Goal: Task Accomplishment & Management: Manage account settings

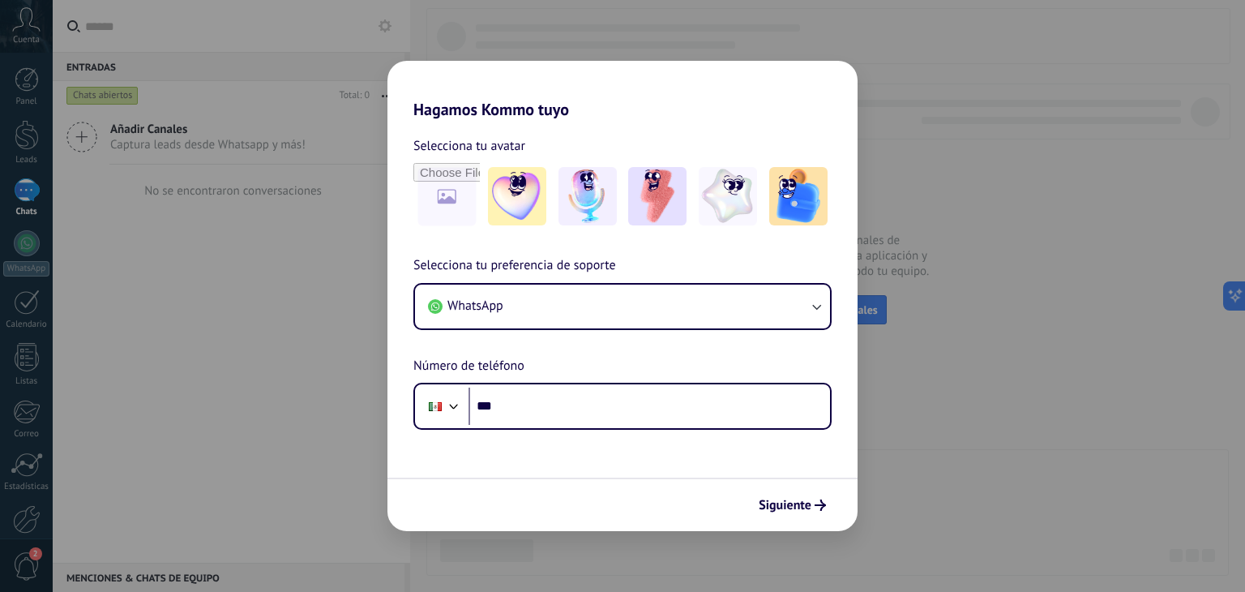
click at [514, 403] on input "***" at bounding box center [650, 406] width 362 height 37
type input "**********"
click at [785, 499] on span "Siguiente" at bounding box center [785, 504] width 53 height 11
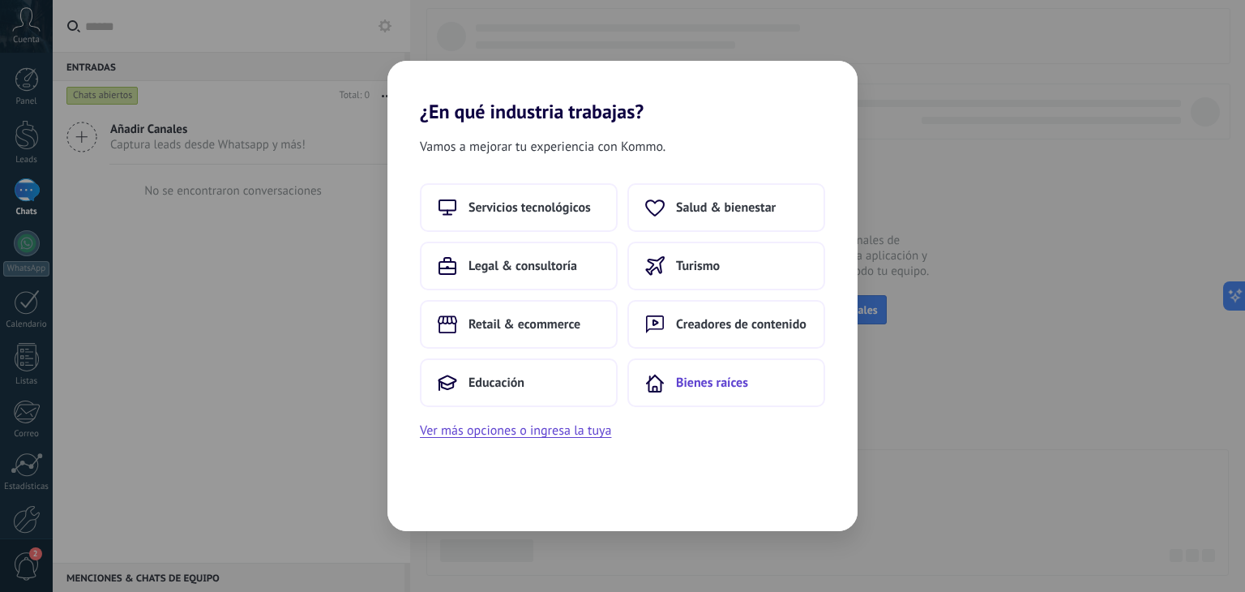
click at [677, 371] on button "Bienes raíces" at bounding box center [726, 382] width 198 height 49
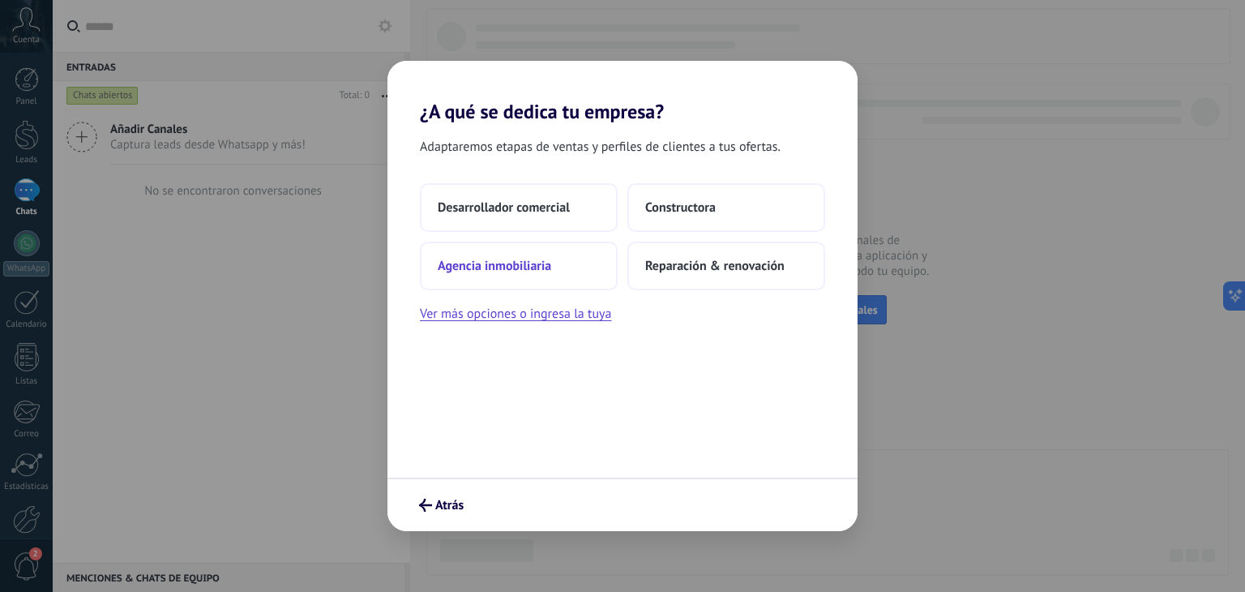
click at [516, 272] on span "Agencia inmobiliaria" at bounding box center [494, 266] width 113 height 16
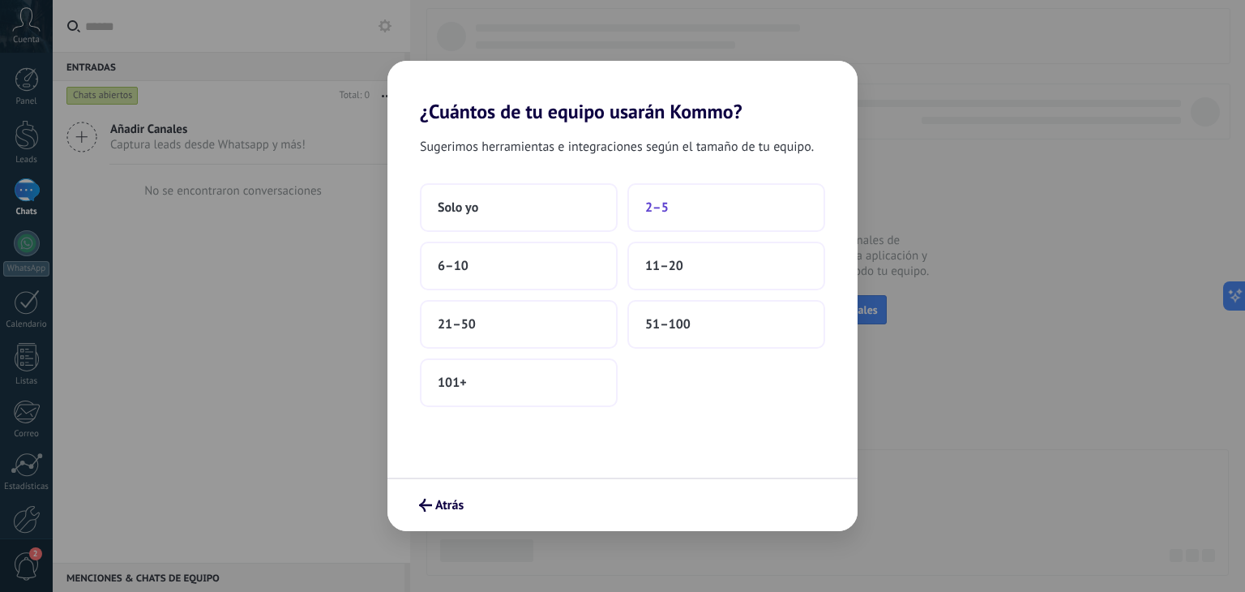
click at [682, 208] on button "2–5" at bounding box center [726, 207] width 198 height 49
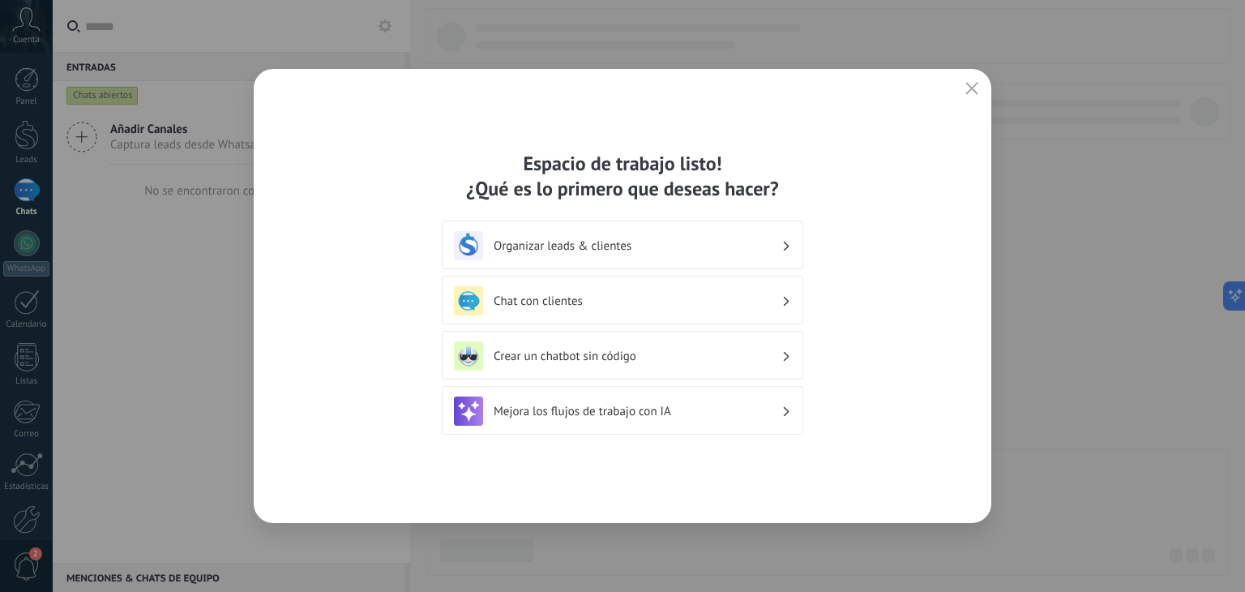
click at [609, 236] on div "Organizar leads & clientes" at bounding box center [622, 245] width 337 height 29
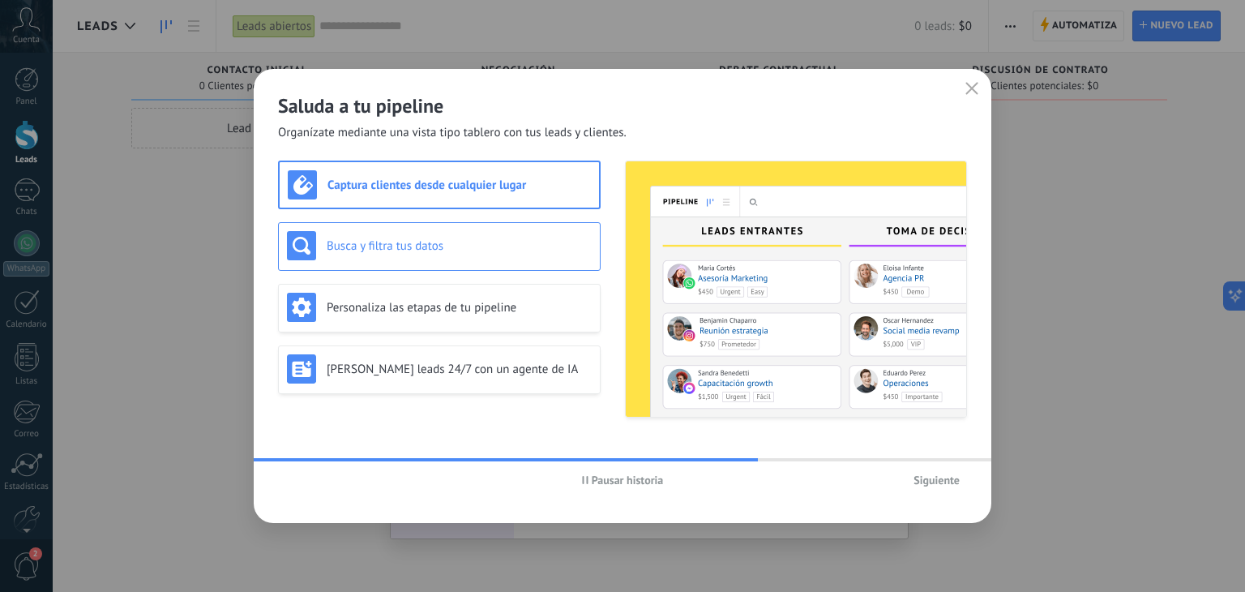
click at [345, 267] on div "Busca y filtra tus datos" at bounding box center [439, 246] width 323 height 49
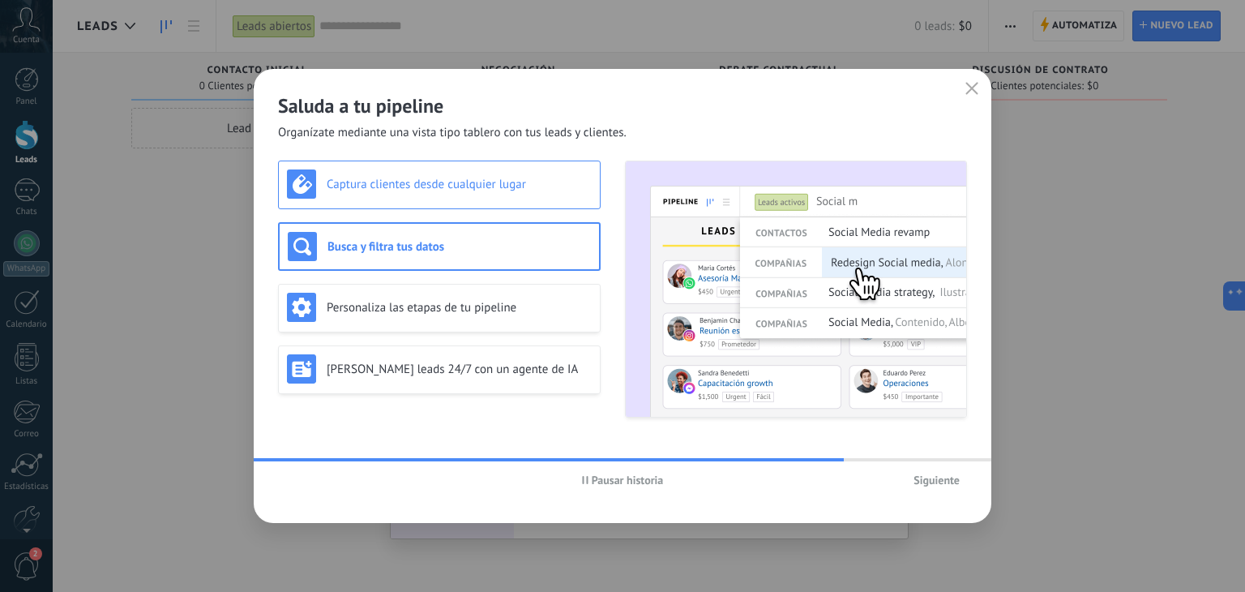
click at [362, 187] on h3 "Captura clientes desde cualquier lugar" at bounding box center [459, 184] width 265 height 15
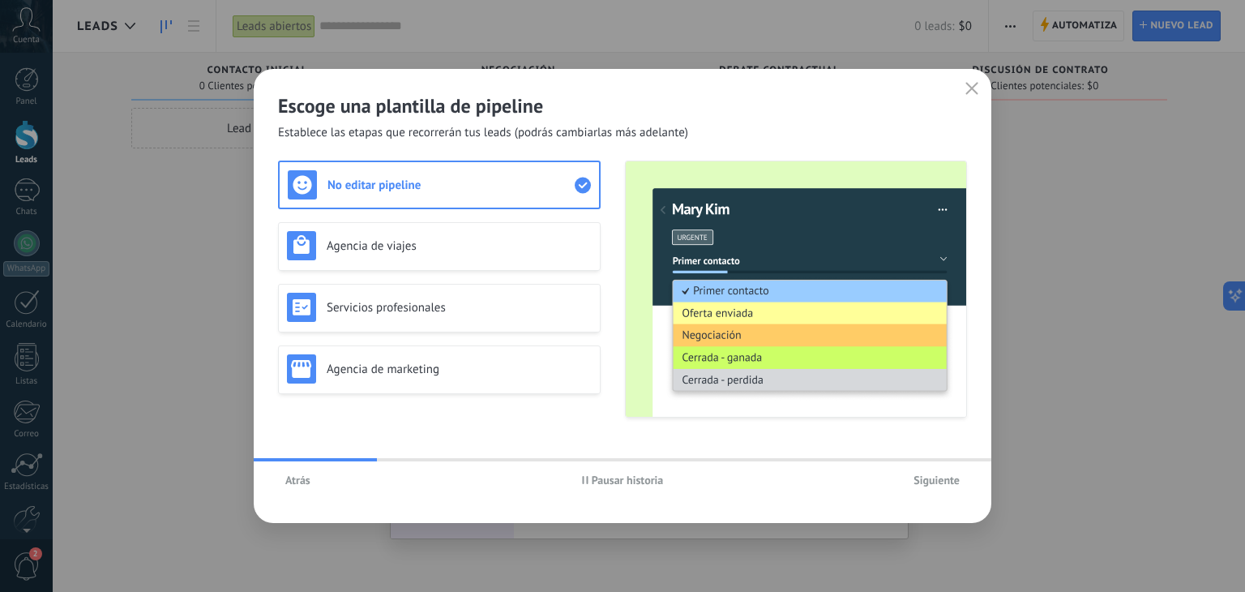
click at [295, 479] on span "Atrás" at bounding box center [297, 479] width 25 height 11
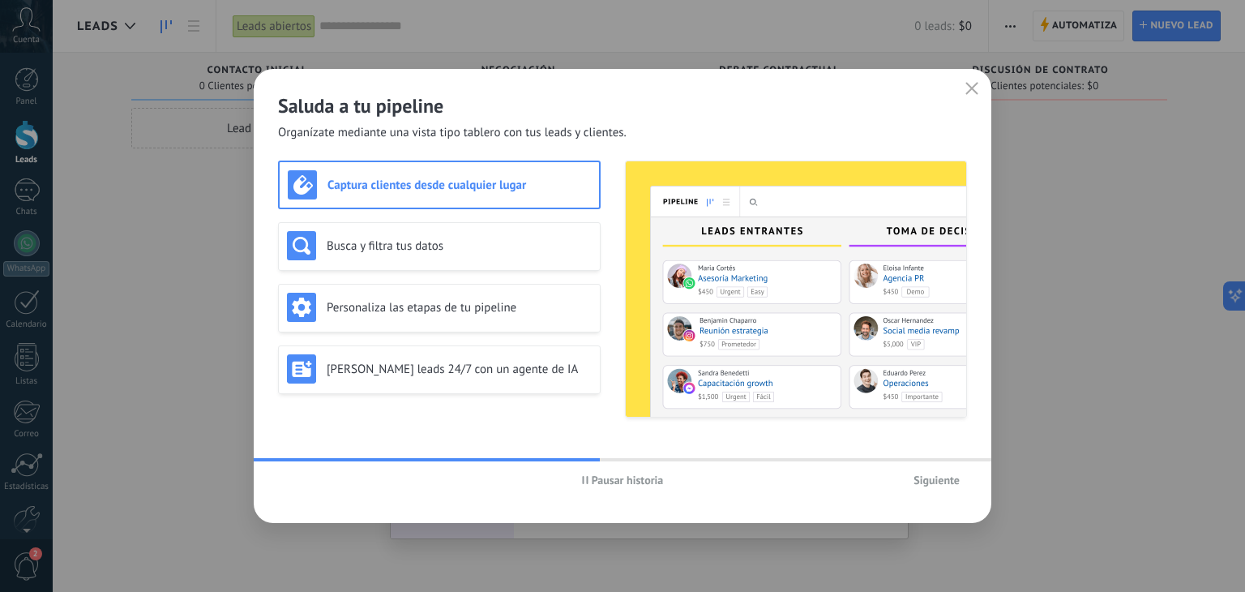
click at [586, 477] on icon "button" at bounding box center [585, 480] width 6 height 8
click at [410, 254] on div "Busca y filtra tus datos" at bounding box center [439, 245] width 305 height 29
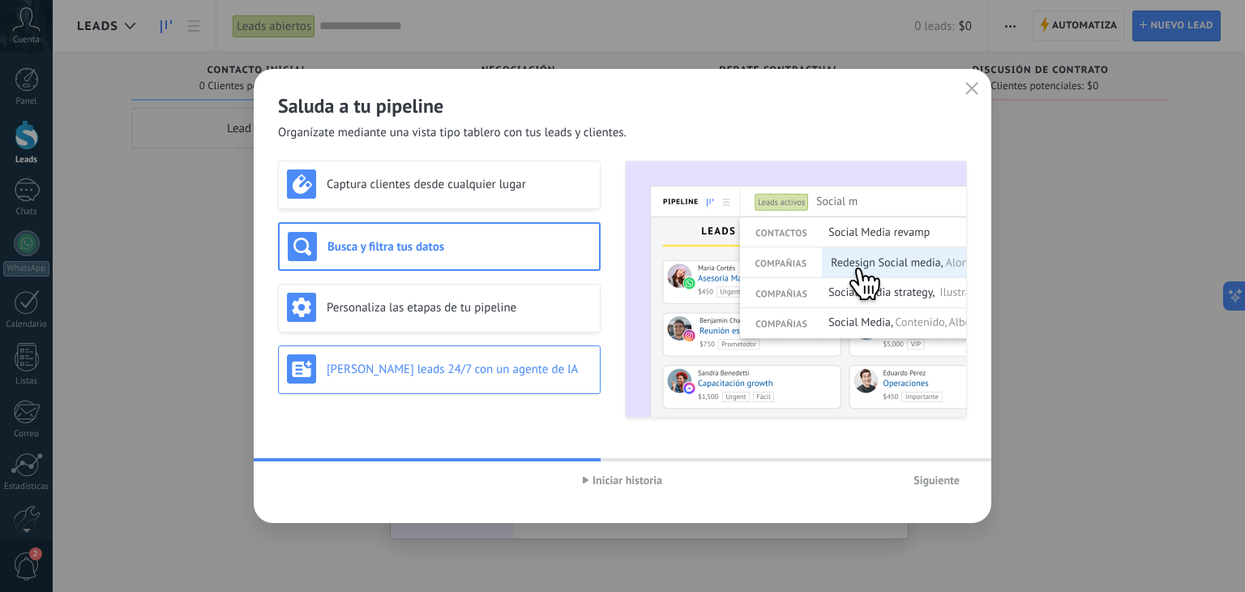
click at [466, 373] on h3 "Genera leads 24/7 con un agente de IA" at bounding box center [459, 369] width 265 height 15
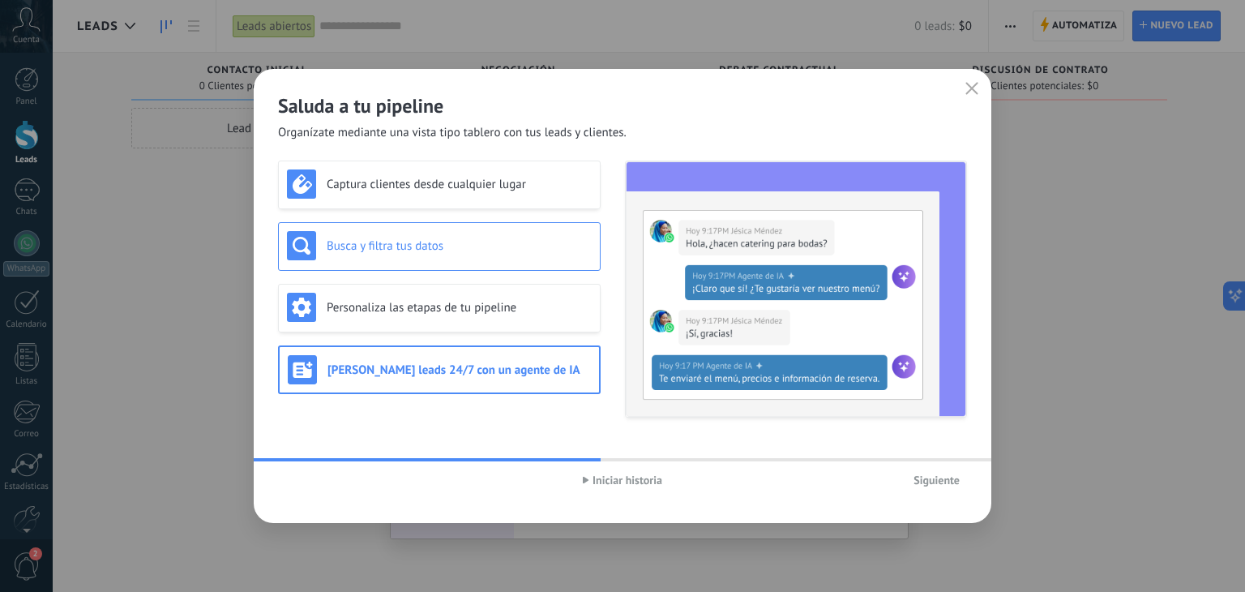
click at [366, 240] on h3 "Busca y filtra tus datos" at bounding box center [459, 245] width 265 height 15
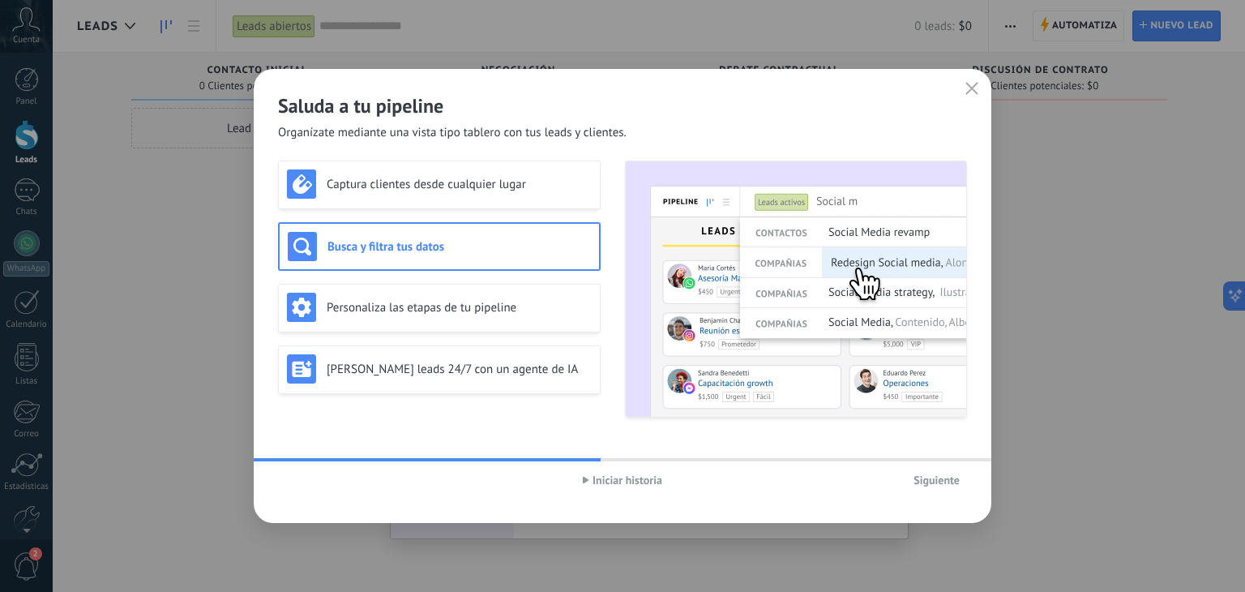
click at [927, 490] on button "Siguiente" at bounding box center [936, 480] width 61 height 24
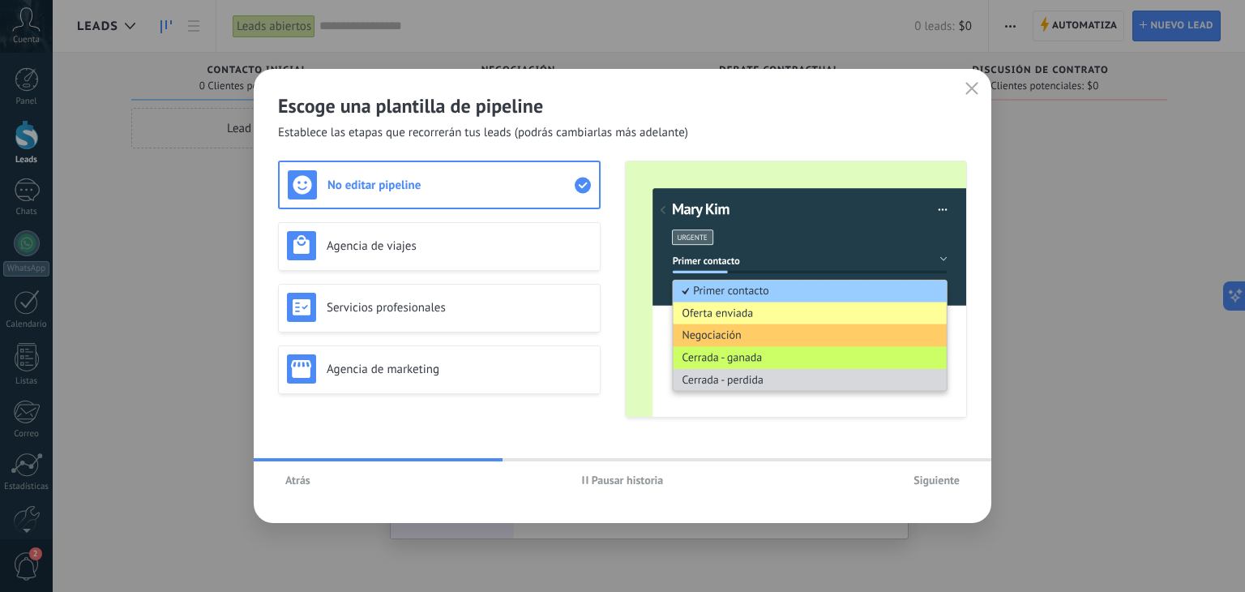
click at [582, 476] on icon "button" at bounding box center [585, 480] width 6 height 8
click at [953, 480] on span "Siguiente" at bounding box center [937, 479] width 46 height 11
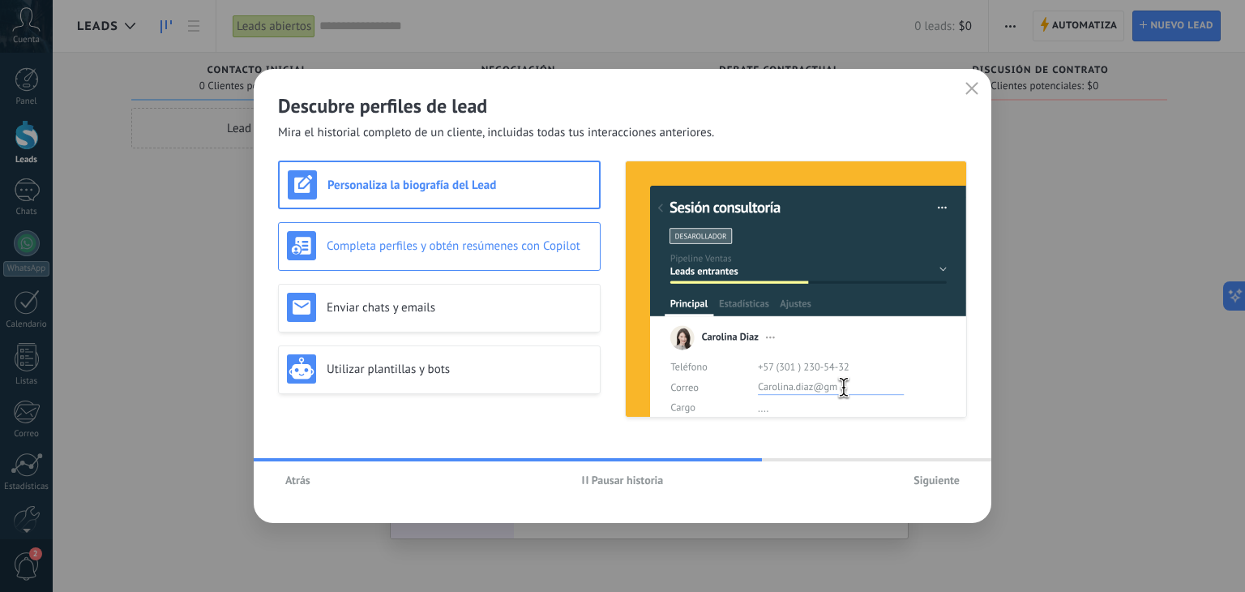
click at [443, 250] on h3 "Completa perfiles y obtén resúmenes con Copilot" at bounding box center [459, 245] width 265 height 15
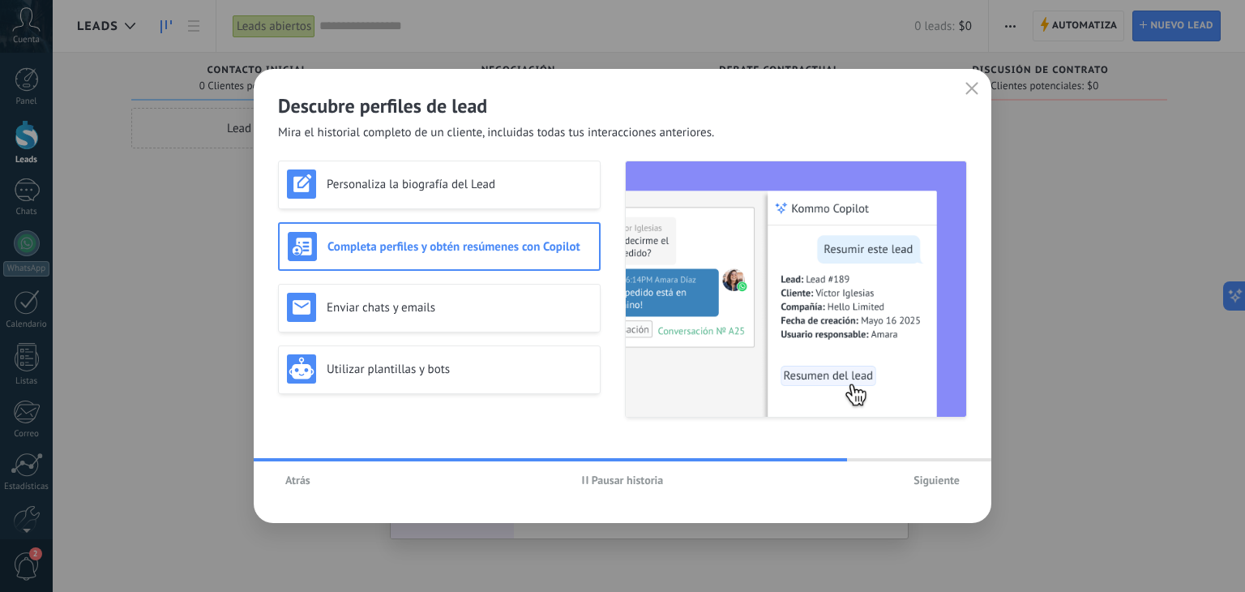
click at [944, 496] on div "Atrás Pausar historia Siguiente" at bounding box center [623, 479] width 738 height 37
click at [938, 481] on span "Siguiente" at bounding box center [937, 479] width 46 height 11
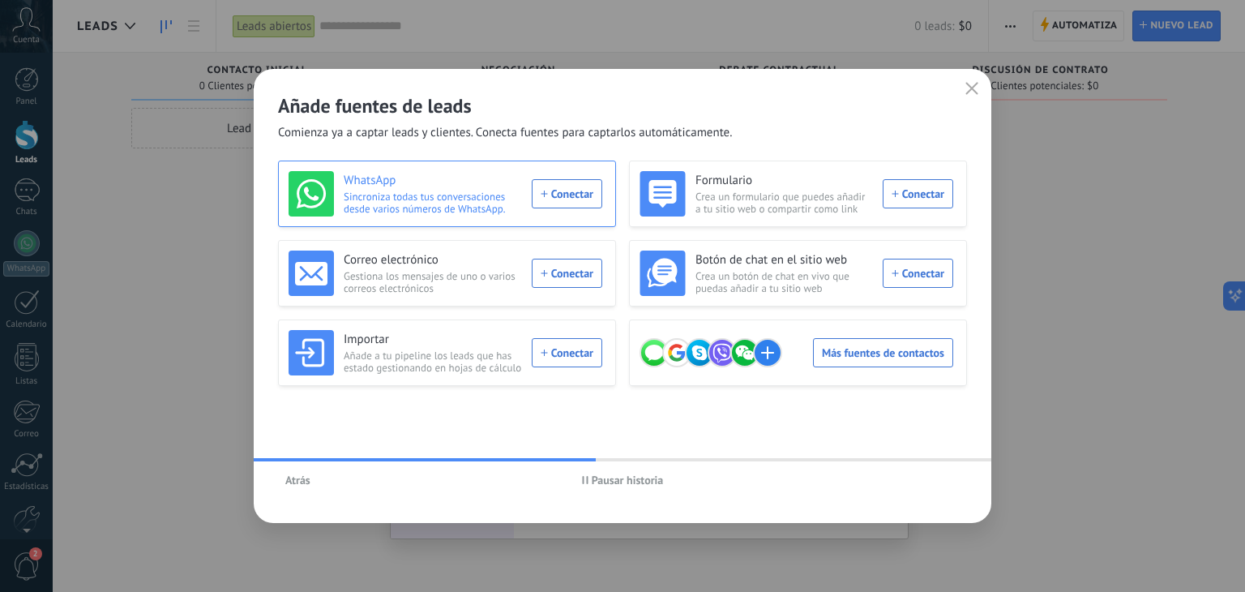
click at [559, 199] on div "WhatsApp Sincroniza todas tus conversaciones desde varios números de WhatsApp. …" at bounding box center [446, 193] width 314 height 45
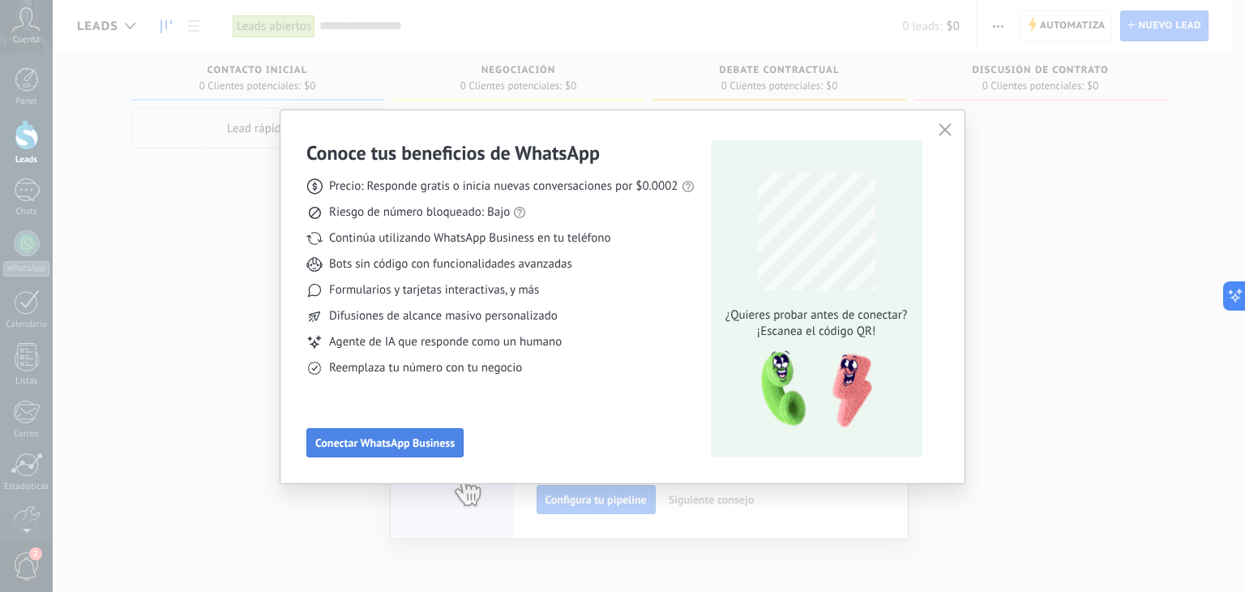
click at [413, 434] on button "Conectar WhatsApp Business" at bounding box center [384, 442] width 157 height 29
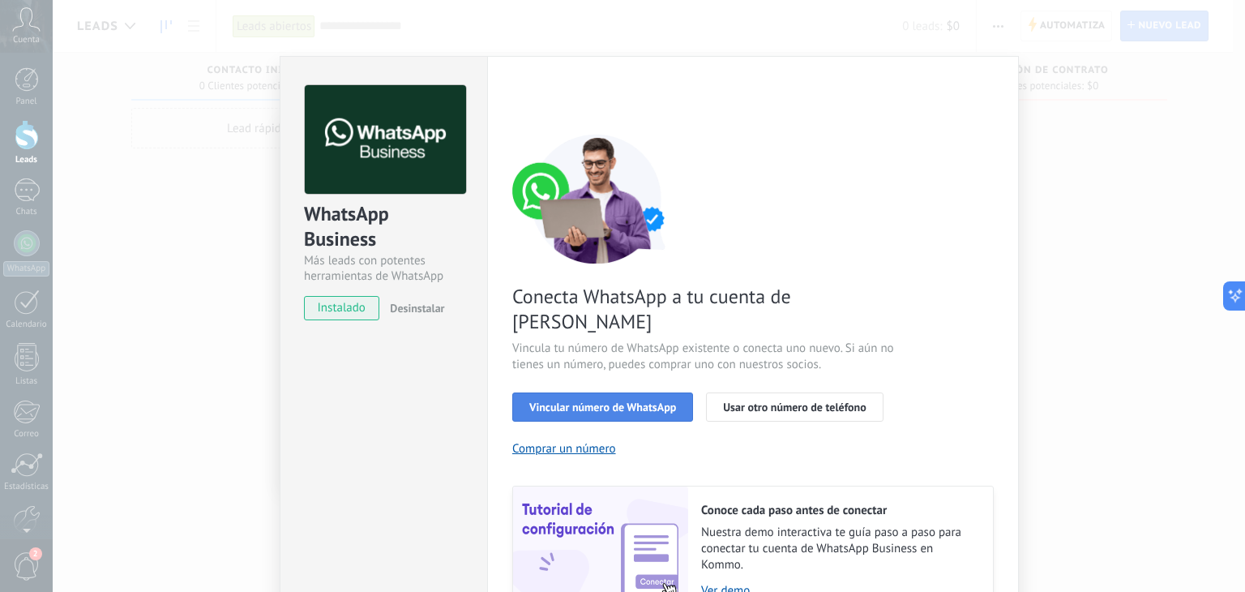
click at [608, 401] on span "Vincular número de WhatsApp" at bounding box center [602, 406] width 147 height 11
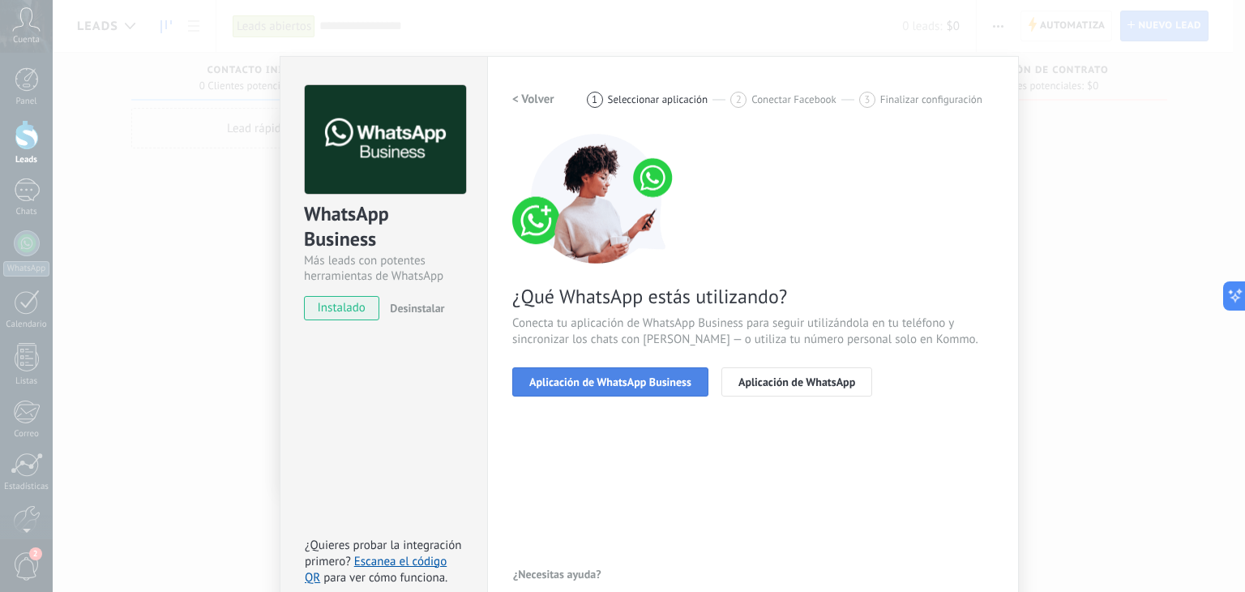
click at [624, 392] on button "Aplicación de WhatsApp Business" at bounding box center [610, 381] width 196 height 29
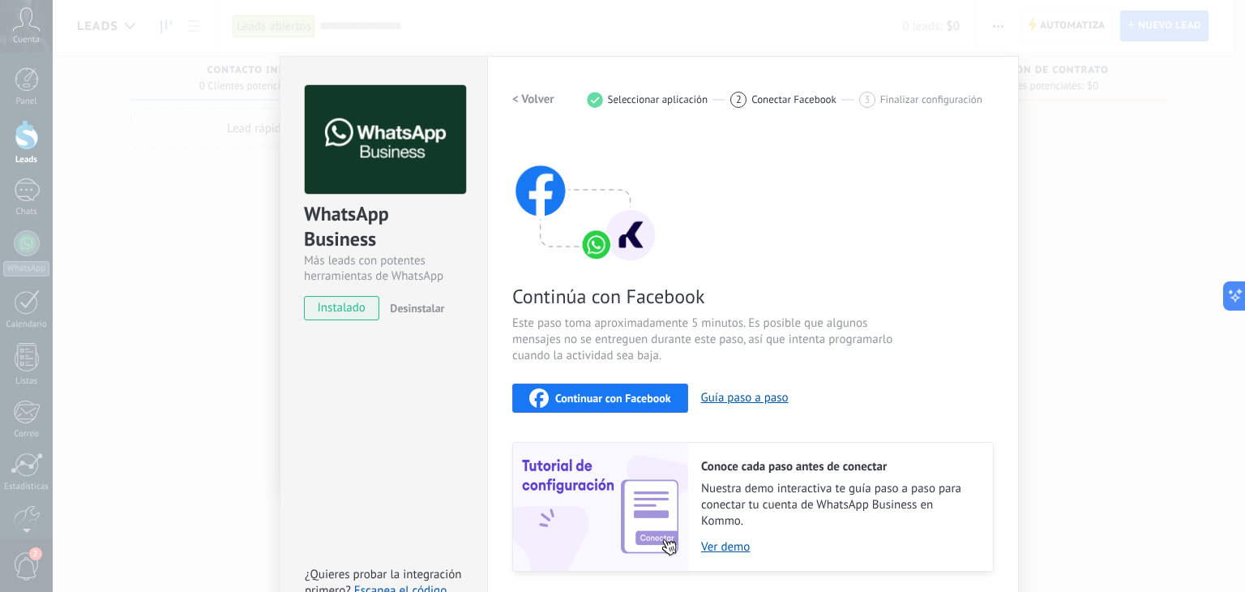
click at [539, 92] on h2 "< Volver" at bounding box center [533, 99] width 42 height 15
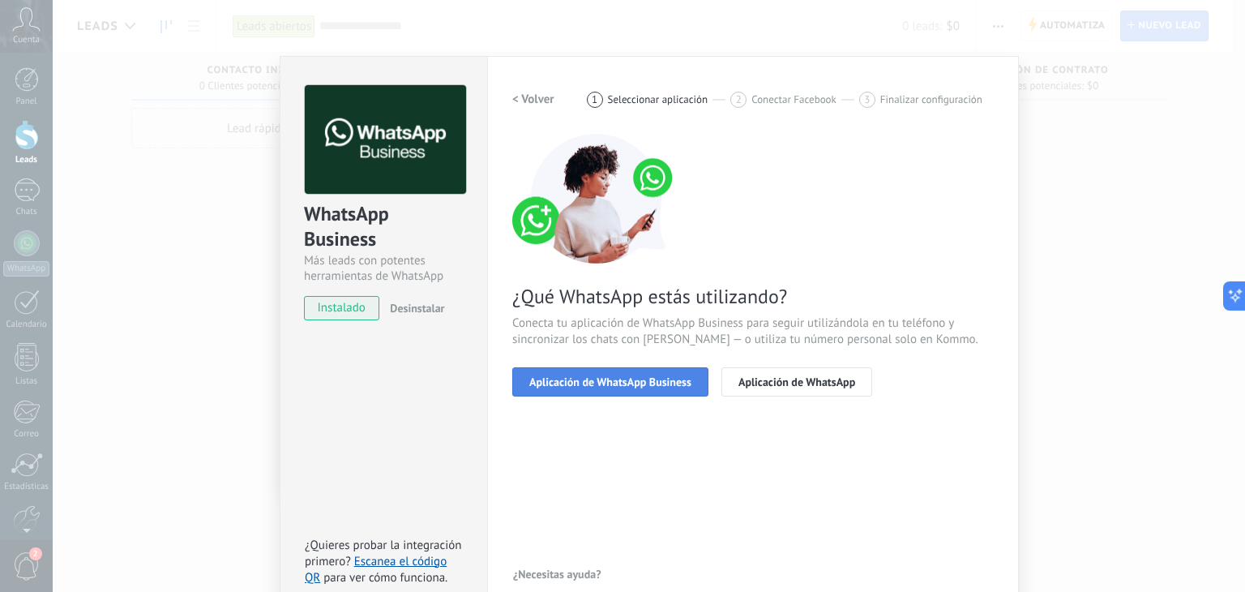
click at [576, 378] on span "Aplicación de WhatsApp Business" at bounding box center [610, 381] width 162 height 11
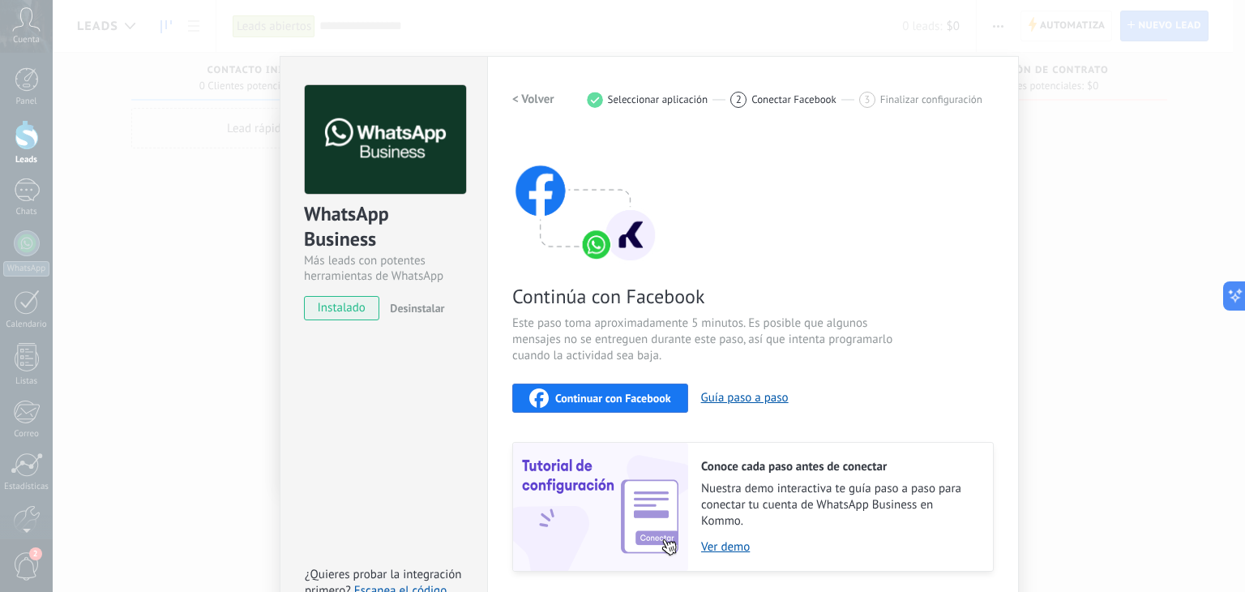
scroll to position [51, 0]
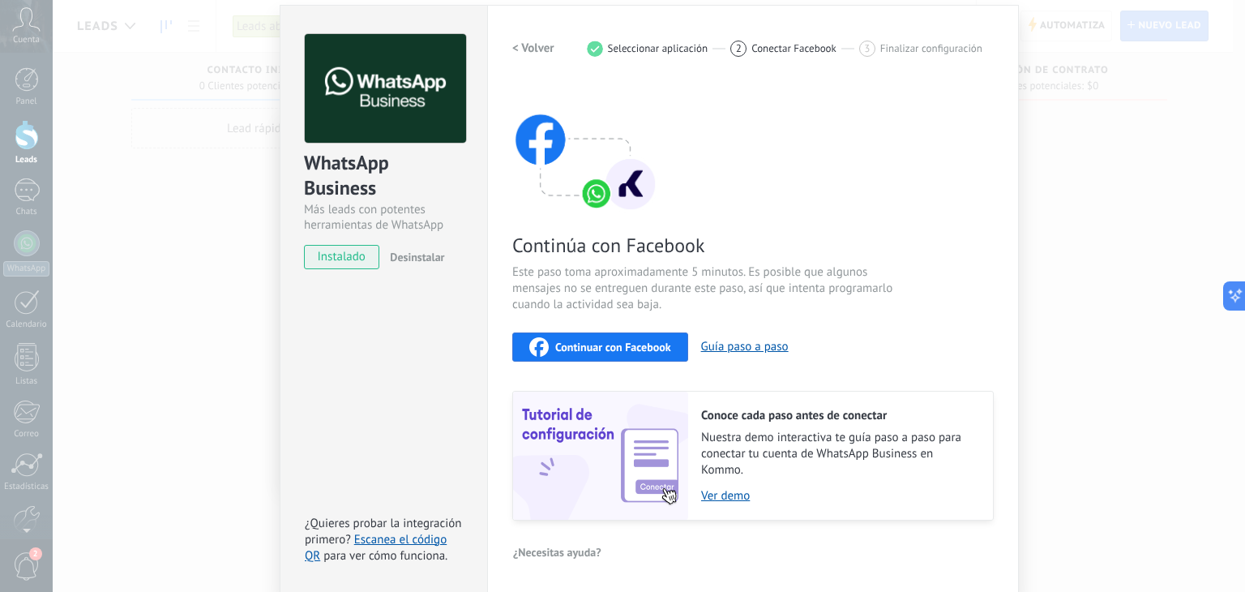
click at [575, 342] on span "Continuar con Facebook" at bounding box center [613, 346] width 116 height 11
click at [513, 41] on h2 "< Volver" at bounding box center [533, 48] width 42 height 15
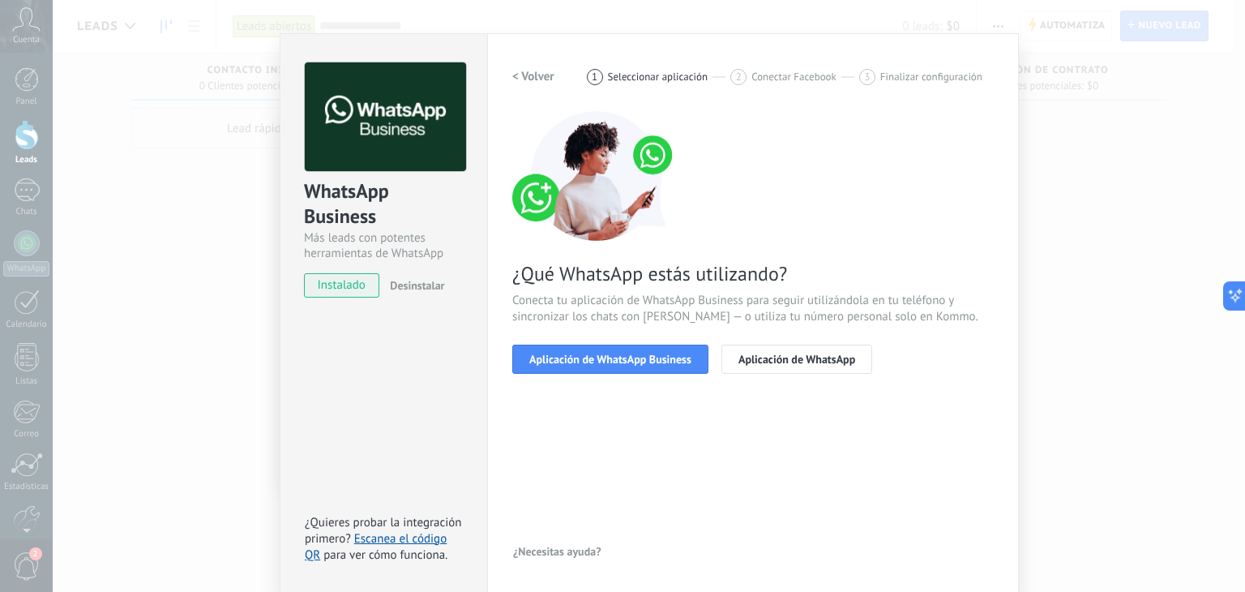
click at [530, 85] on button "< Volver" at bounding box center [533, 76] width 42 height 29
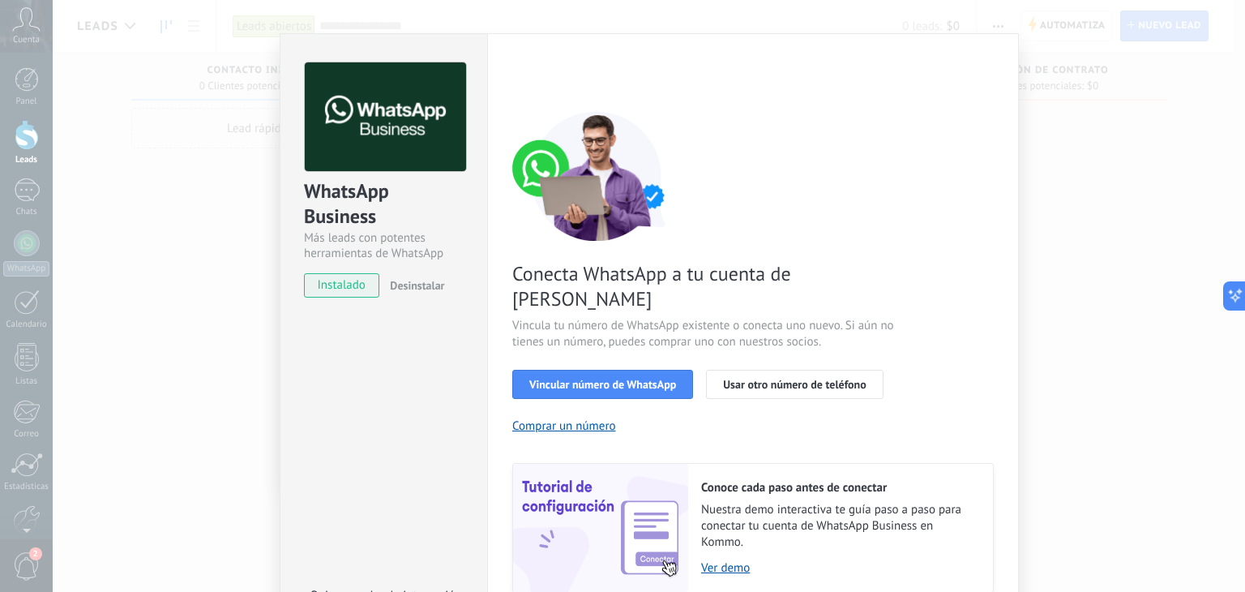
scroll to position [51, 0]
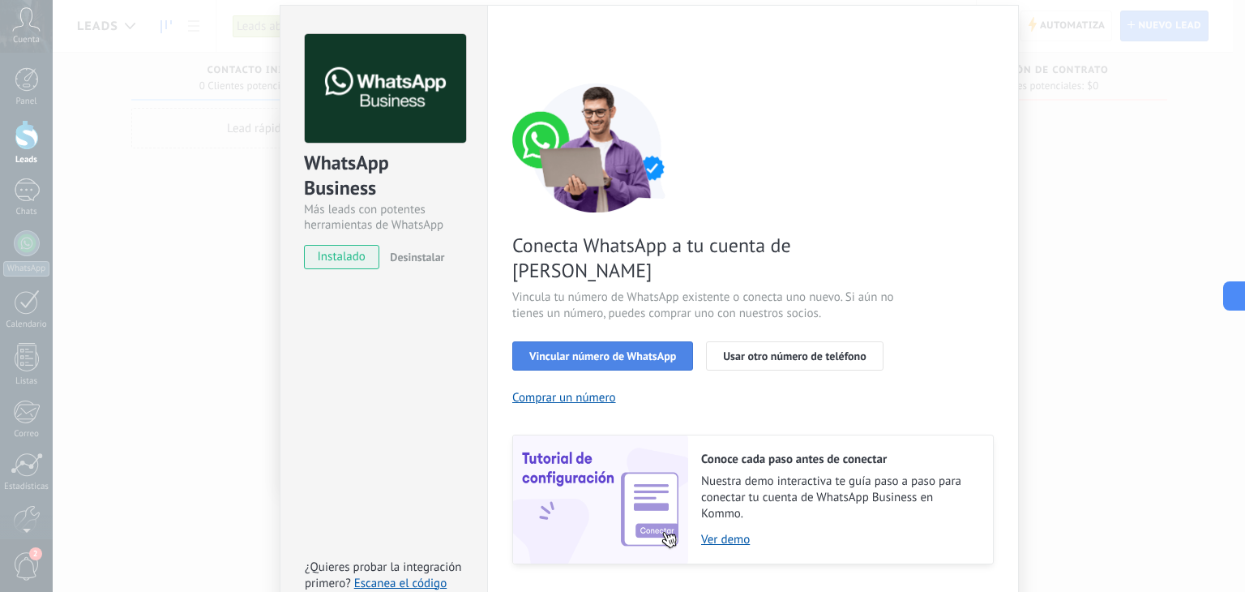
click at [658, 350] on span "Vincular número de WhatsApp" at bounding box center [602, 355] width 147 height 11
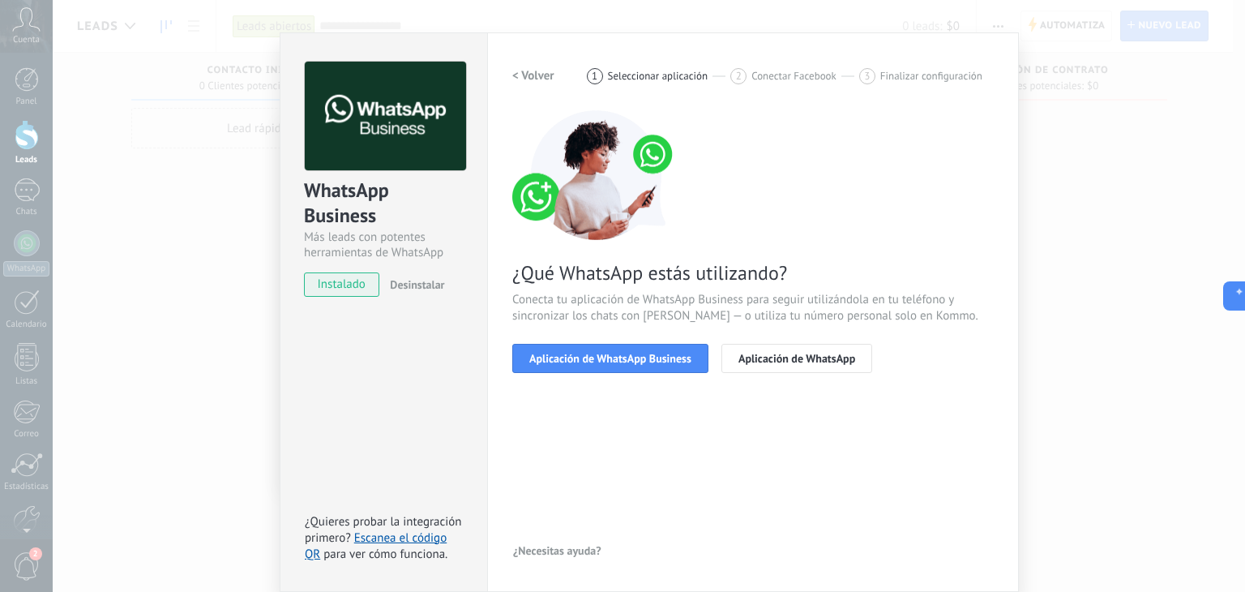
scroll to position [23, 0]
click at [793, 358] on span "Aplicación de WhatsApp" at bounding box center [797, 358] width 117 height 11
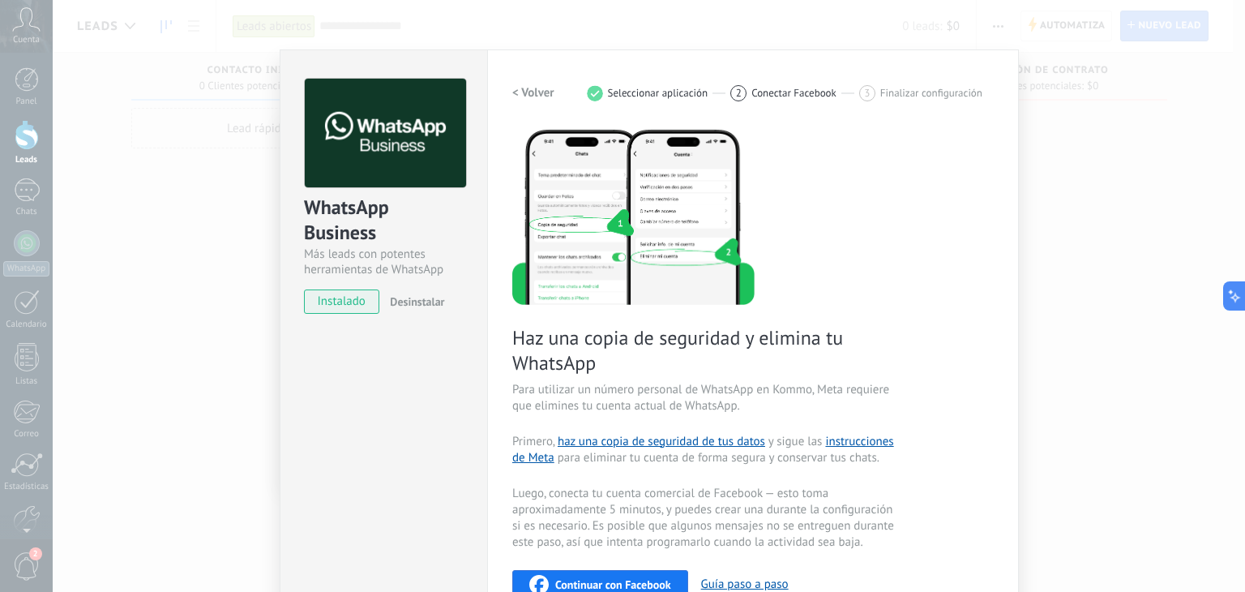
scroll to position [0, 0]
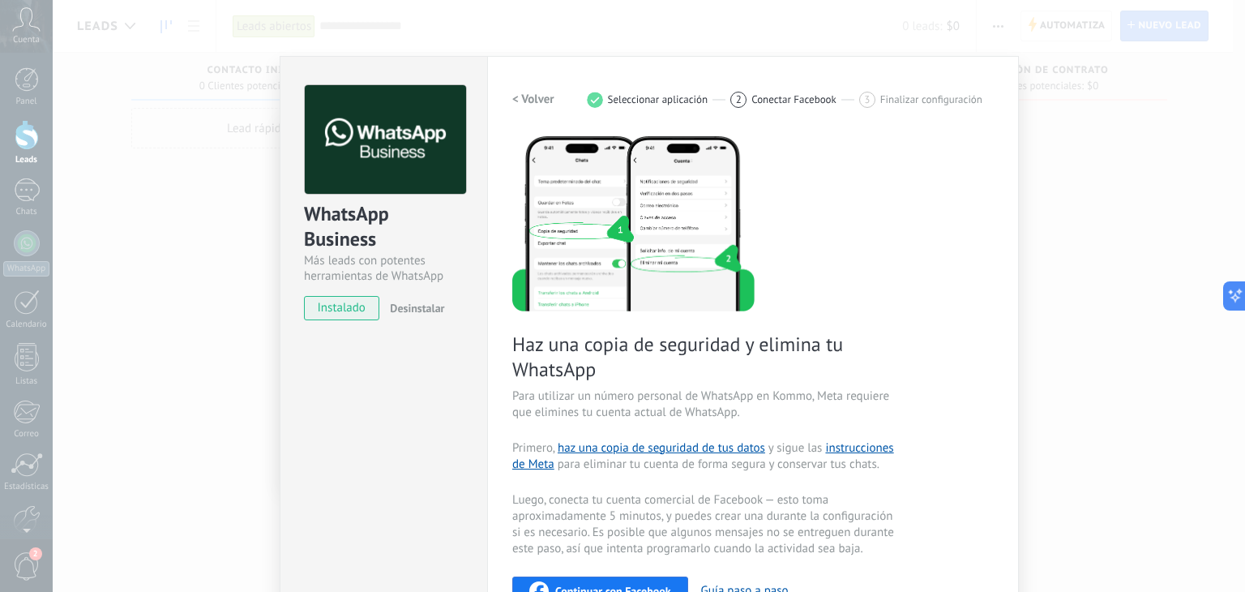
click at [525, 95] on h2 "< Volver" at bounding box center [533, 99] width 42 height 15
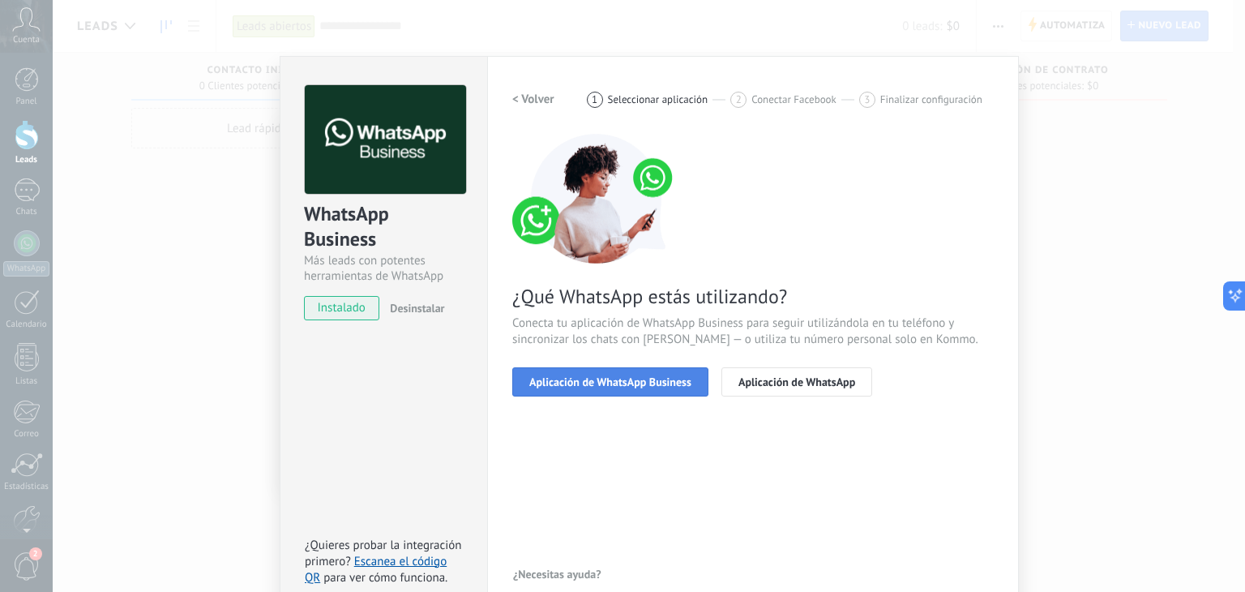
click at [576, 379] on span "Aplicación de WhatsApp Business" at bounding box center [610, 381] width 162 height 11
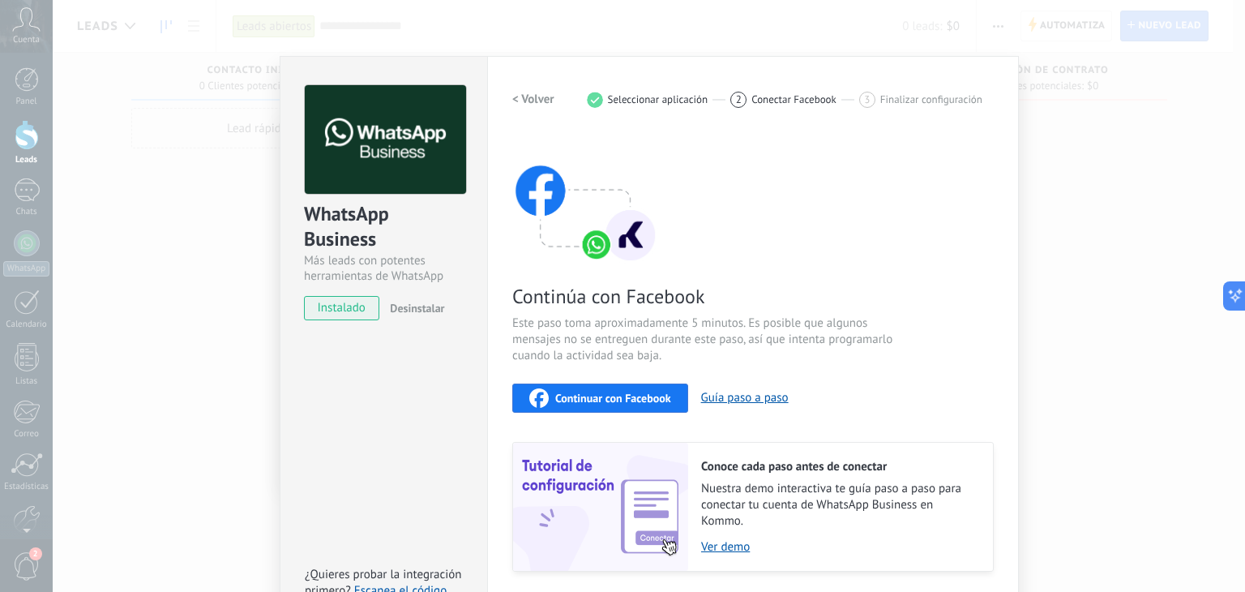
click at [574, 393] on span "Continuar con Facebook" at bounding box center [613, 397] width 116 height 11
click at [210, 122] on div "WhatsApp Business Más leads con potentes herramientas de WhatsApp instalado Des…" at bounding box center [649, 296] width 1193 height 592
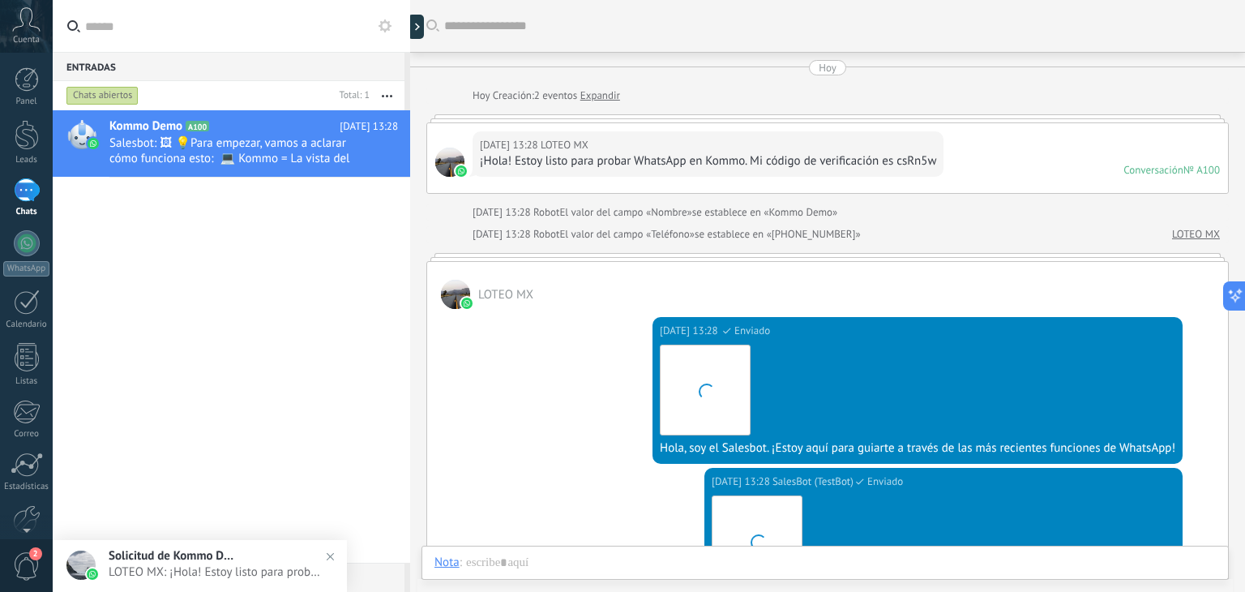
scroll to position [480, 0]
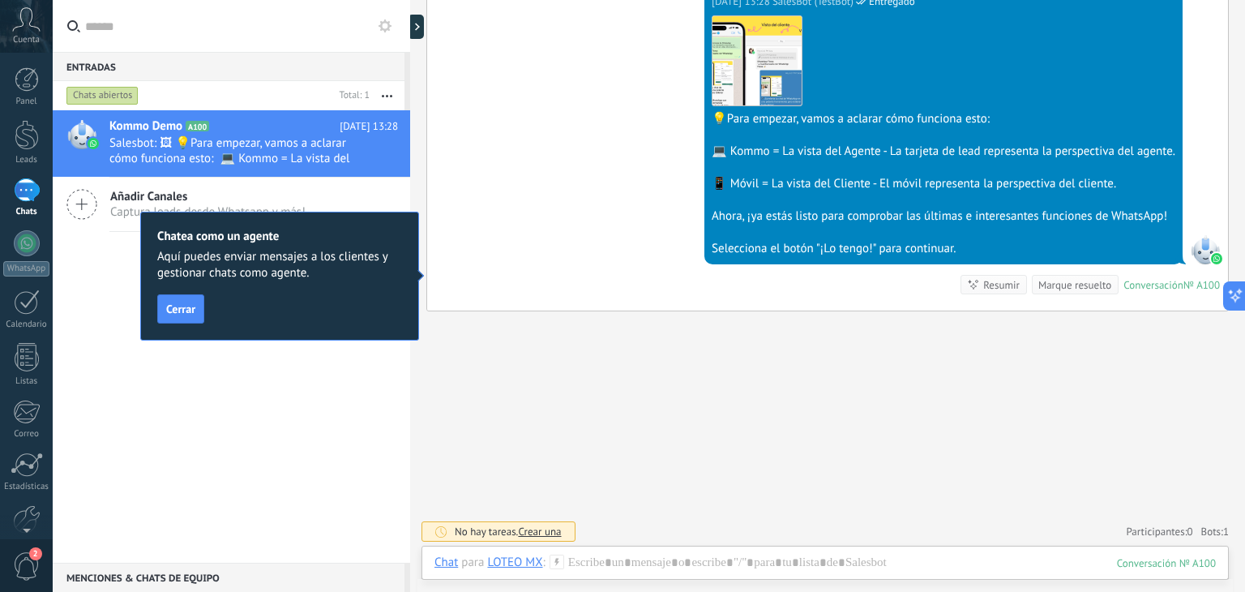
click at [783, 466] on div "Buscar Carga más Hoy Hoy Creación: 2 eventos Expandir Hoy 13:28 LOTEO MX ¡Hola!…" at bounding box center [827, 57] width 835 height 1074
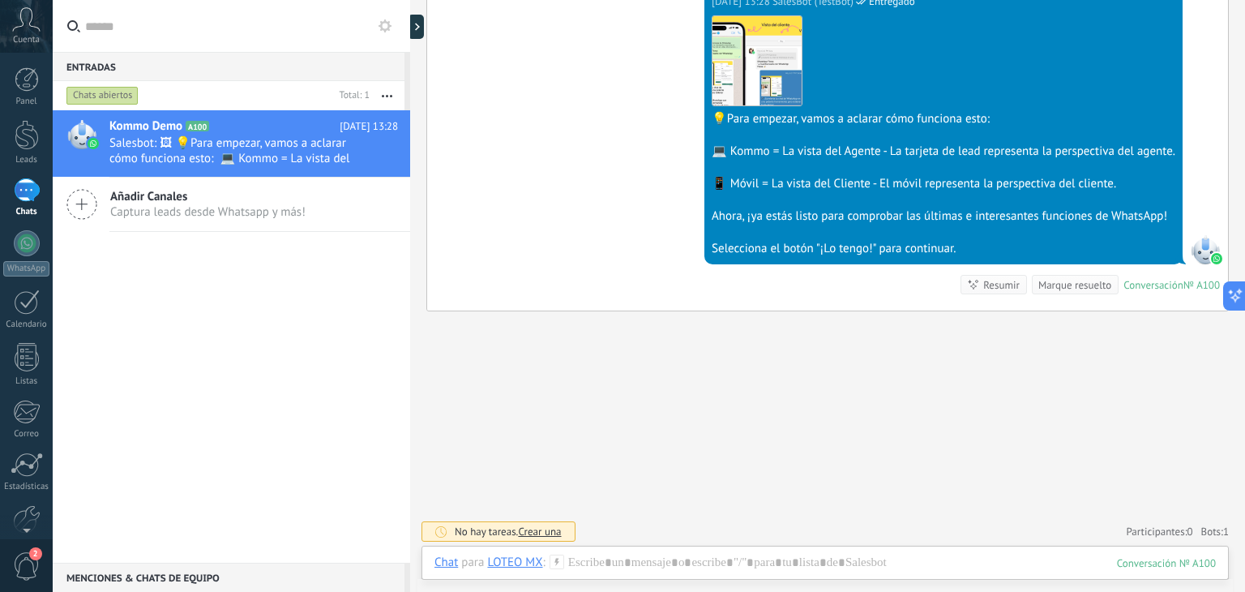
click at [585, 477] on div "Buscar Carga más Hoy Hoy Creación: 2 eventos Expandir Hoy 13:28 LOTEO MX ¡Hola!…" at bounding box center [827, 57] width 835 height 1074
click at [525, 482] on div "Buscar Carga más Hoy Hoy Creación: 2 eventos Expandir Hoy 13:28 LOTEO MX ¡Hola!…" at bounding box center [827, 57] width 835 height 1074
click at [671, 275] on div "Hoy 13:28 SalesBot (TestBot) Entregado Descargar 💡Para empezar, vamos a aclarar…" at bounding box center [827, 149] width 801 height 323
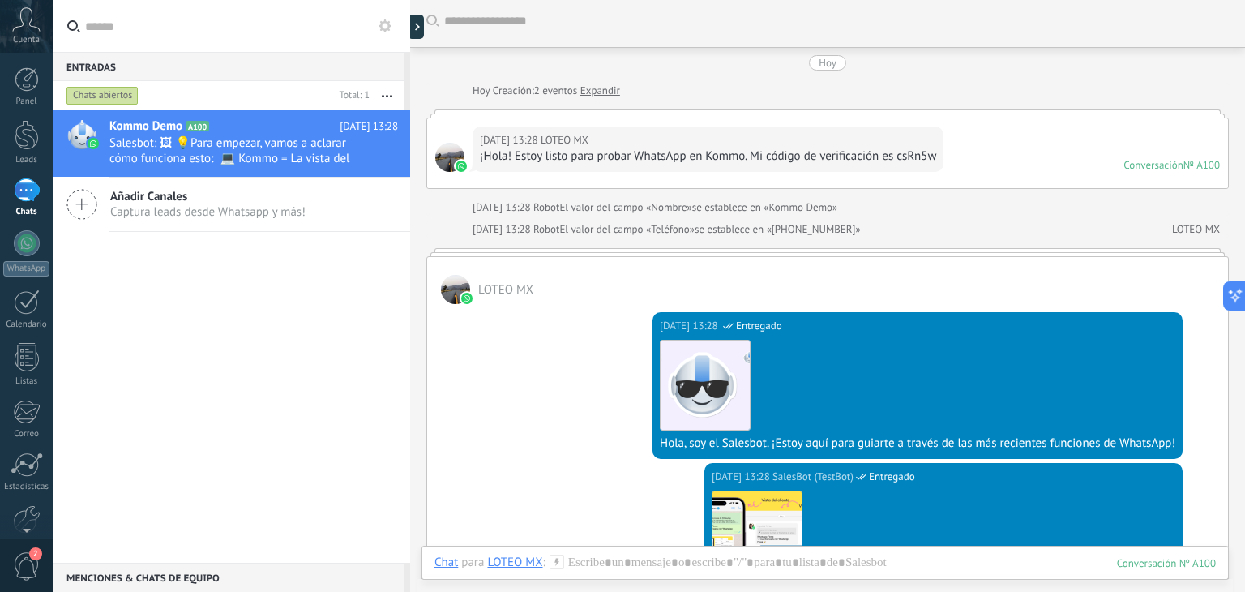
scroll to position [0, 0]
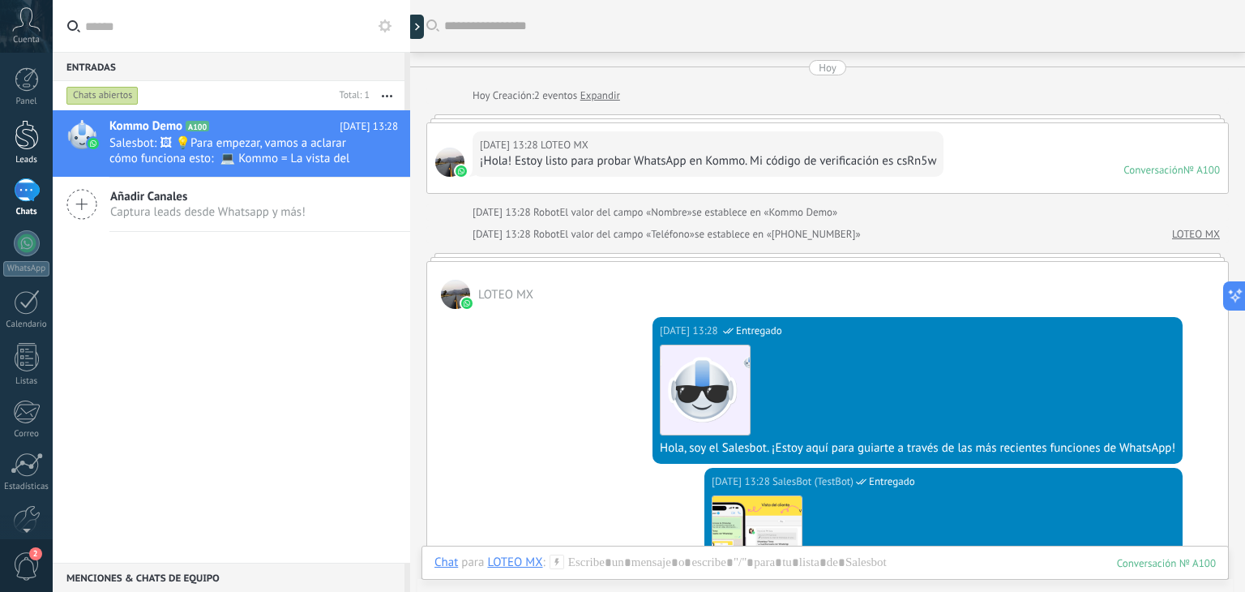
click at [29, 141] on div at bounding box center [27, 135] width 24 height 30
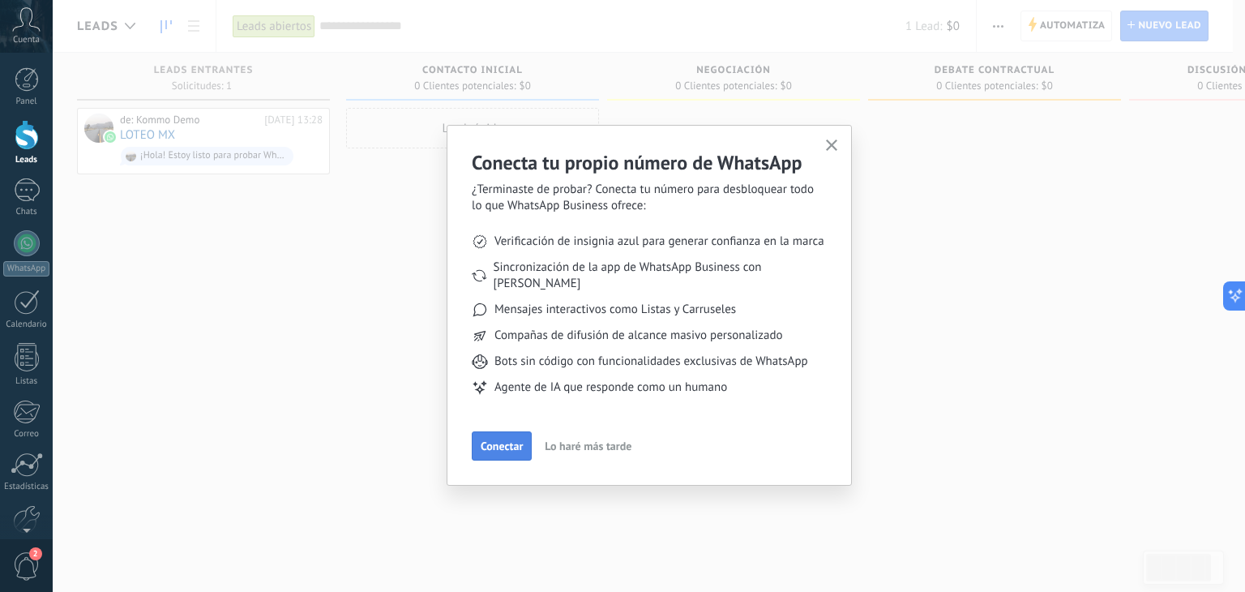
click at [502, 440] on span "Conectar" at bounding box center [502, 445] width 42 height 11
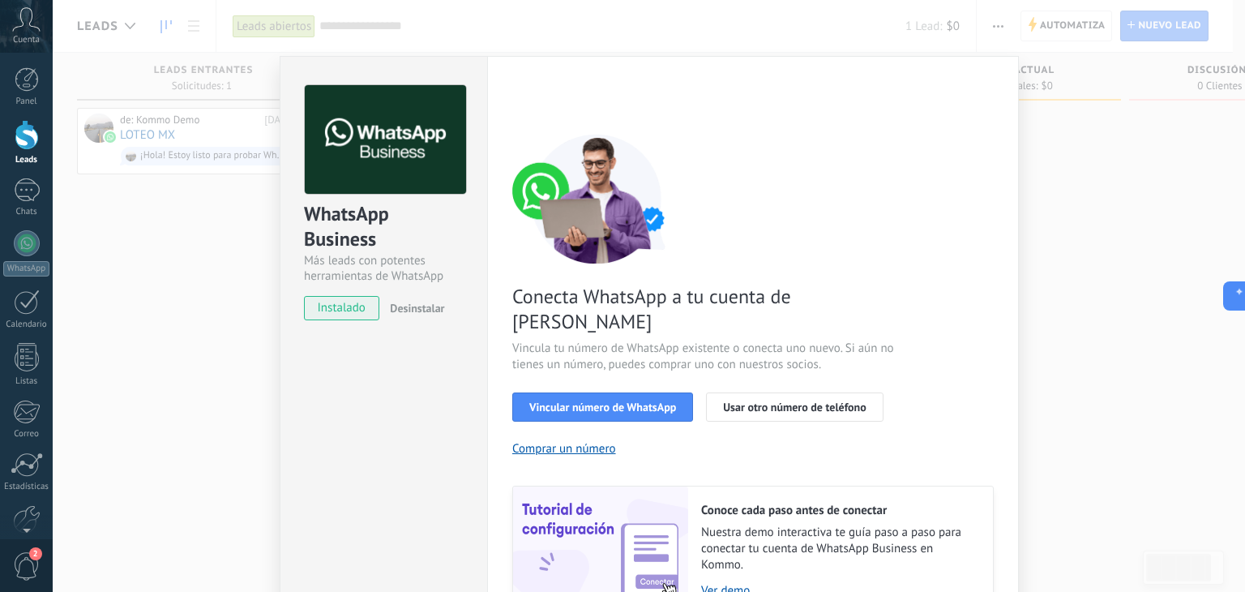
click at [175, 282] on div "WhatsApp Business Más leads con potentes herramientas de WhatsApp instalado Des…" at bounding box center [649, 296] width 1193 height 592
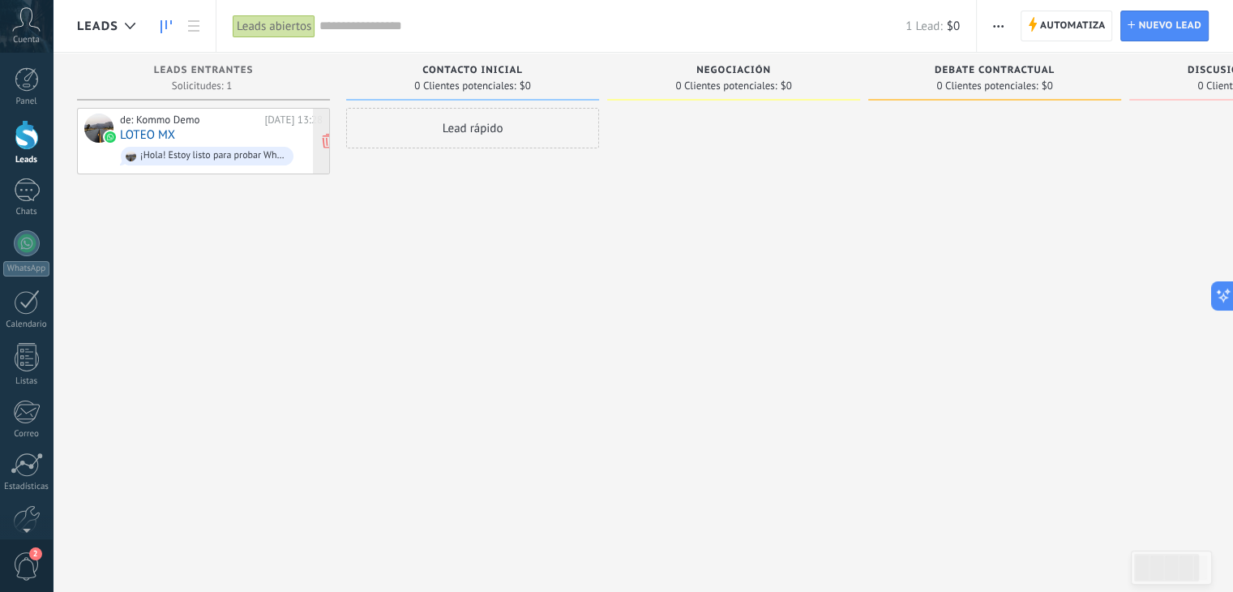
click at [212, 137] on div "de: Kommo Demo Hoy 13:28 LOTEO MX ¡Hola! Estoy listo para probar WhatsApp en Ko…" at bounding box center [221, 140] width 203 height 55
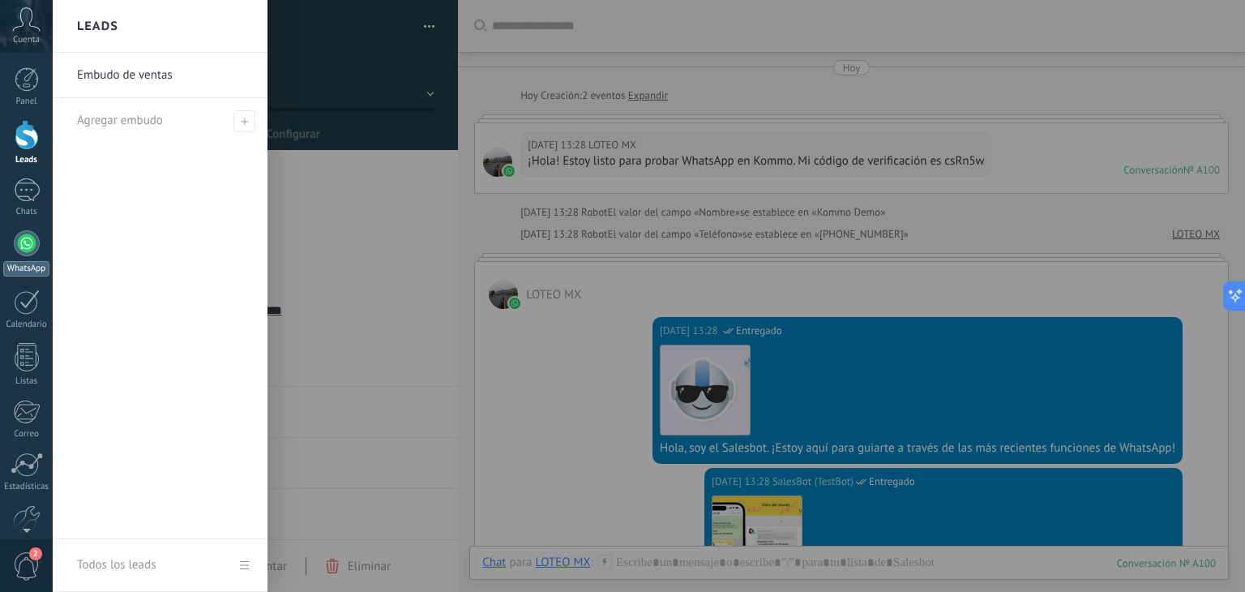
click at [29, 250] on div at bounding box center [27, 243] width 26 height 26
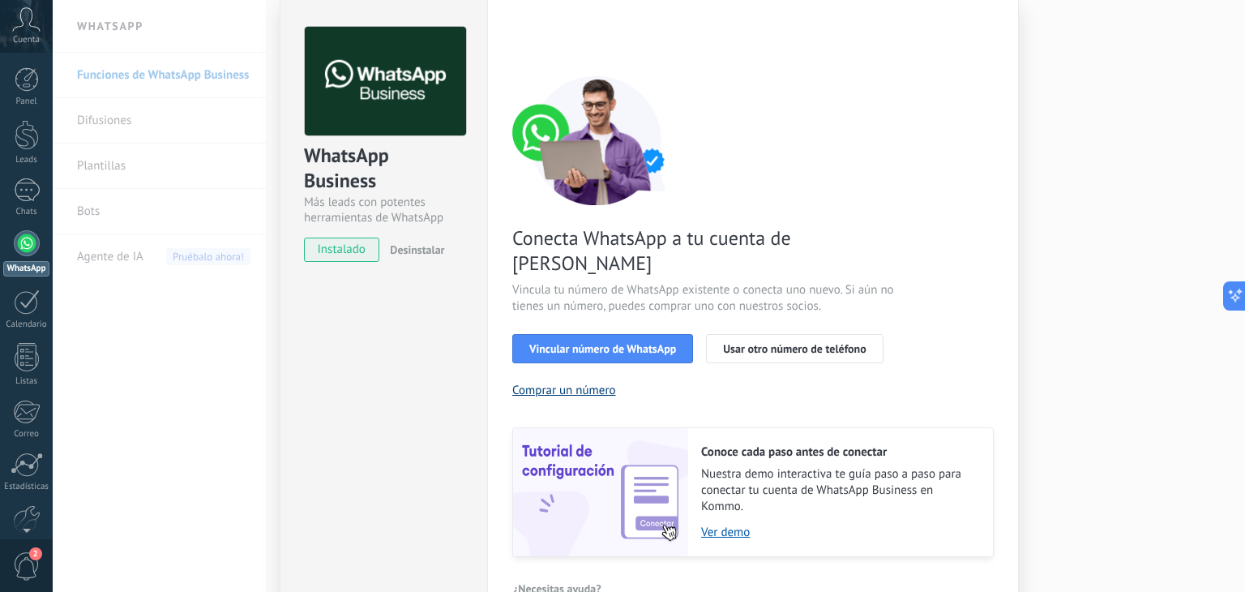
scroll to position [70, 0]
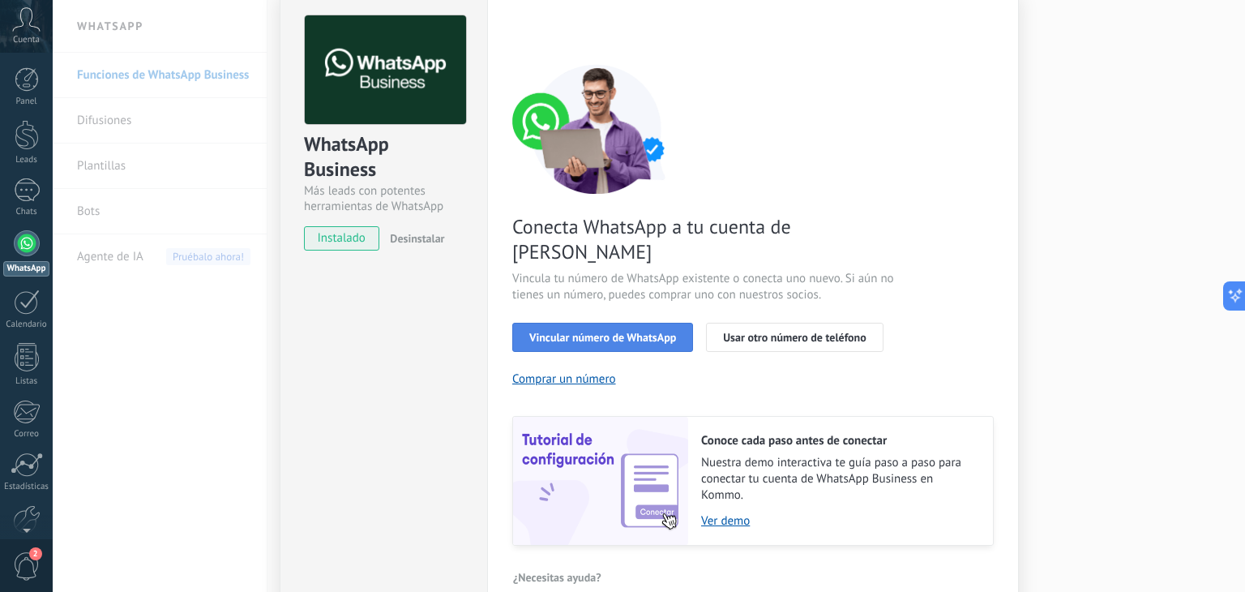
click at [555, 323] on button "Vincular número de WhatsApp" at bounding box center [602, 337] width 181 height 29
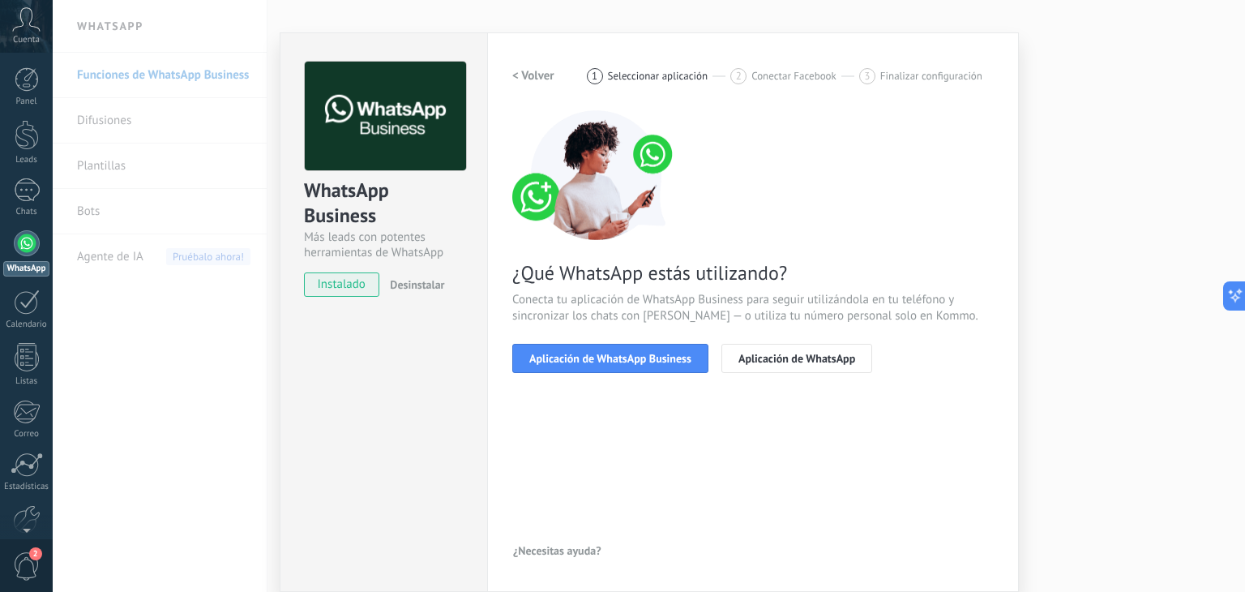
scroll to position [23, 0]
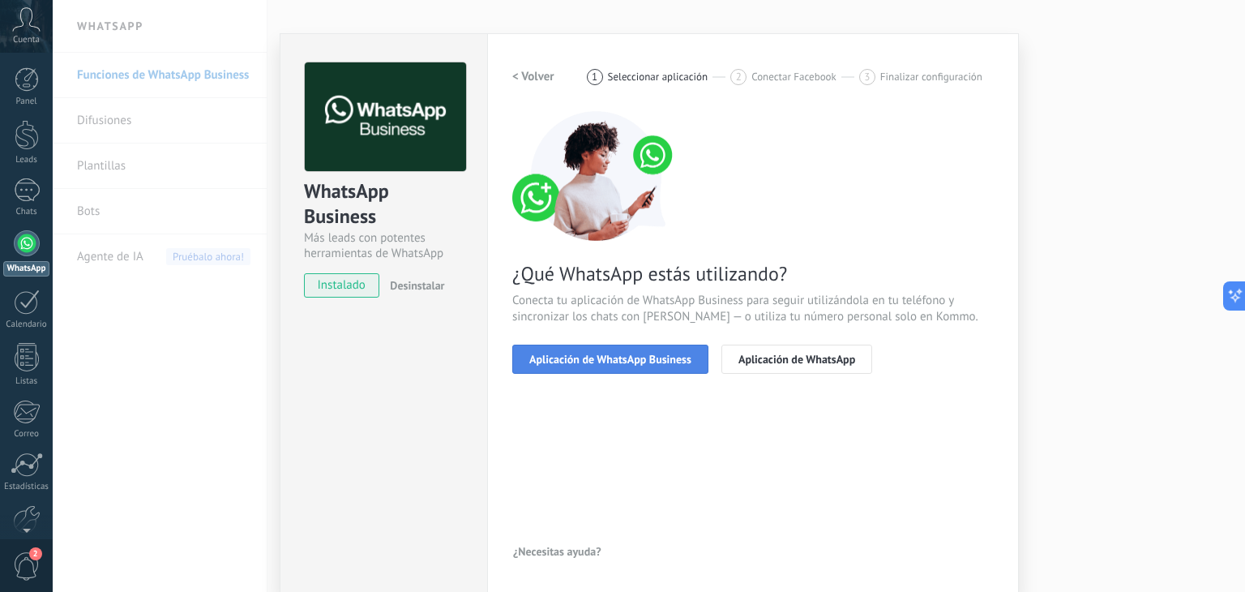
click at [573, 362] on span "Aplicación de WhatsApp Business" at bounding box center [610, 358] width 162 height 11
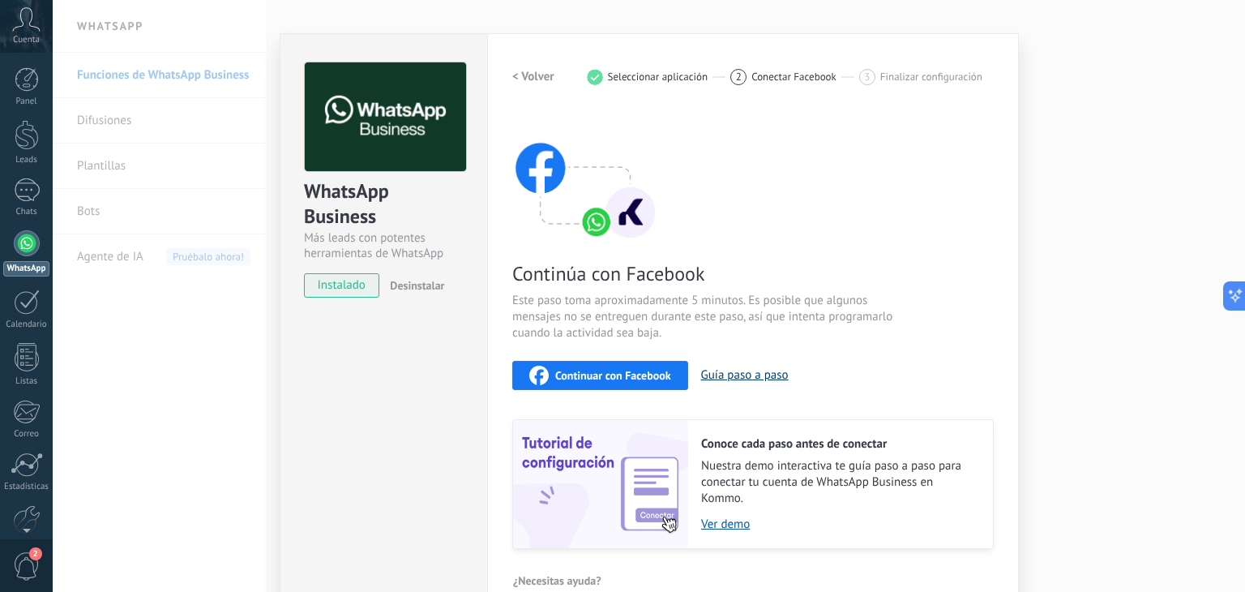
click at [739, 371] on button "Guía paso a paso" at bounding box center [745, 374] width 88 height 15
click at [744, 81] on div "2 Conectar Facebook" at bounding box center [794, 77] width 129 height 16
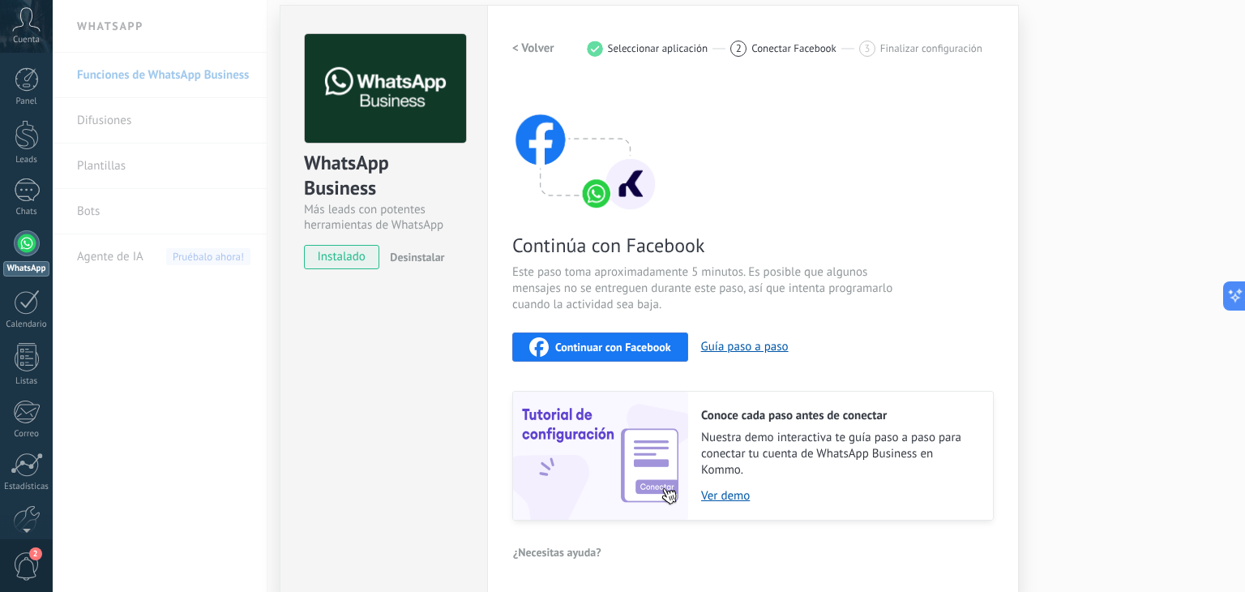
click at [401, 260] on span "Desinstalar" at bounding box center [417, 257] width 54 height 15
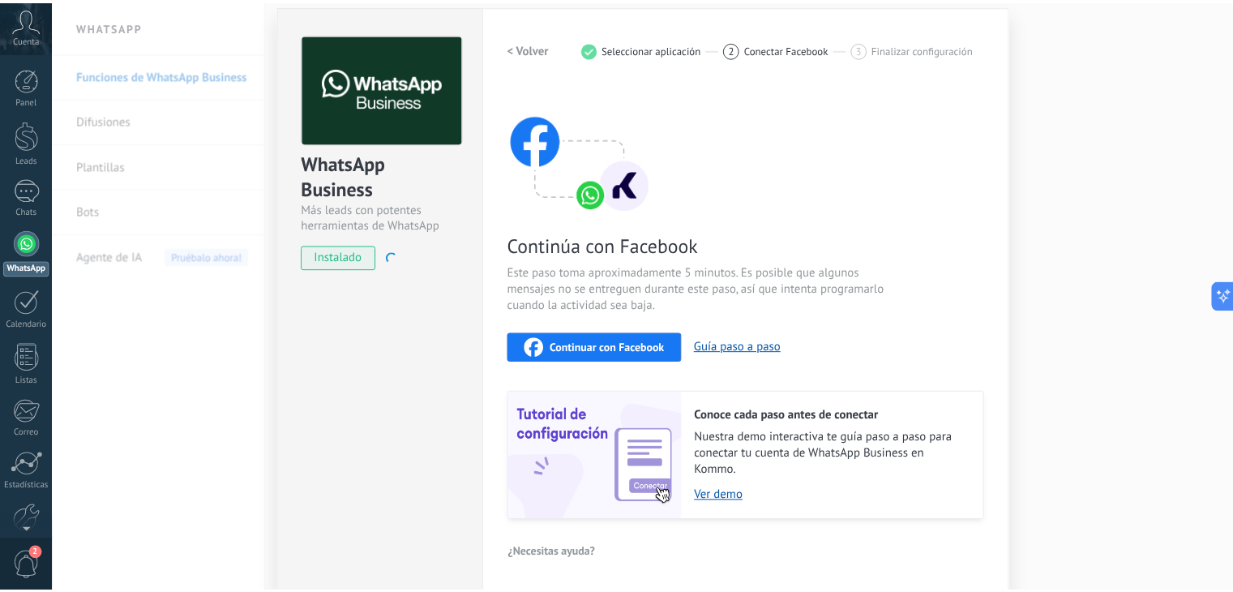
scroll to position [0, 0]
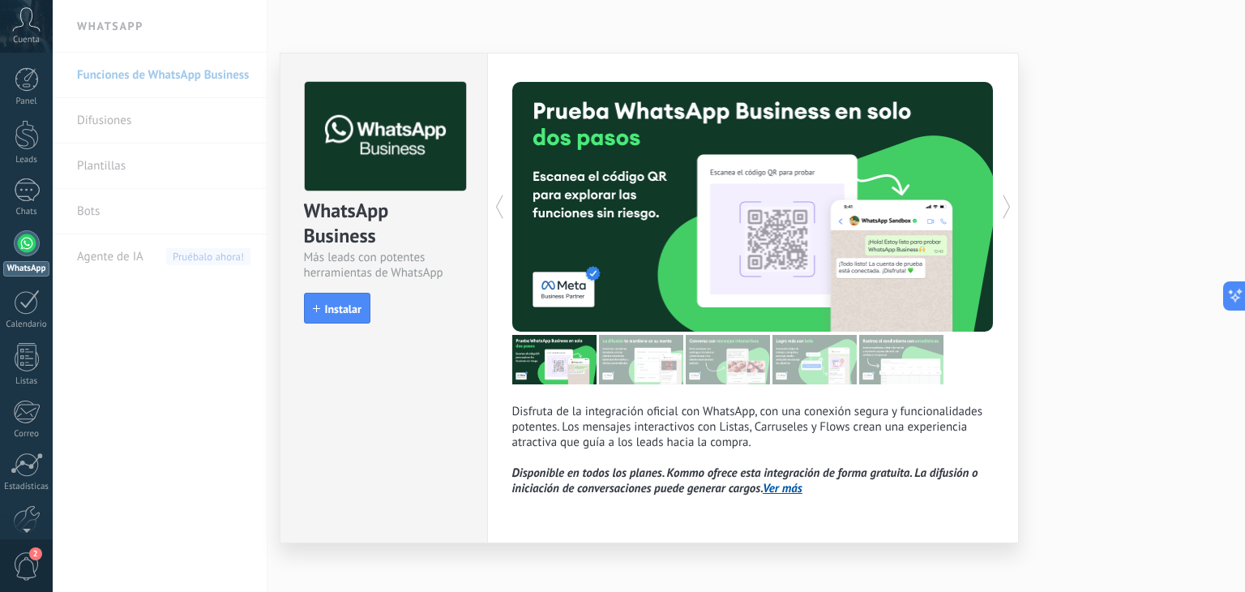
click at [1209, 237] on div "WhatsApp Business Más leads con potentes herramientas de WhatsApp install Insta…" at bounding box center [649, 296] width 1193 height 592
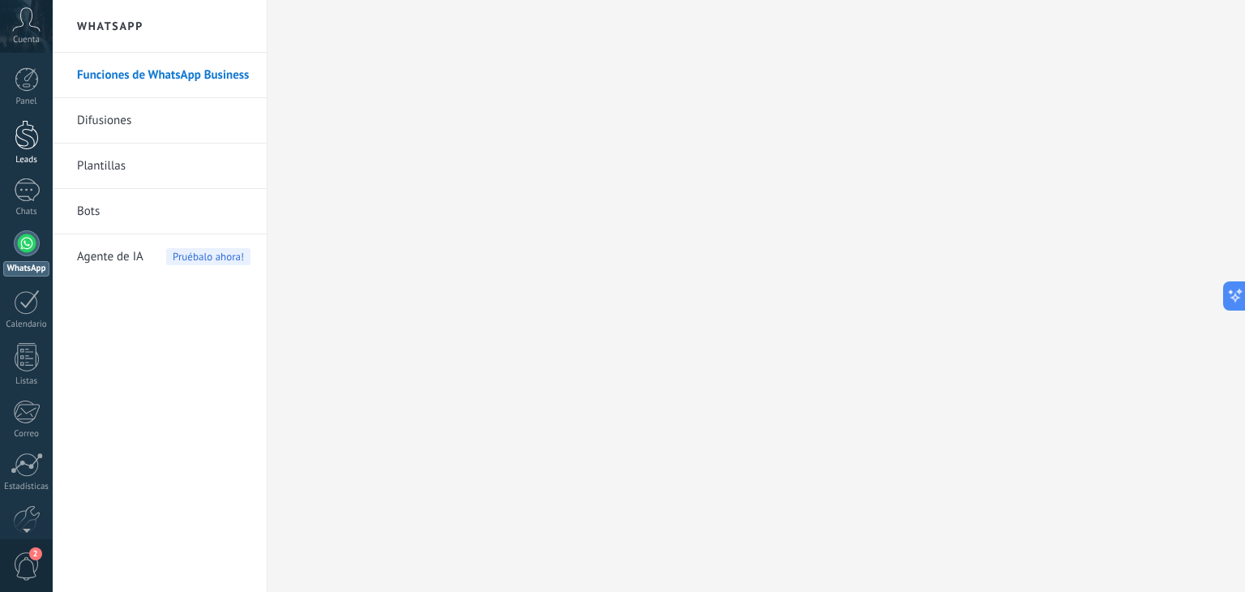
click at [22, 151] on link "Leads" at bounding box center [26, 142] width 53 height 45
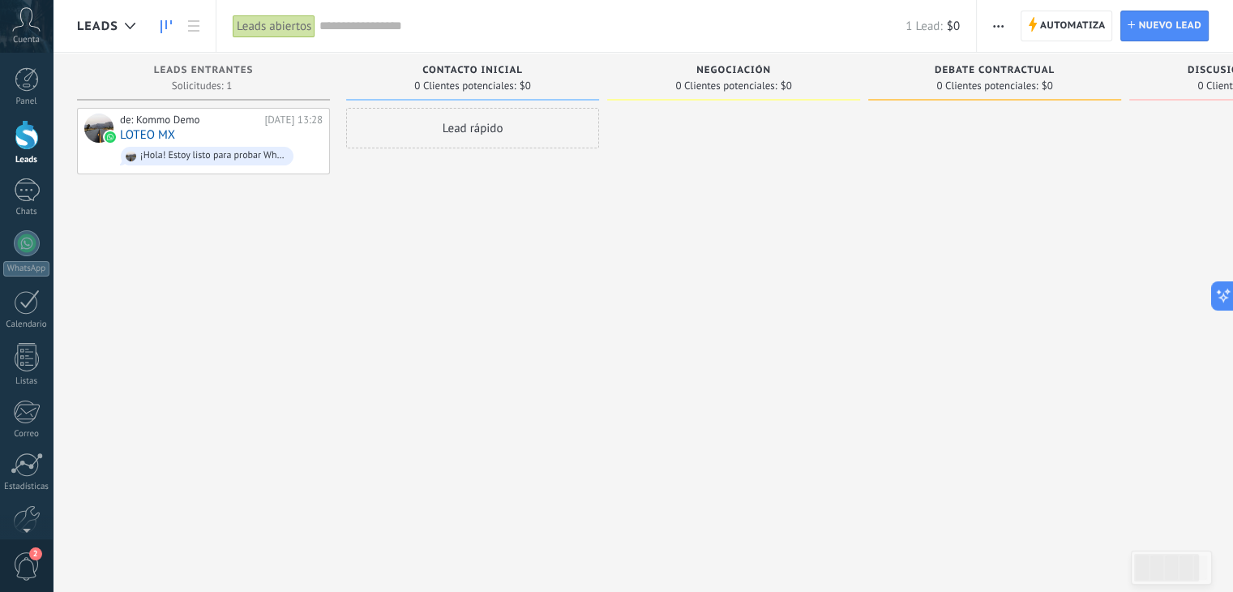
click at [267, 24] on div "Leads abiertos" at bounding box center [274, 27] width 83 height 24
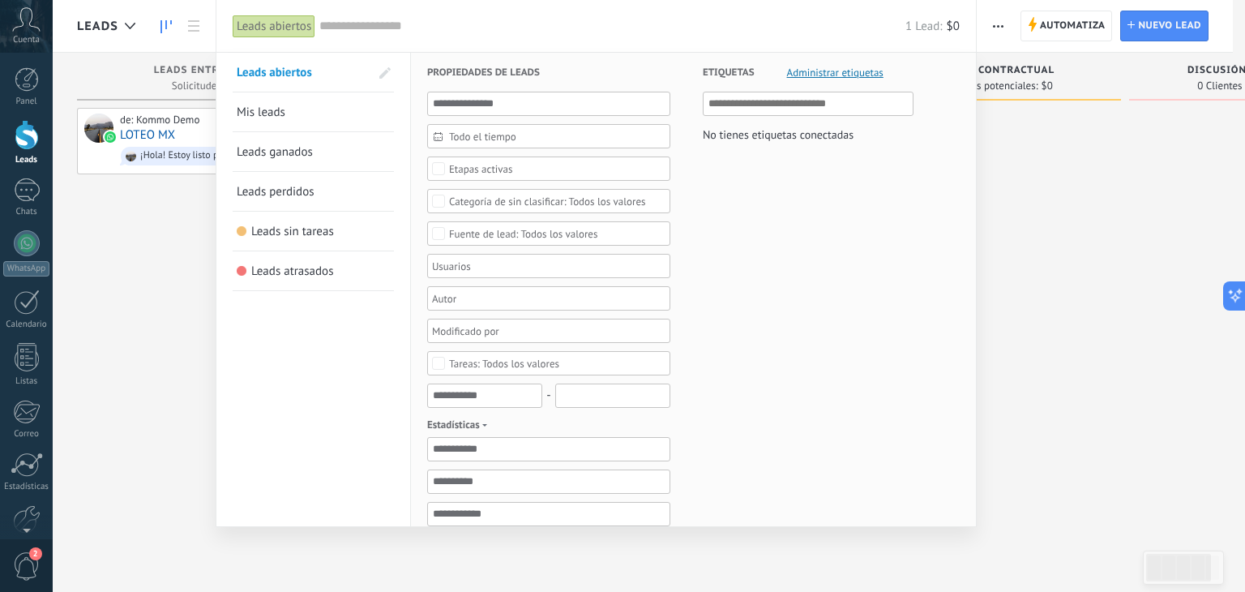
click at [79, 296] on div at bounding box center [622, 296] width 1245 height 592
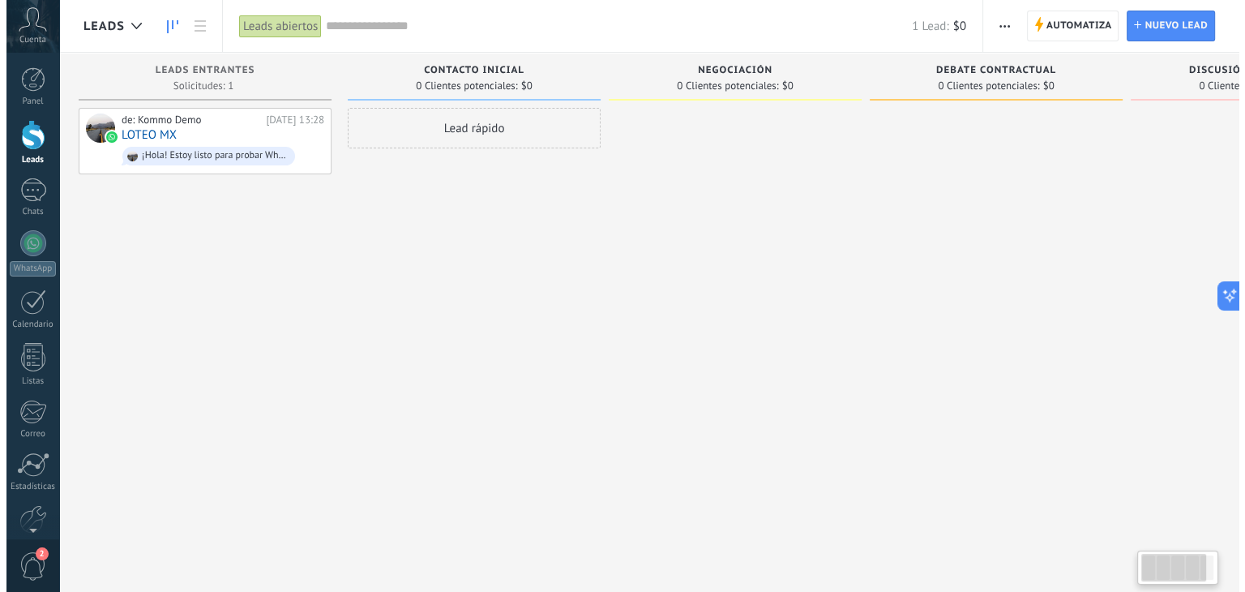
scroll to position [0, 10]
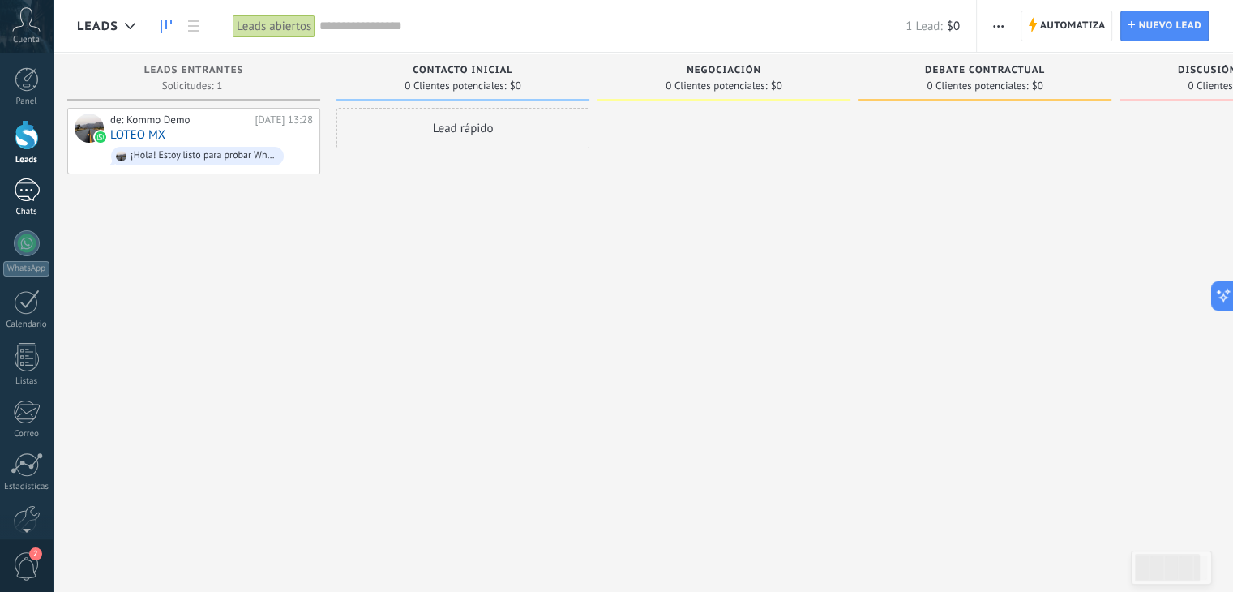
click at [25, 202] on link "1 Chats" at bounding box center [26, 197] width 53 height 39
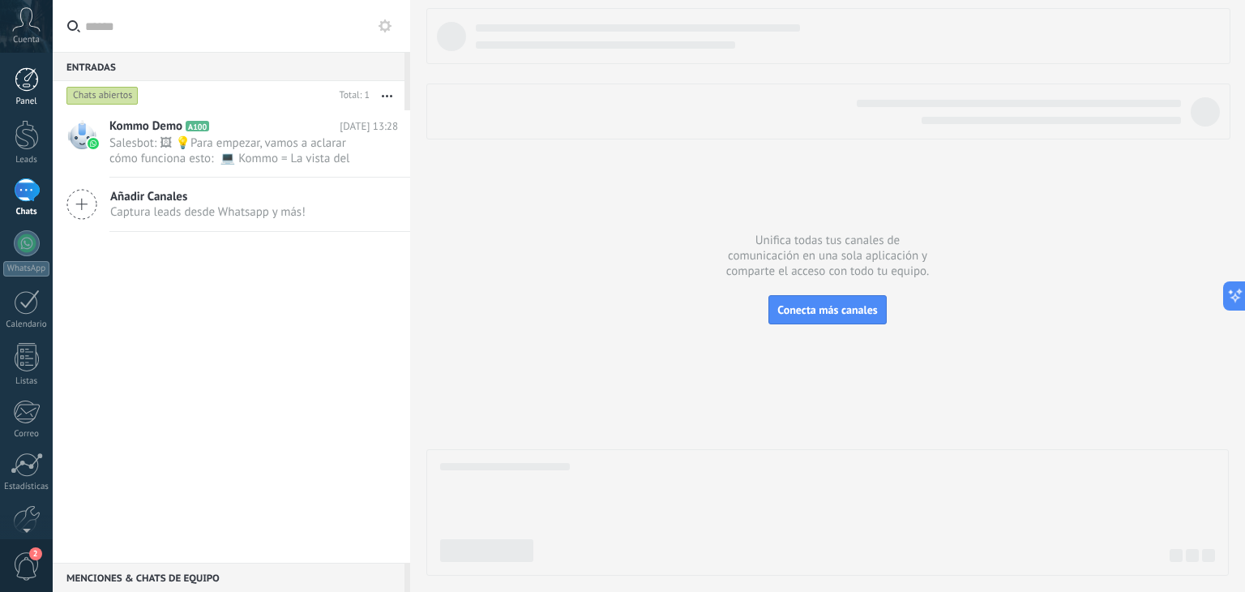
click at [26, 79] on div at bounding box center [27, 79] width 24 height 24
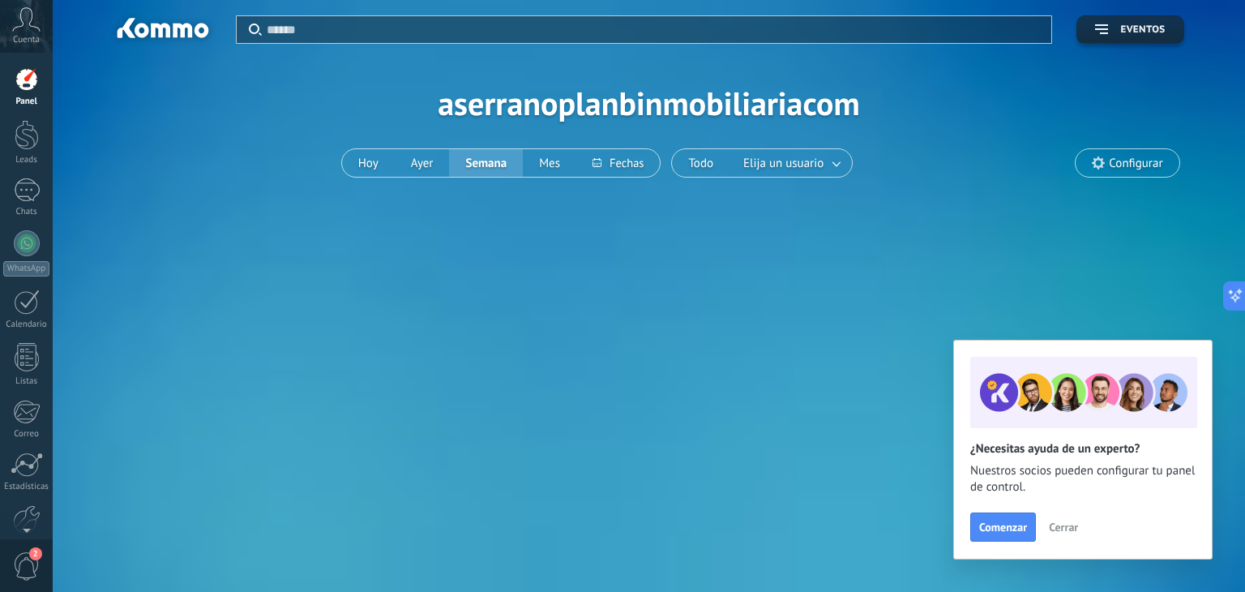
click at [1071, 534] on button "Cerrar" at bounding box center [1064, 527] width 44 height 24
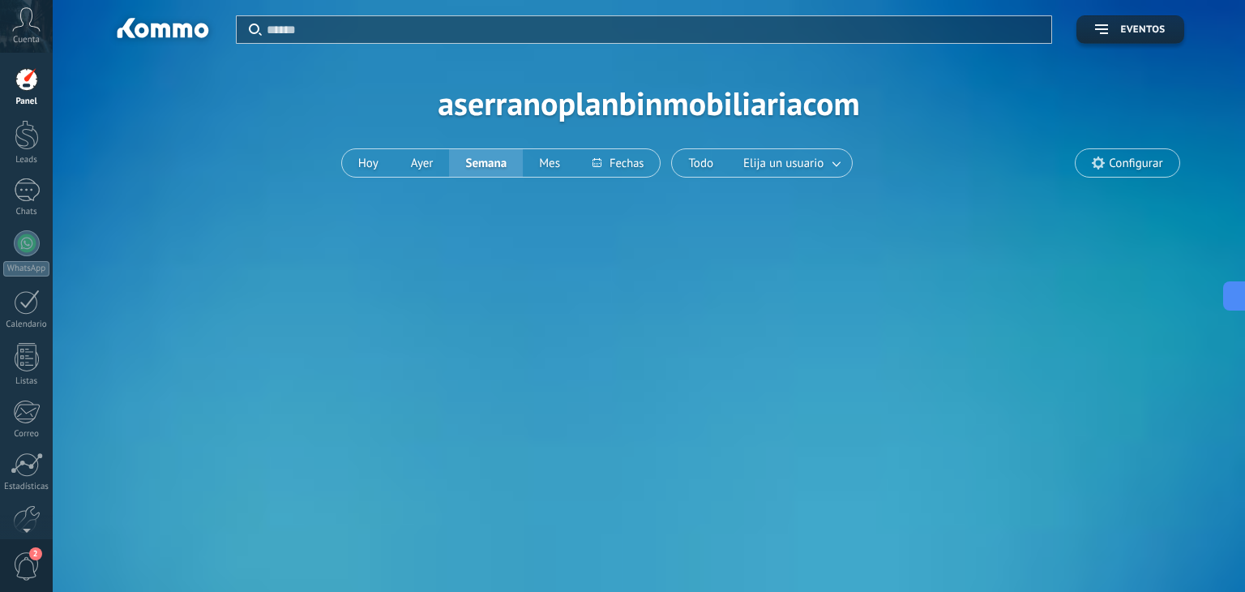
click at [31, 40] on span "Cuenta" at bounding box center [26, 40] width 27 height 11
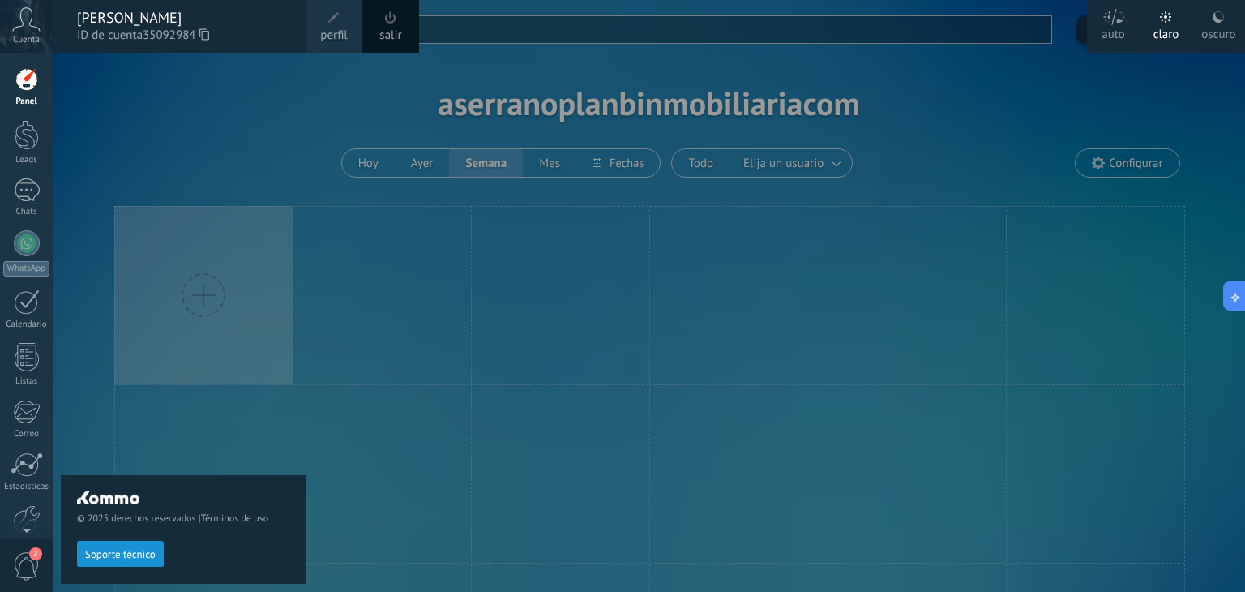
click at [285, 114] on div "© 2025 derechos reservados | Términos de uso Soporte técnico" at bounding box center [183, 322] width 245 height 539
click at [17, 153] on link "Leads" at bounding box center [26, 142] width 53 height 45
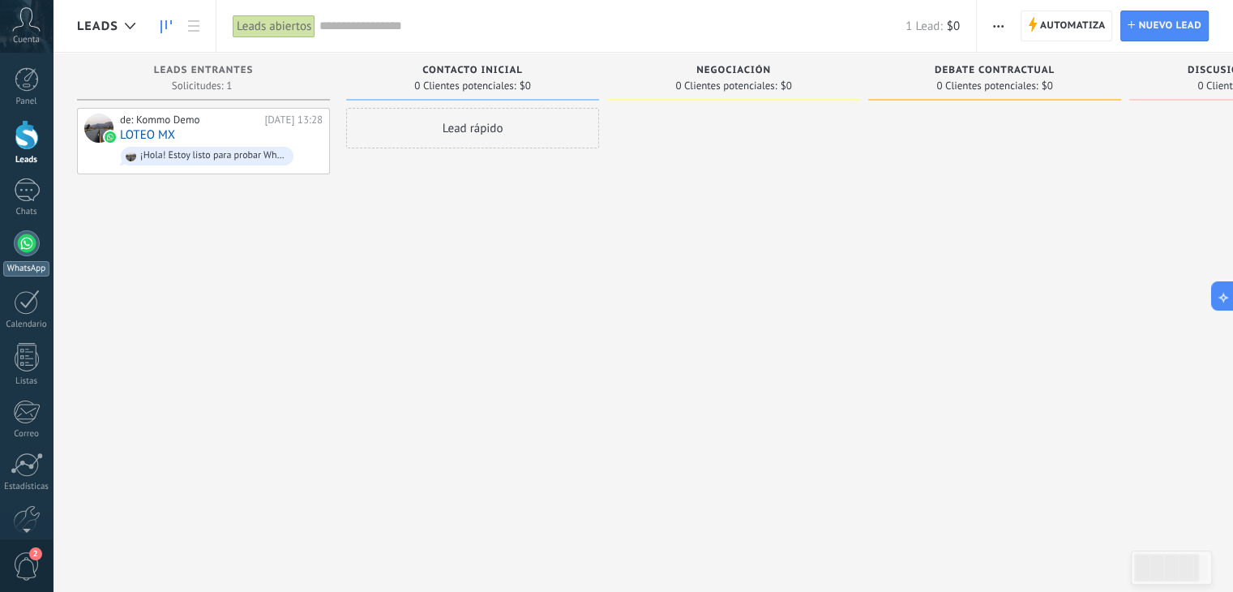
click at [26, 244] on div at bounding box center [27, 243] width 26 height 26
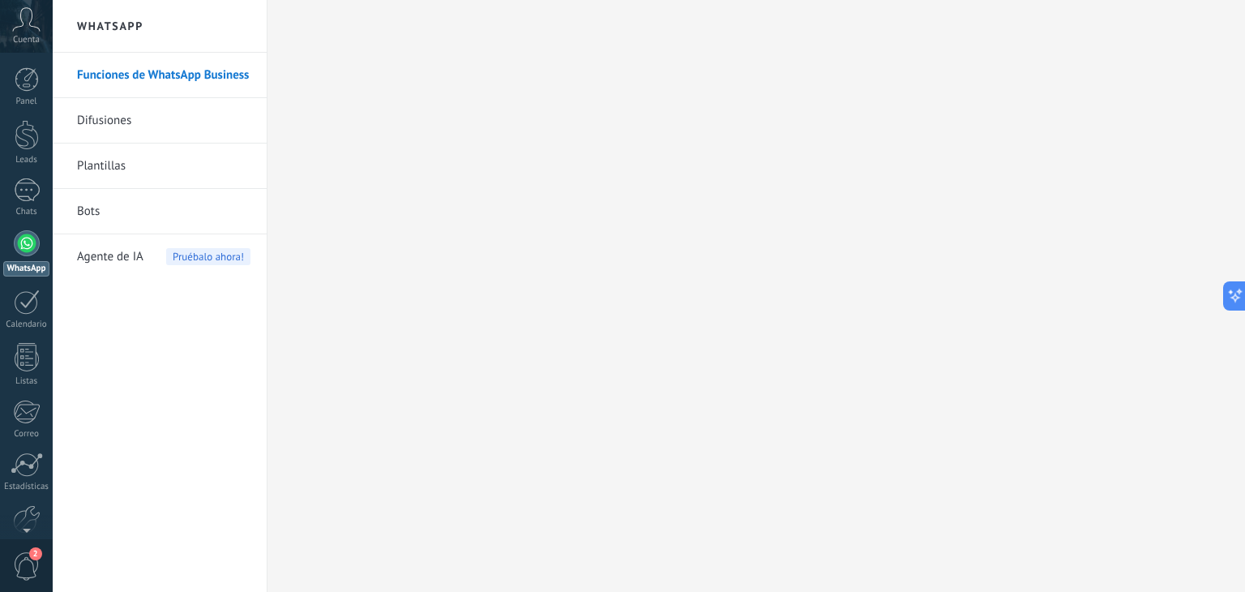
click at [163, 119] on link "Difusiones" at bounding box center [163, 120] width 173 height 45
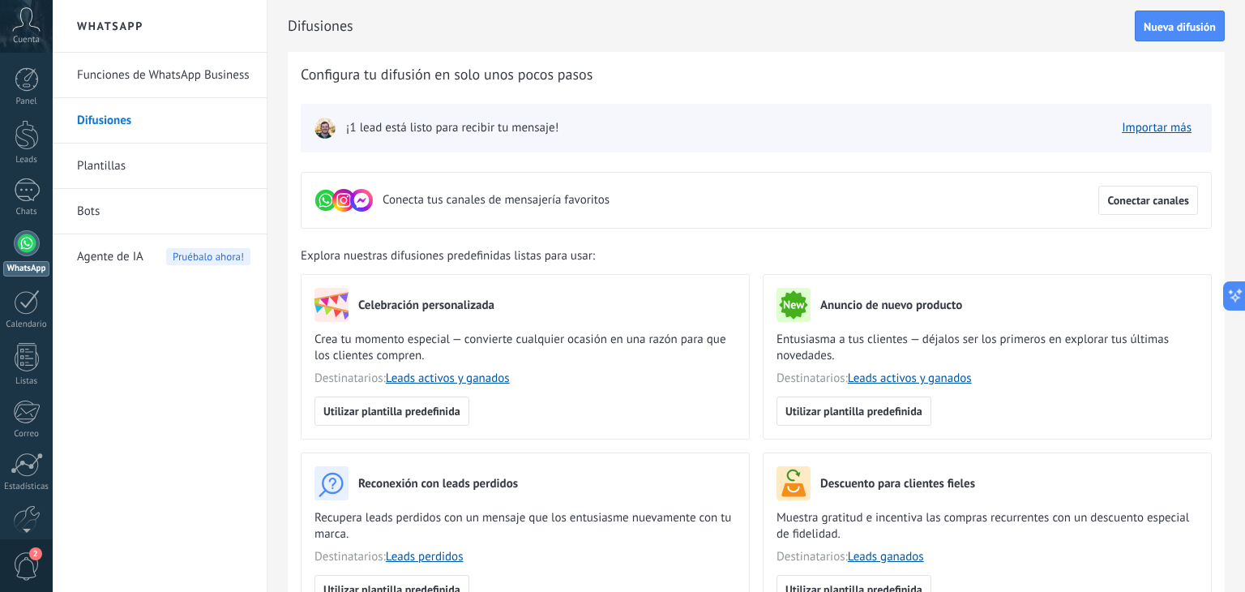
click at [151, 170] on link "Plantillas" at bounding box center [163, 165] width 173 height 45
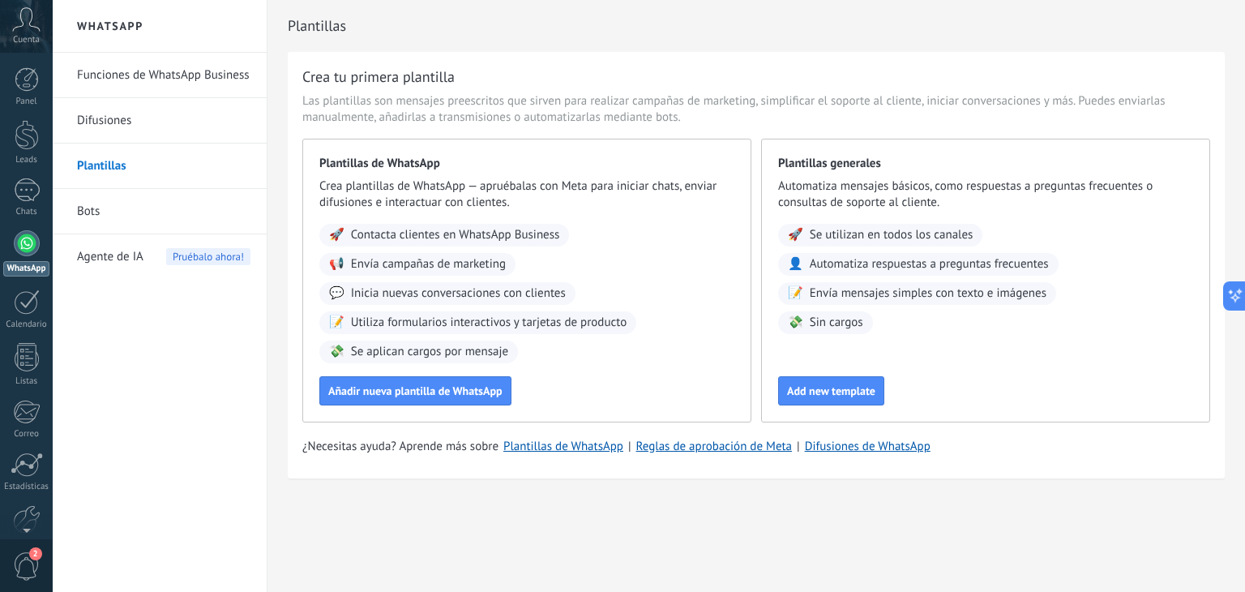
click at [123, 219] on link "Bots" at bounding box center [163, 211] width 173 height 45
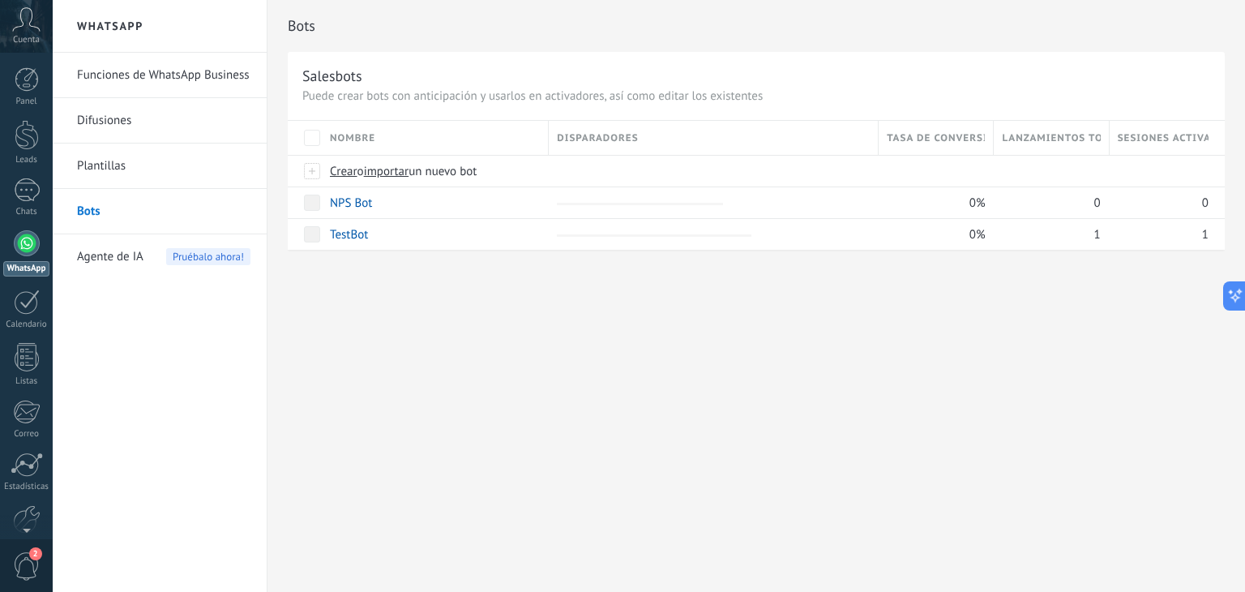
click at [96, 260] on span "Agente de IA" at bounding box center [110, 256] width 66 height 45
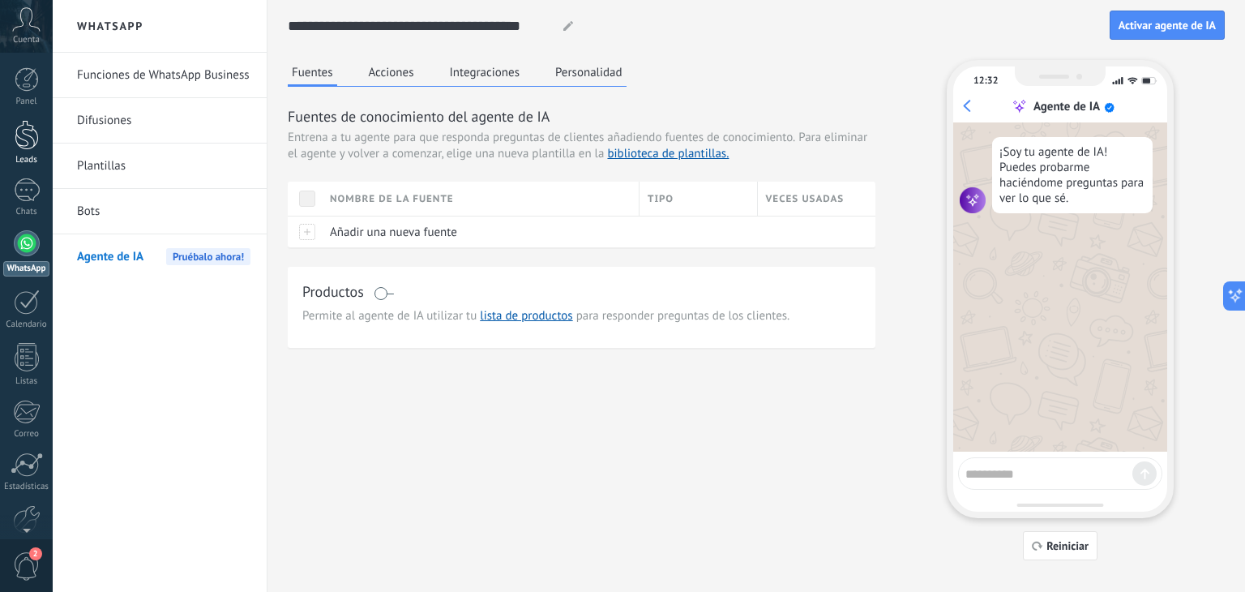
click at [26, 139] on div at bounding box center [27, 135] width 24 height 30
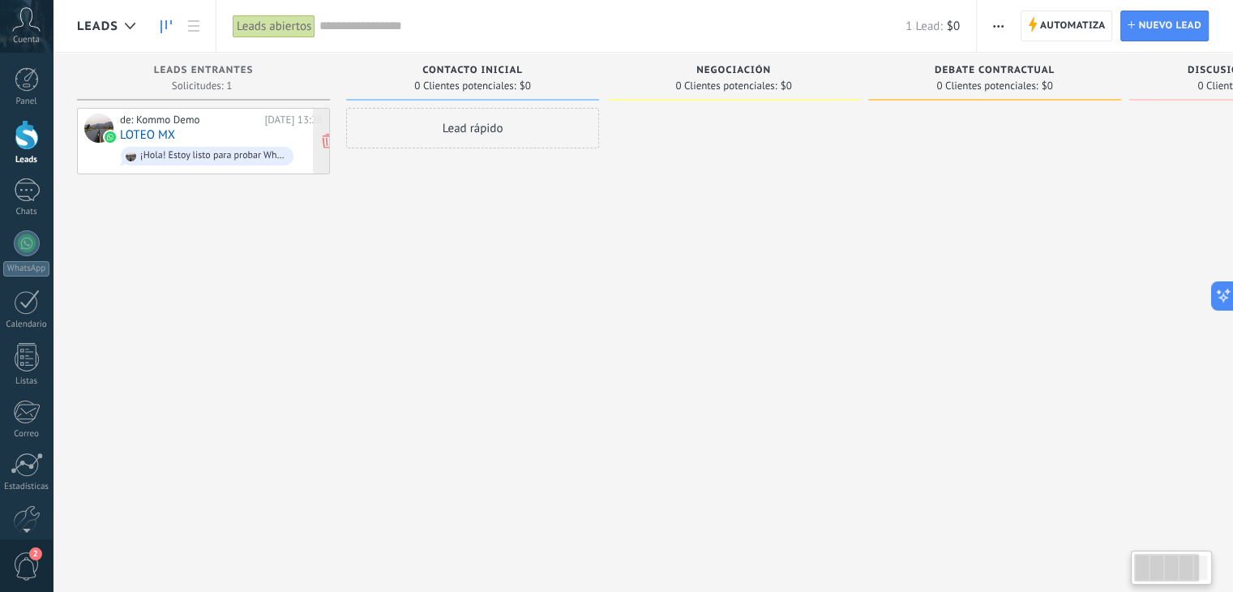
click at [218, 140] on div "de: Kommo Demo Hoy 13:28 LOTEO MX ¡Hola! Estoy listo para probar WhatsApp en Ko…" at bounding box center [221, 140] width 203 height 55
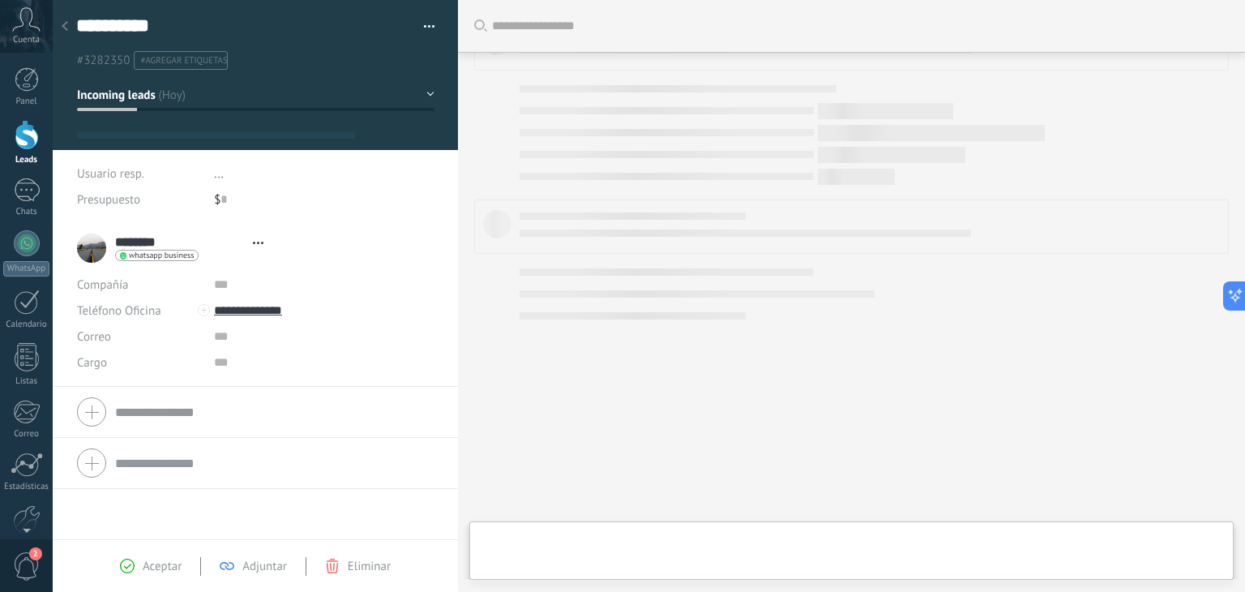
type textarea "**********"
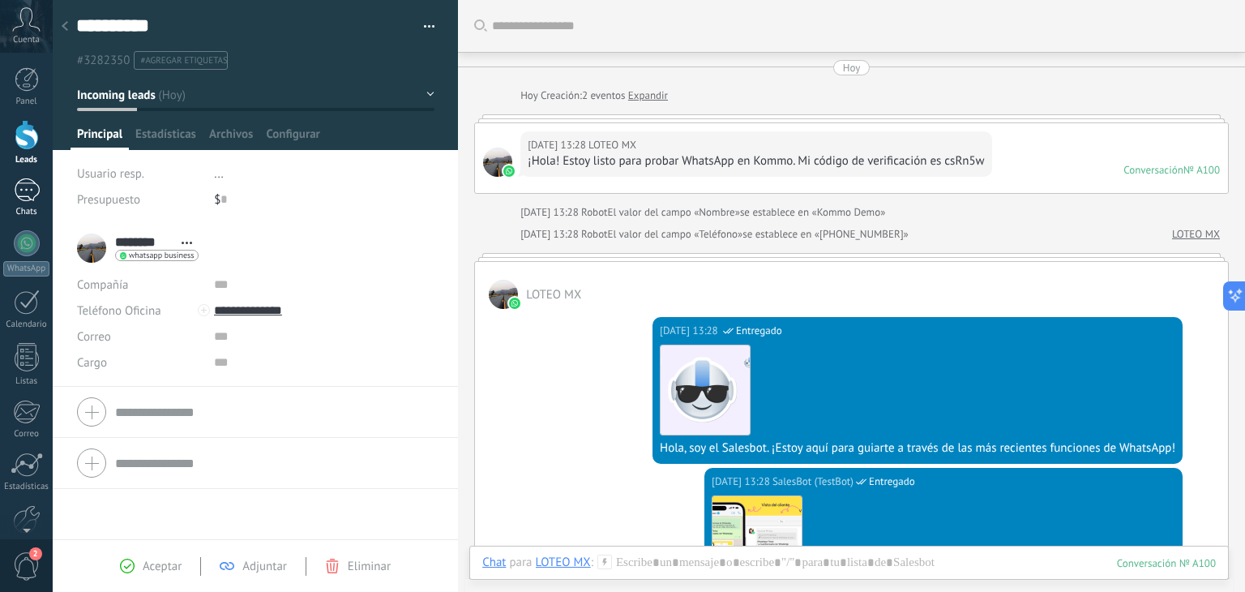
click at [17, 207] on div "Chats" at bounding box center [26, 212] width 47 height 11
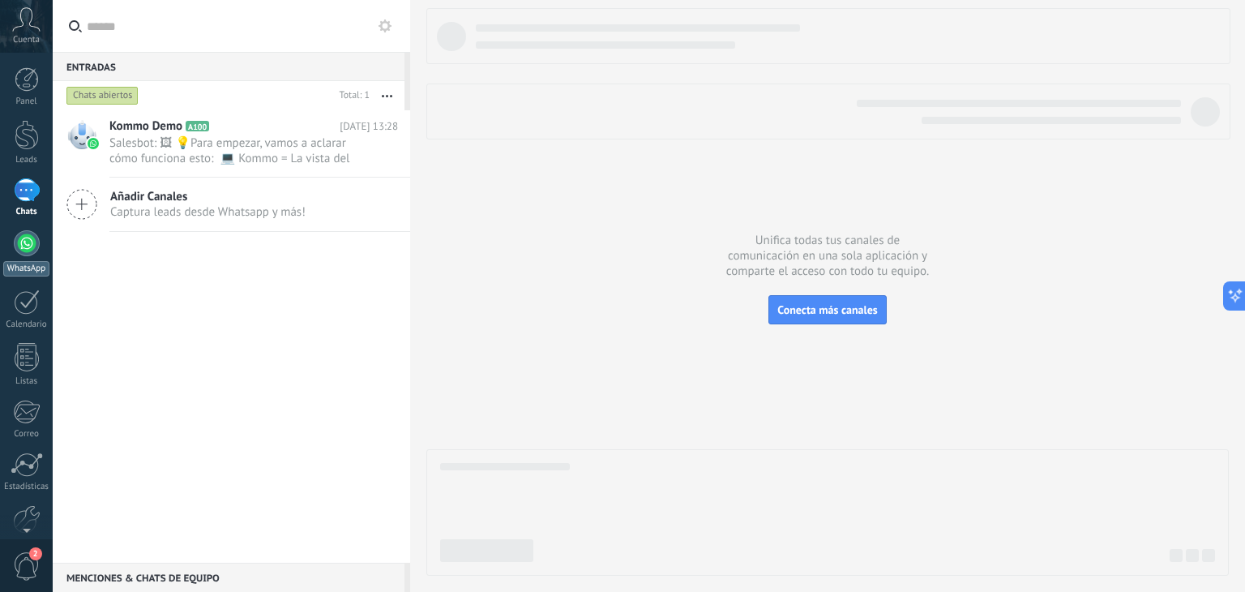
click at [19, 242] on div at bounding box center [27, 243] width 26 height 26
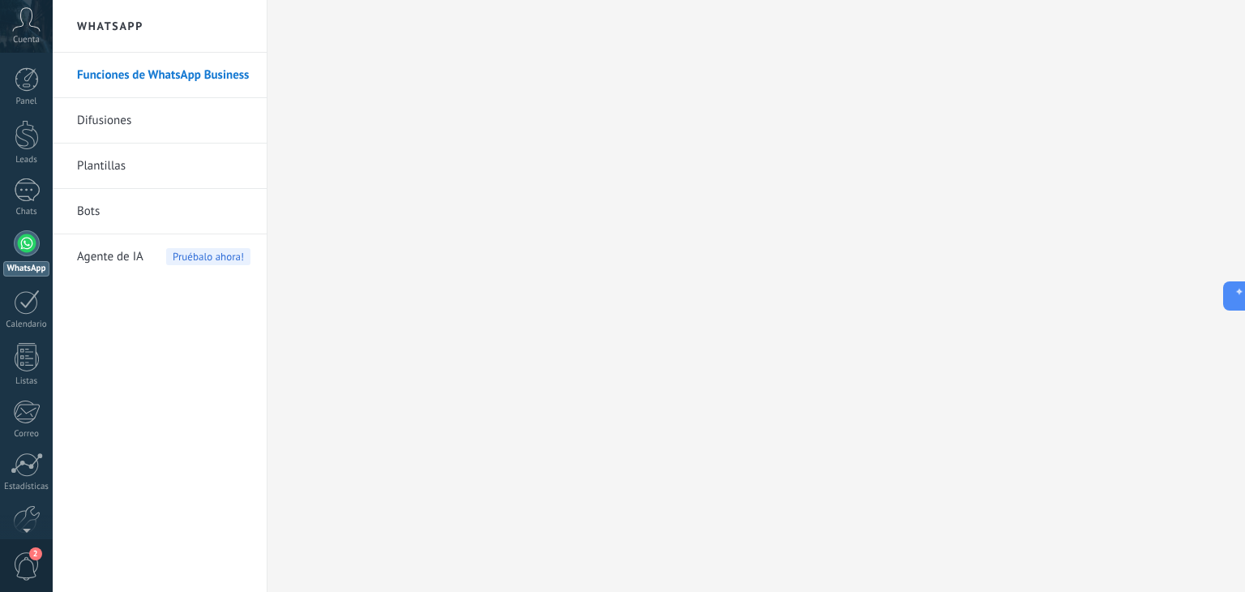
click at [102, 122] on link "Difusiones" at bounding box center [163, 120] width 173 height 45
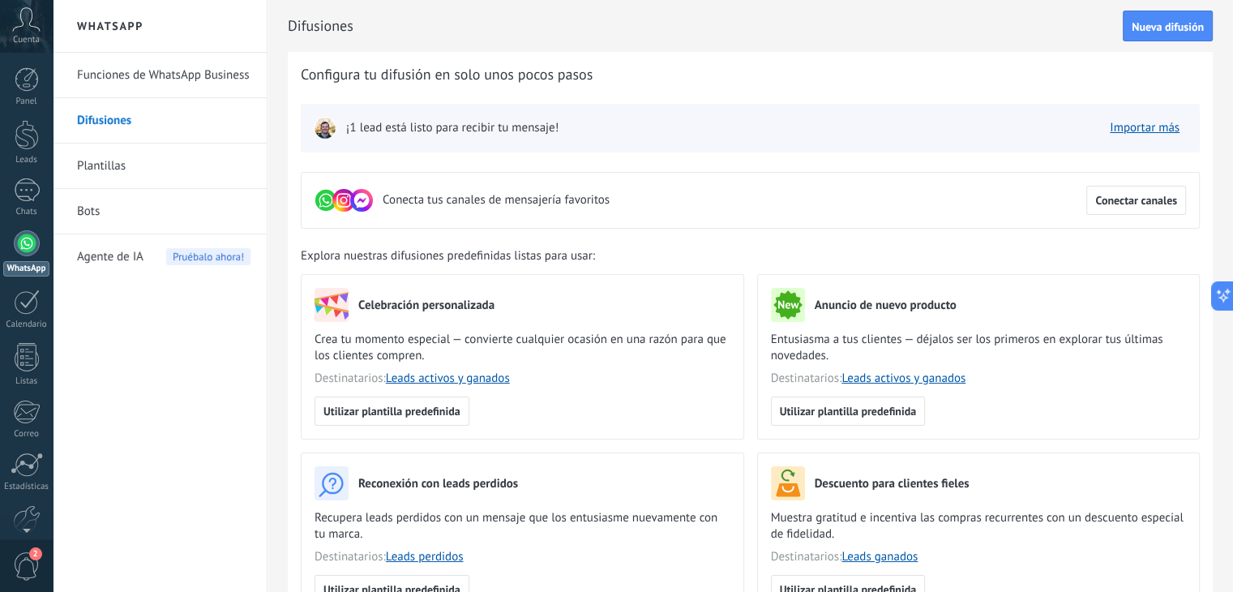
click at [30, 238] on div at bounding box center [27, 243] width 26 height 26
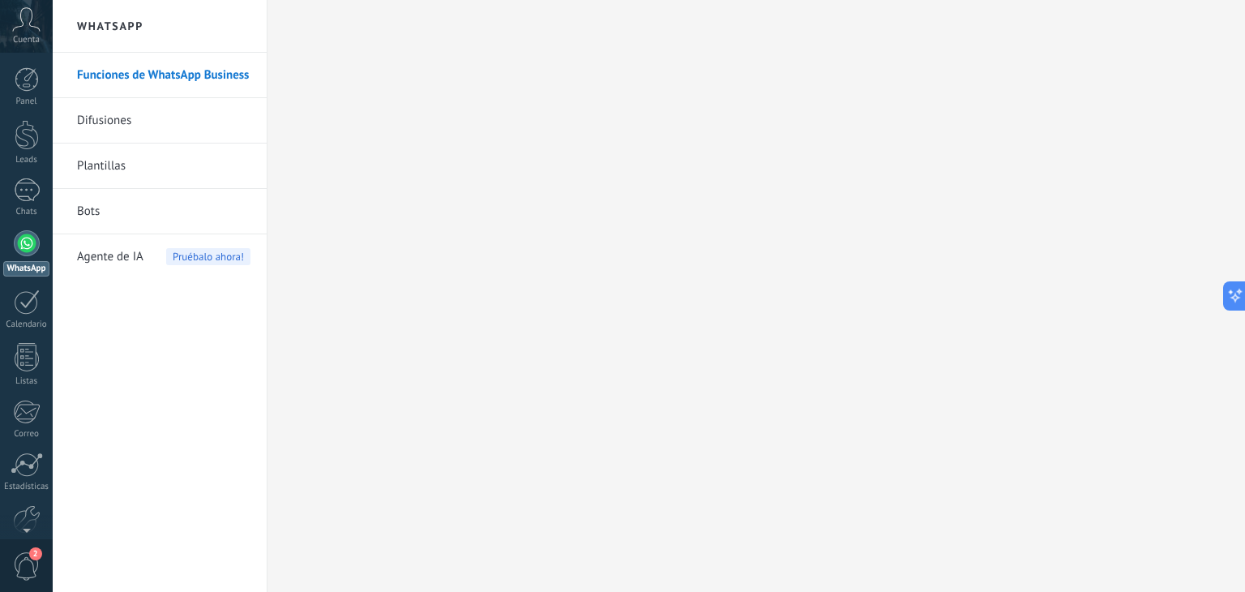
click at [25, 244] on div at bounding box center [27, 243] width 26 height 26
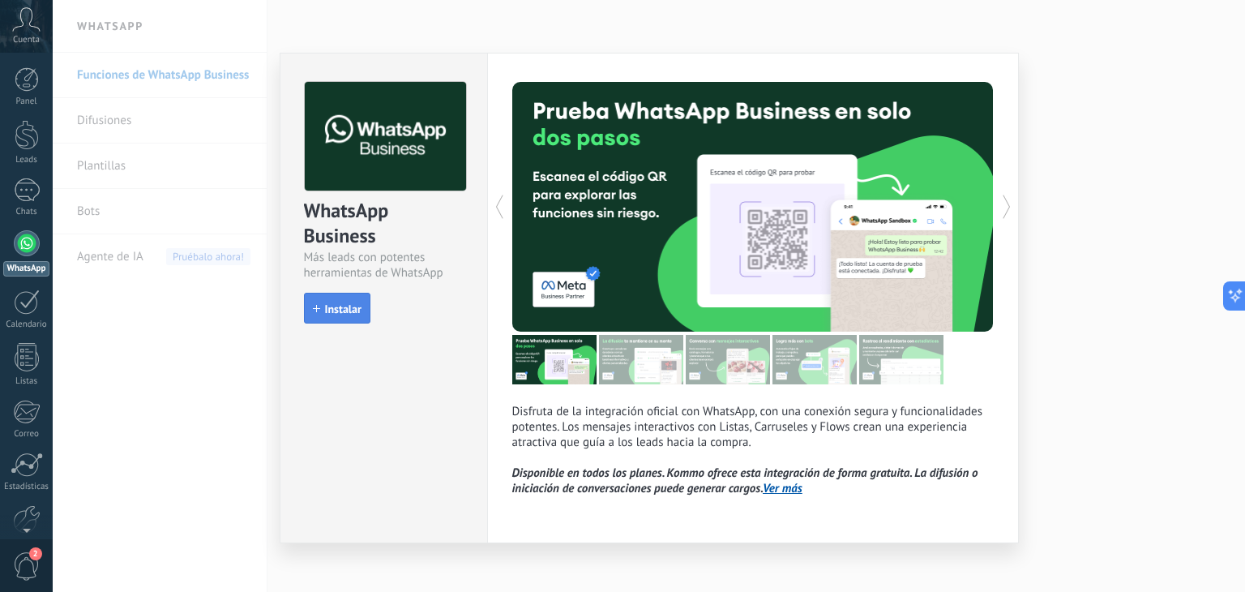
click at [325, 306] on span "Instalar" at bounding box center [343, 308] width 36 height 11
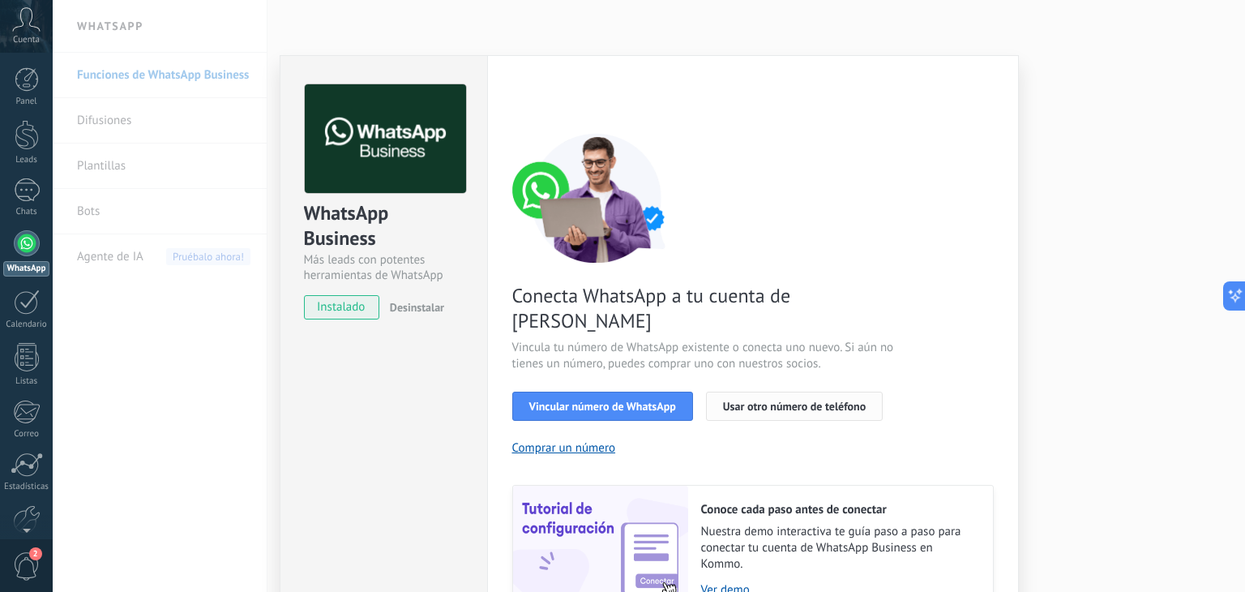
click at [751, 400] on span "Usar otro número de teléfono" at bounding box center [794, 405] width 143 height 11
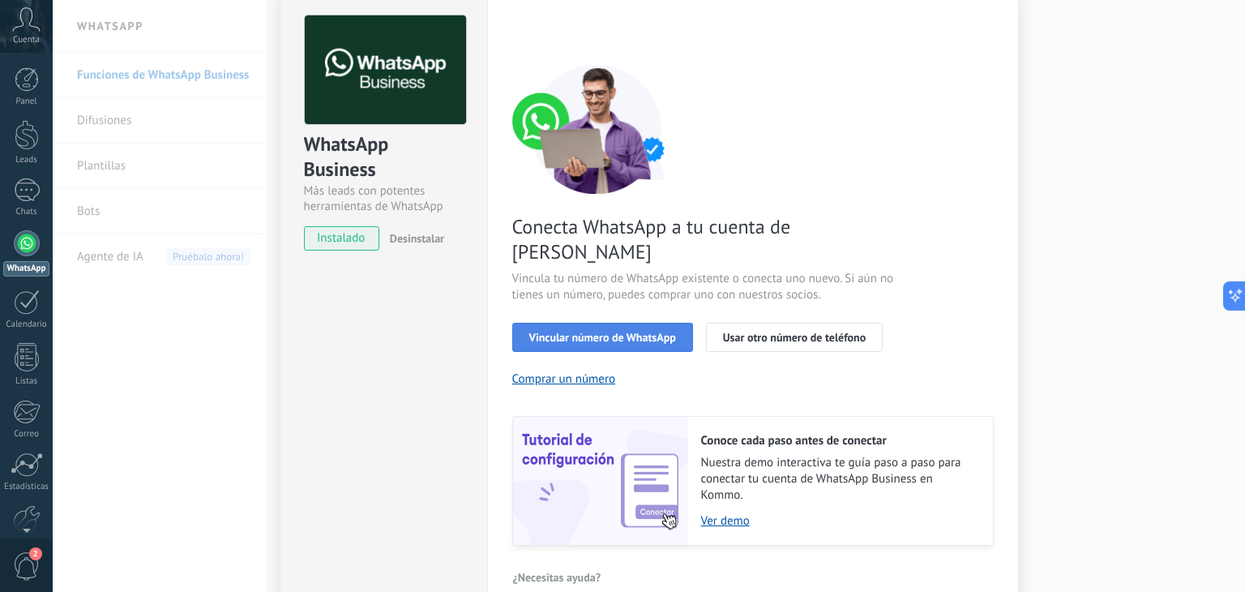
click at [609, 332] on span "Vincular número de WhatsApp" at bounding box center [602, 337] width 147 height 11
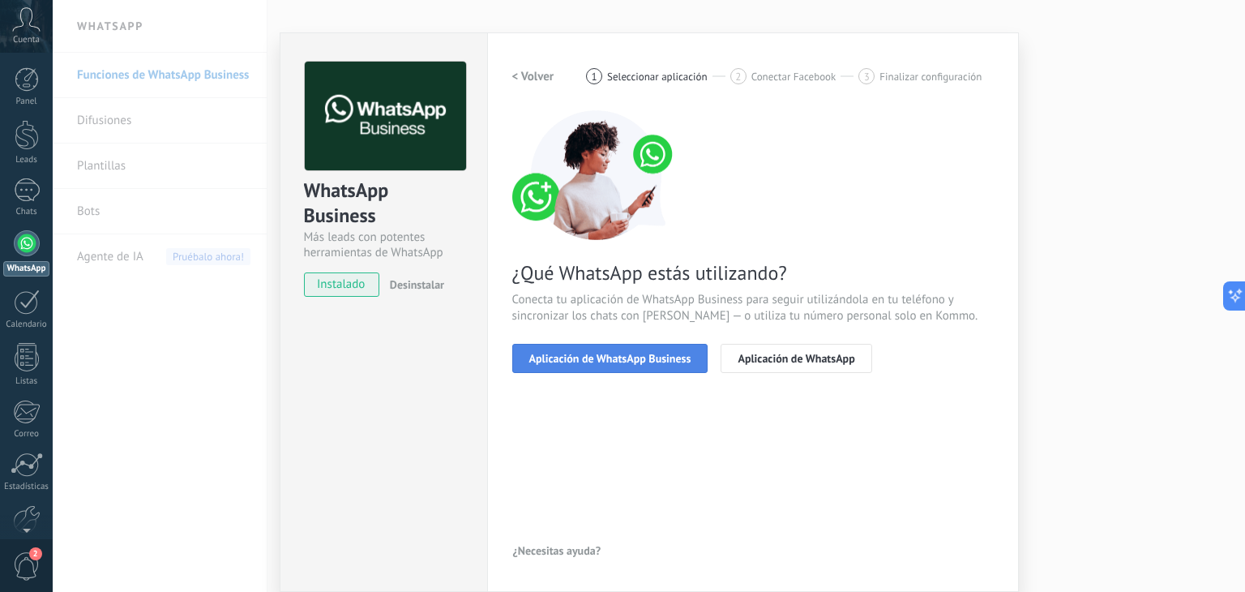
click at [598, 363] on span "Aplicación de WhatsApp Business" at bounding box center [610, 358] width 162 height 11
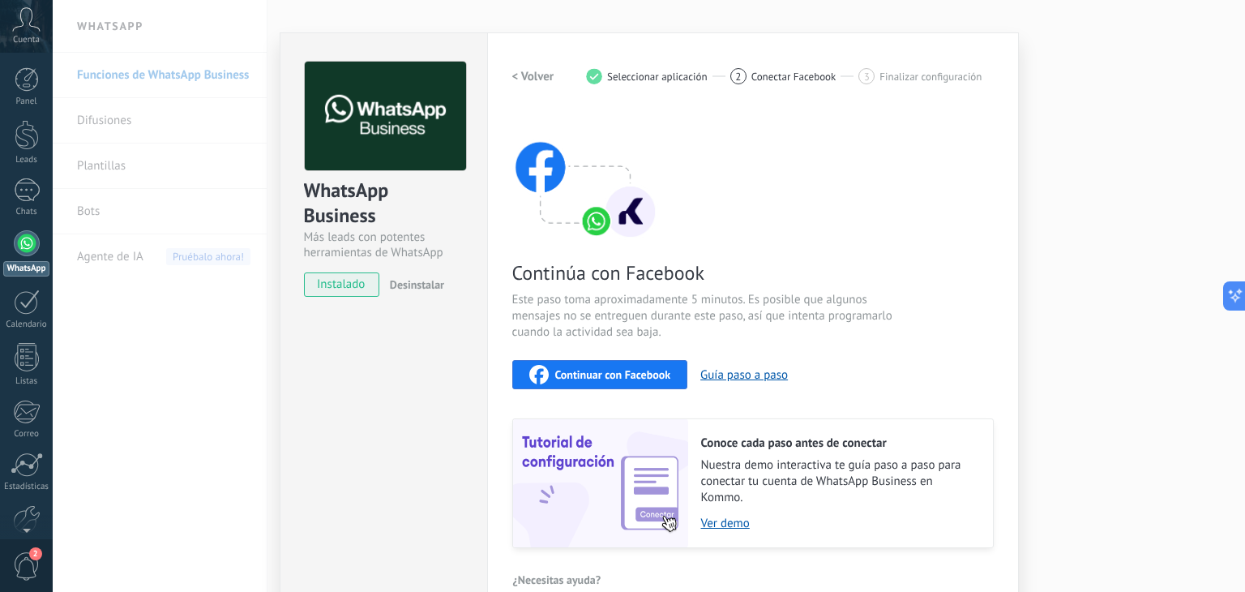
click at [628, 75] on span "Seleccionar aplicación" at bounding box center [657, 77] width 101 height 12
click at [533, 72] on h2 "< Volver" at bounding box center [533, 76] width 42 height 15
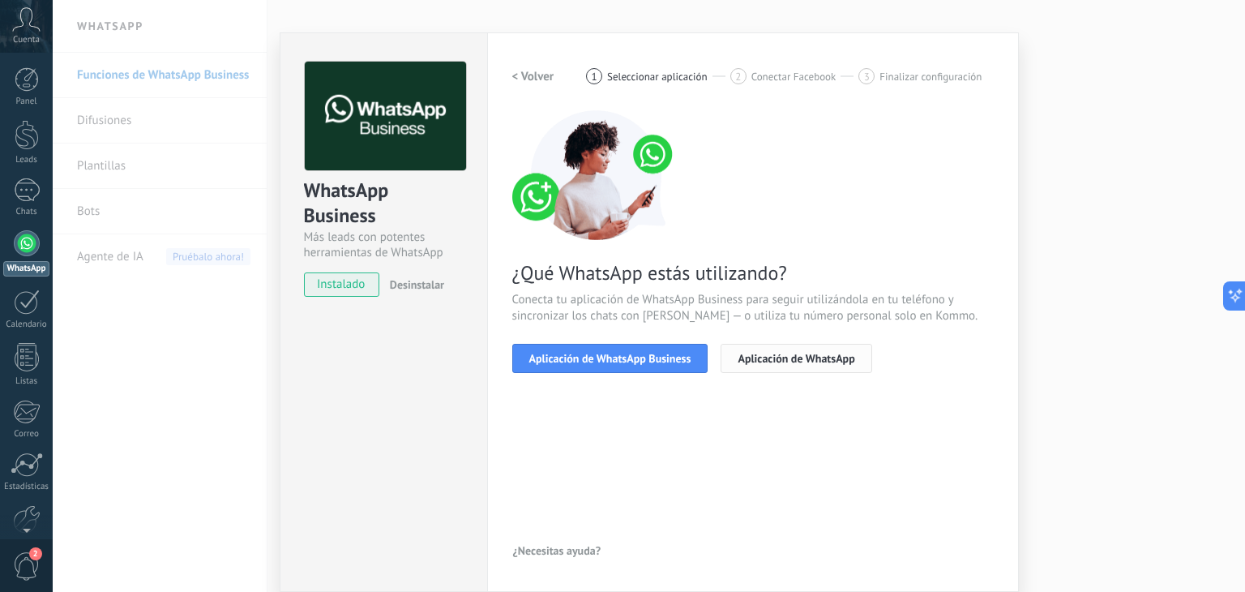
click at [746, 362] on span "Aplicación de WhatsApp" at bounding box center [796, 358] width 117 height 11
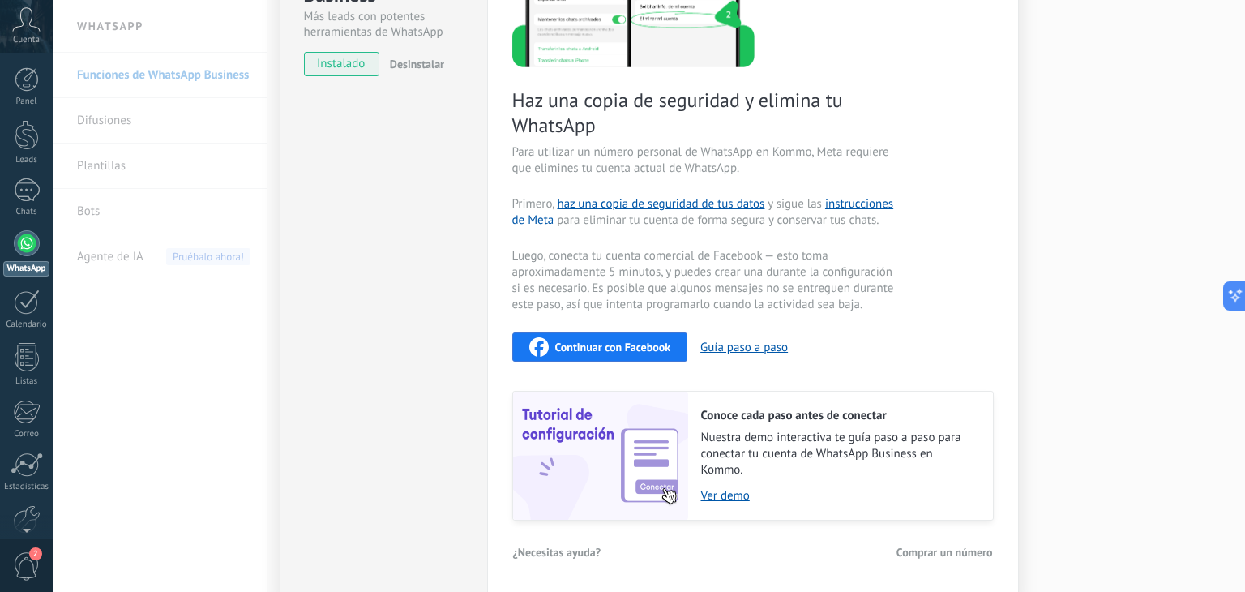
scroll to position [0, 0]
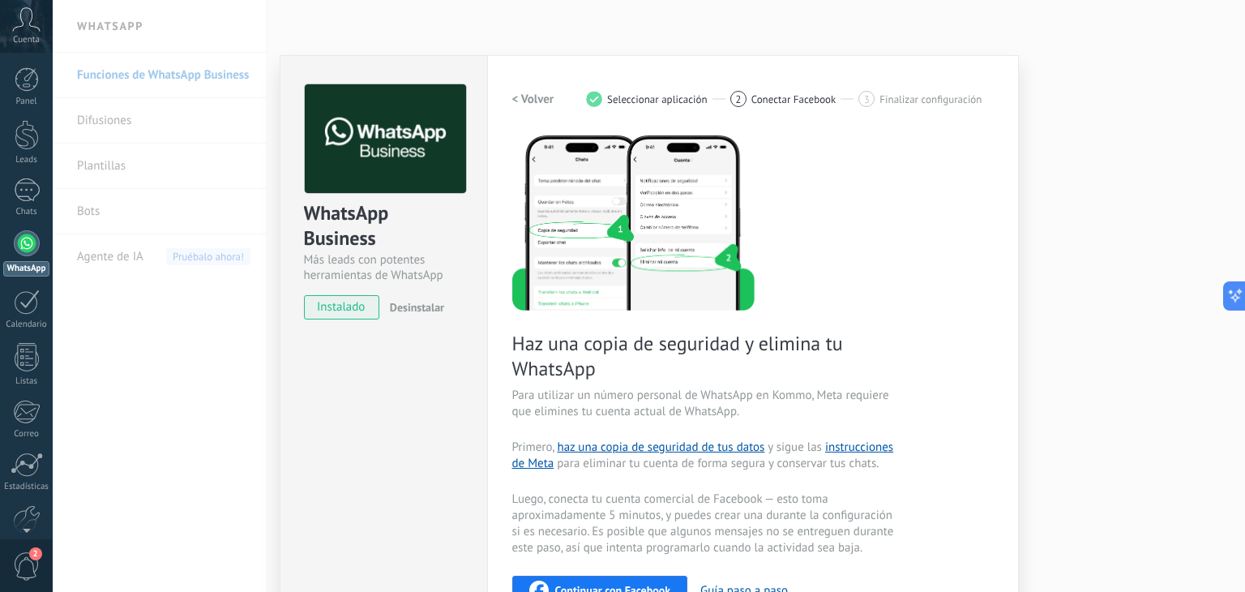
click at [593, 99] on div "1" at bounding box center [594, 99] width 16 height 16
click at [512, 100] on h2 "< Volver" at bounding box center [533, 99] width 42 height 15
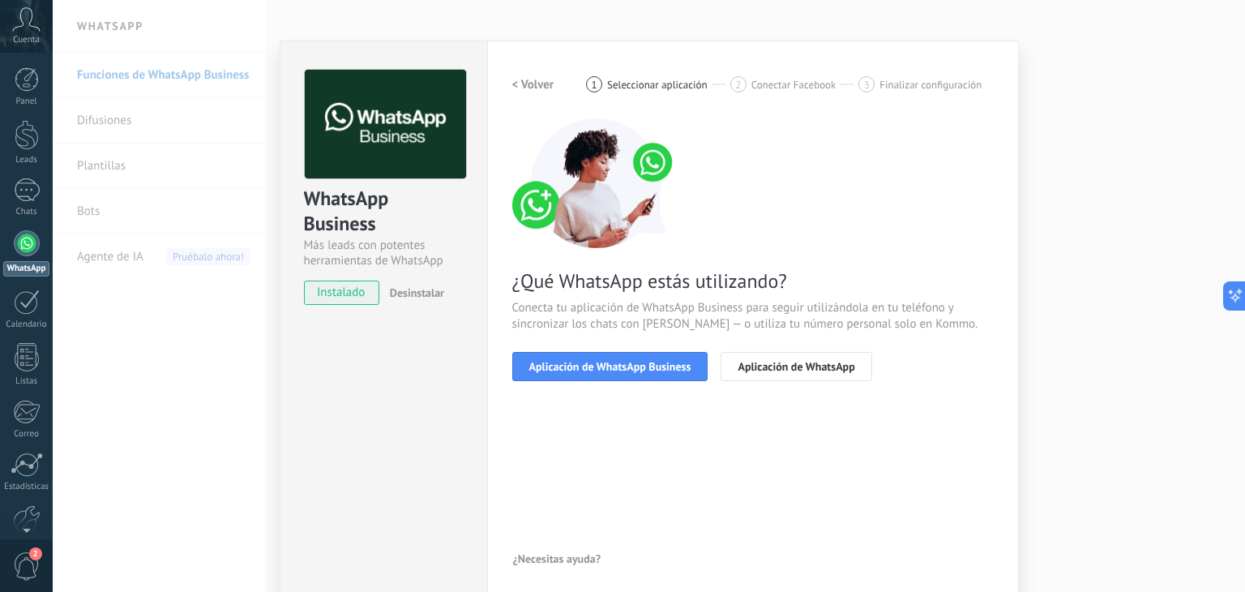
scroll to position [23, 0]
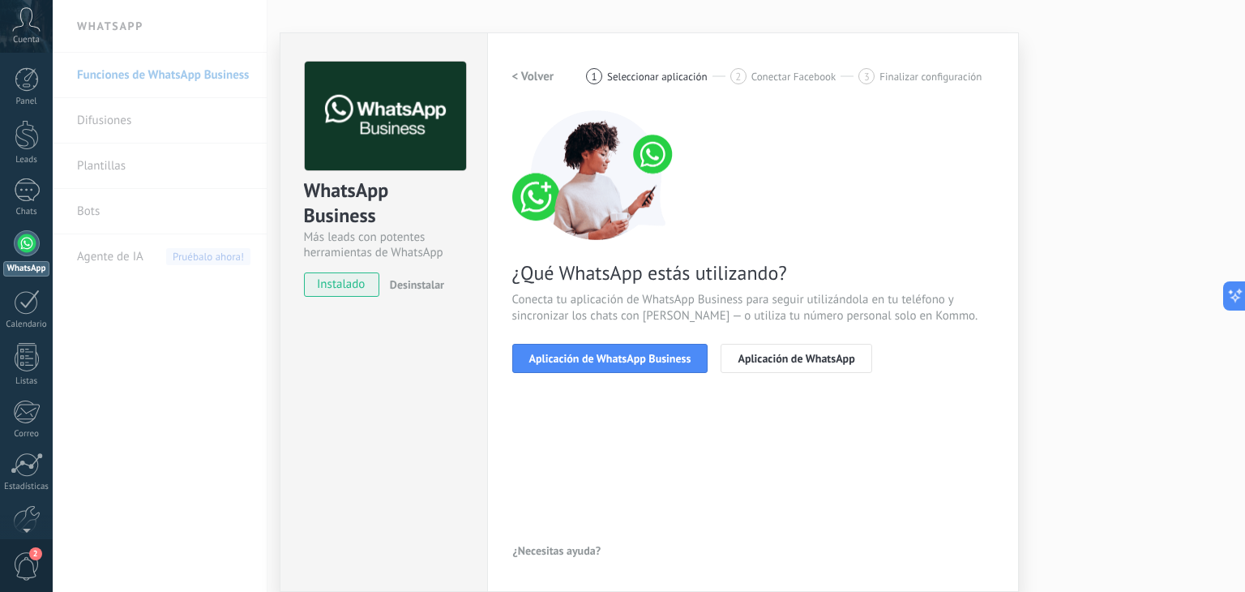
click at [636, 17] on div "WhatsApp Business Más leads con potentes herramientas de WhatsApp instalado Des…" at bounding box center [649, 296] width 1193 height 592
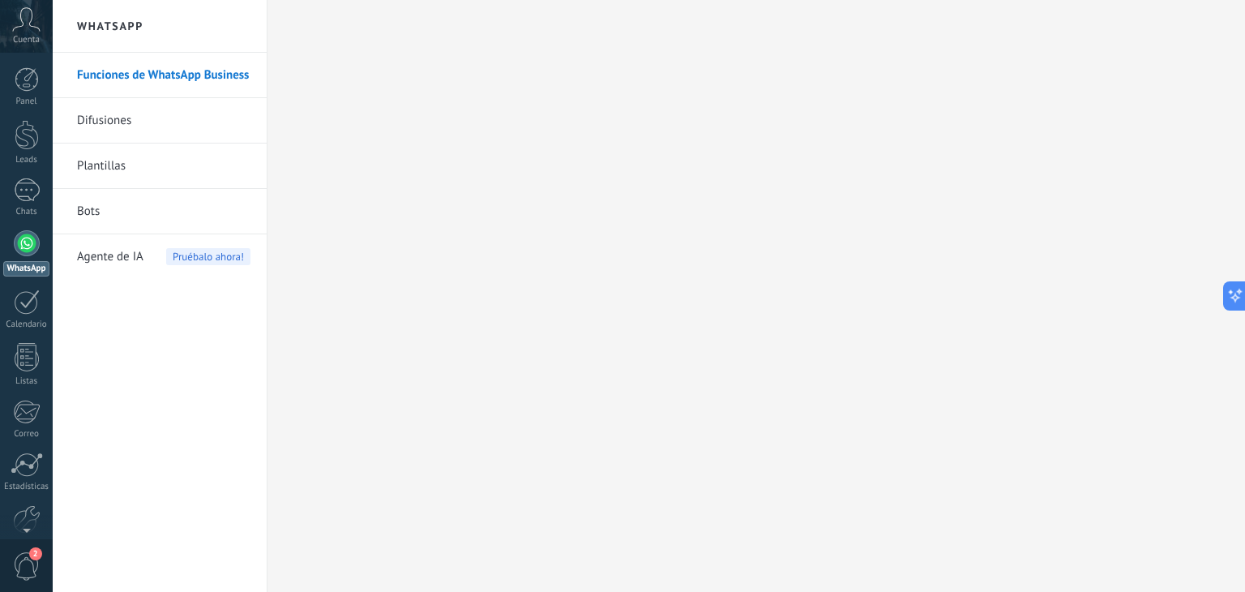
scroll to position [0, 0]
click at [101, 115] on link "Difusiones" at bounding box center [163, 120] width 173 height 45
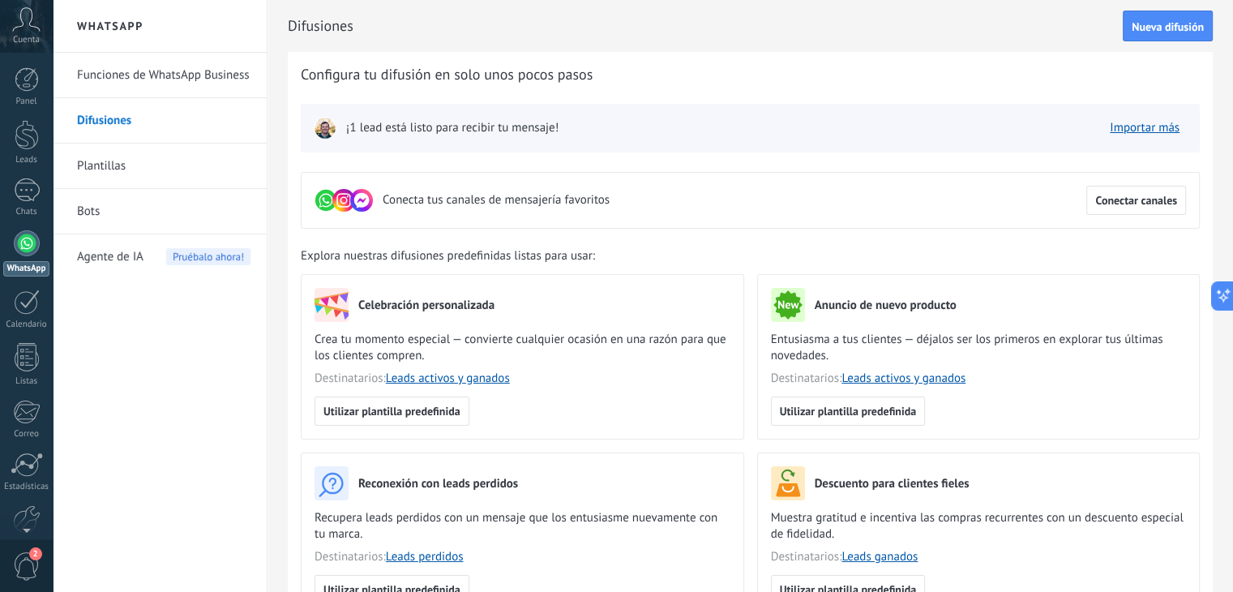
click at [112, 163] on link "Plantillas" at bounding box center [163, 165] width 173 height 45
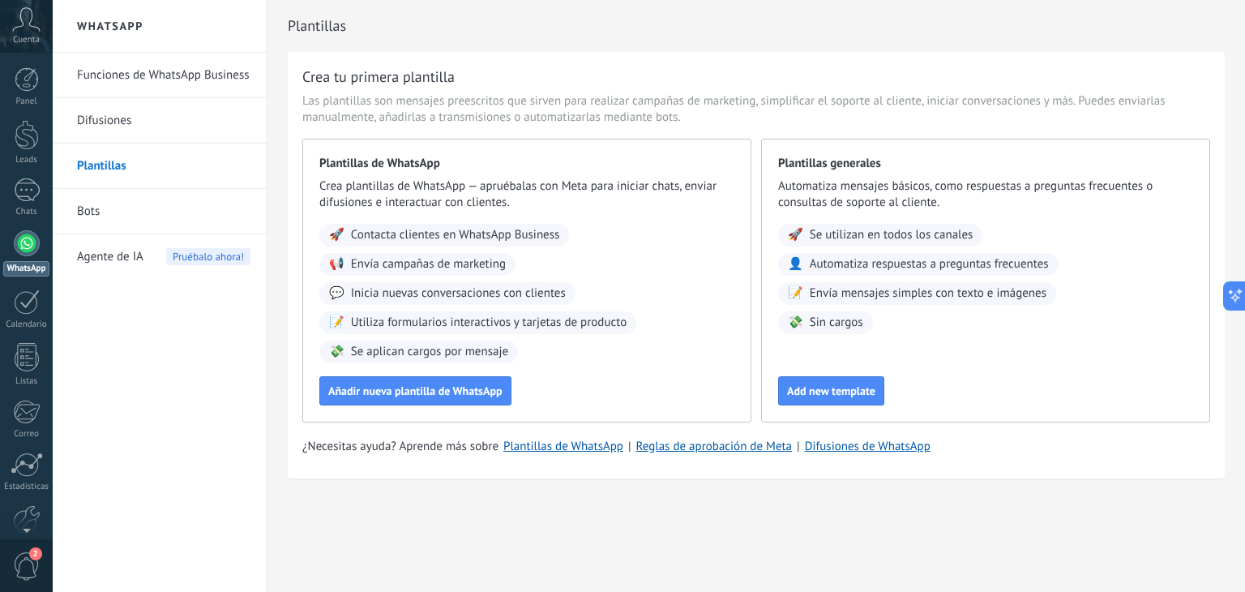
click at [94, 212] on link "Bots" at bounding box center [163, 211] width 173 height 45
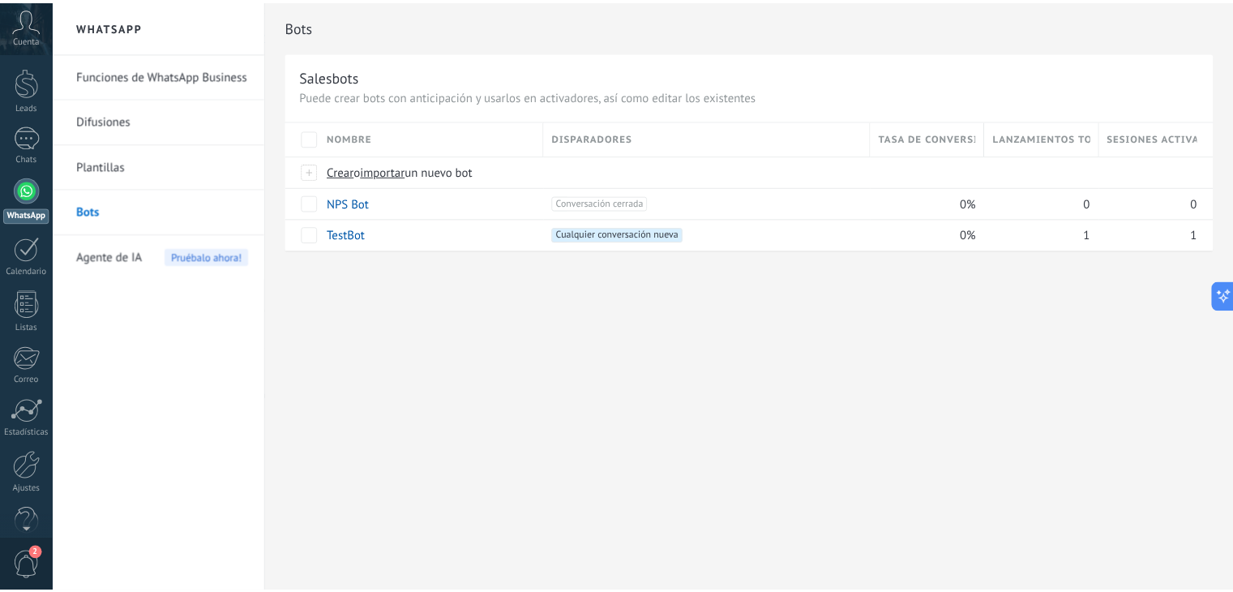
scroll to position [82, 0]
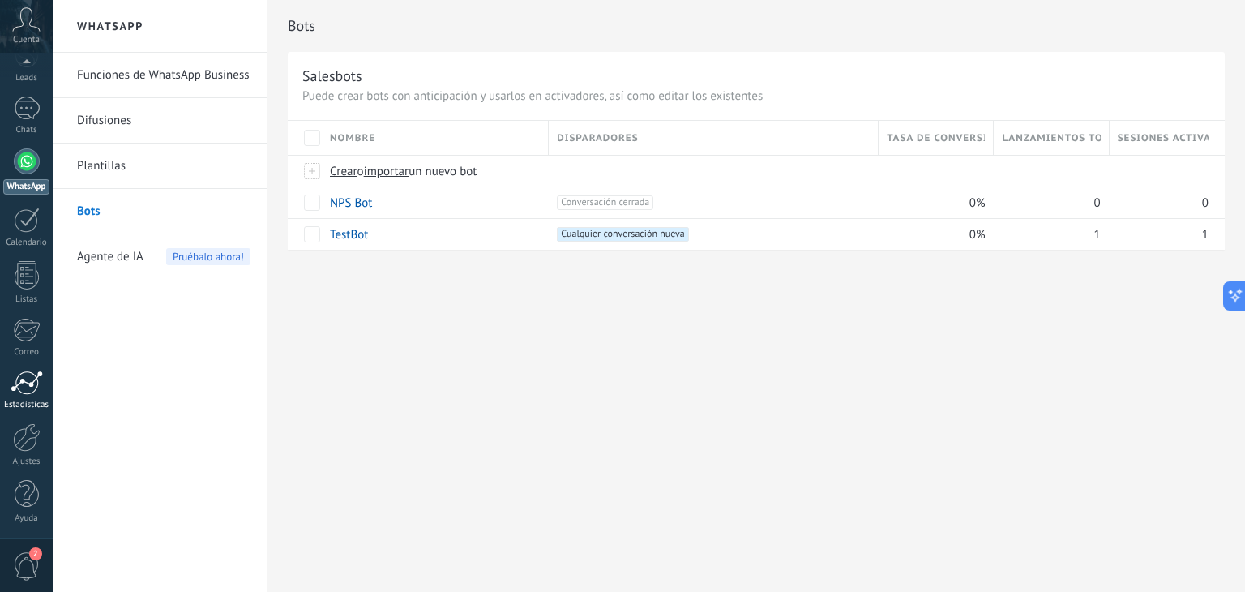
click at [36, 383] on div at bounding box center [27, 382] width 32 height 24
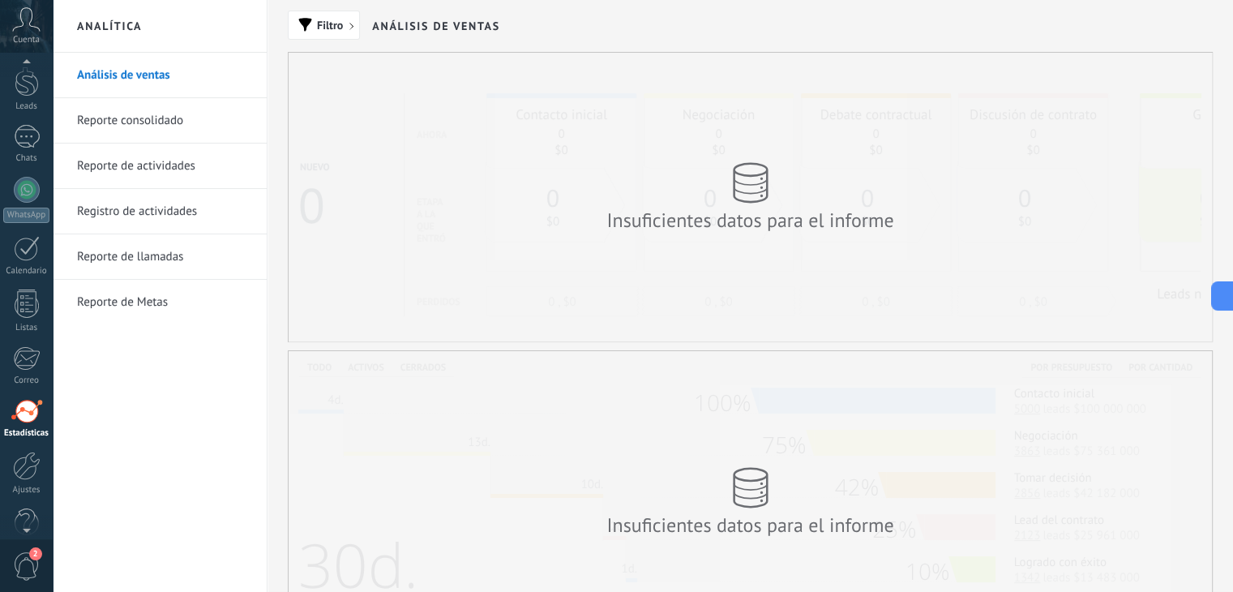
click at [28, 22] on icon at bounding box center [26, 19] width 28 height 24
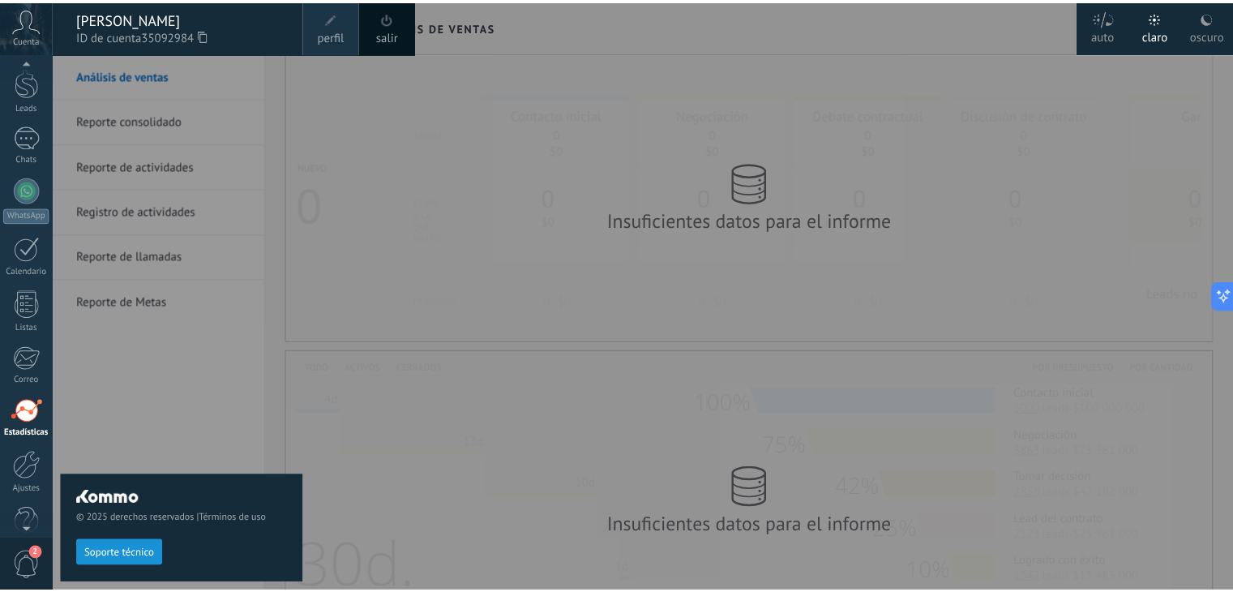
scroll to position [32, 0]
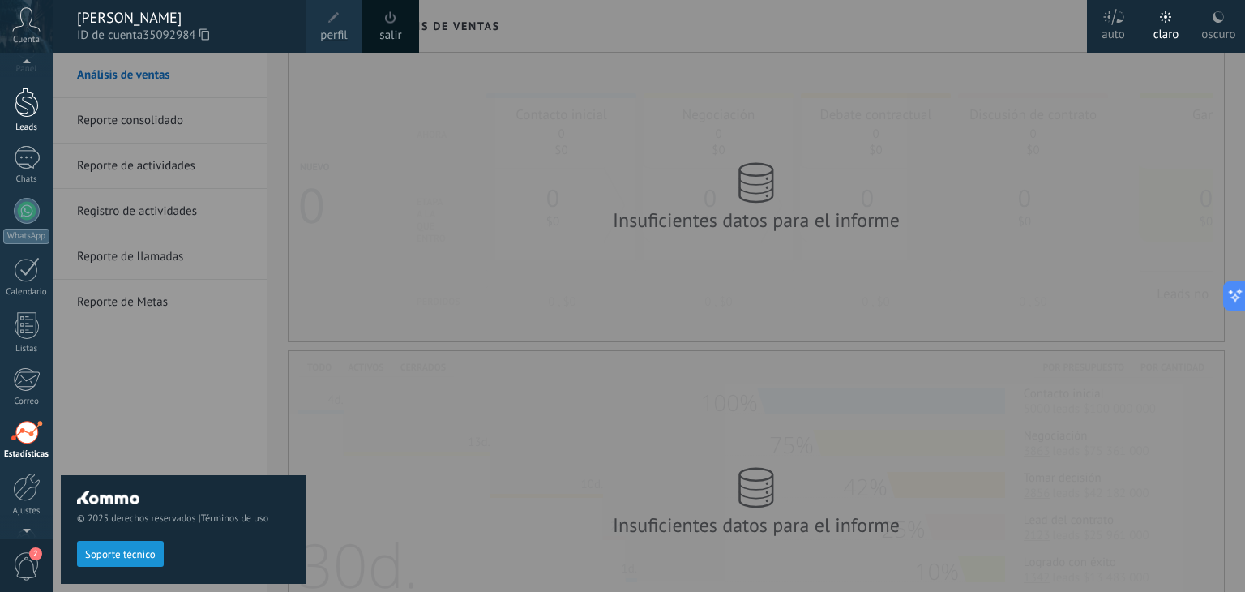
click at [28, 100] on div at bounding box center [27, 103] width 24 height 30
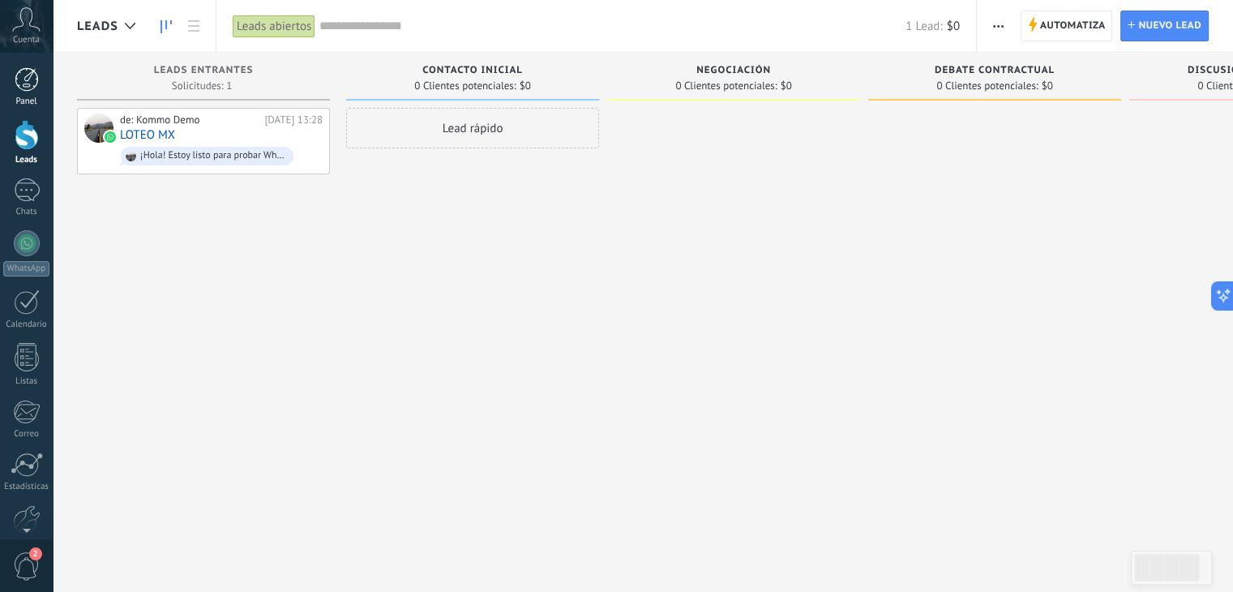
click at [29, 79] on div at bounding box center [27, 79] width 24 height 24
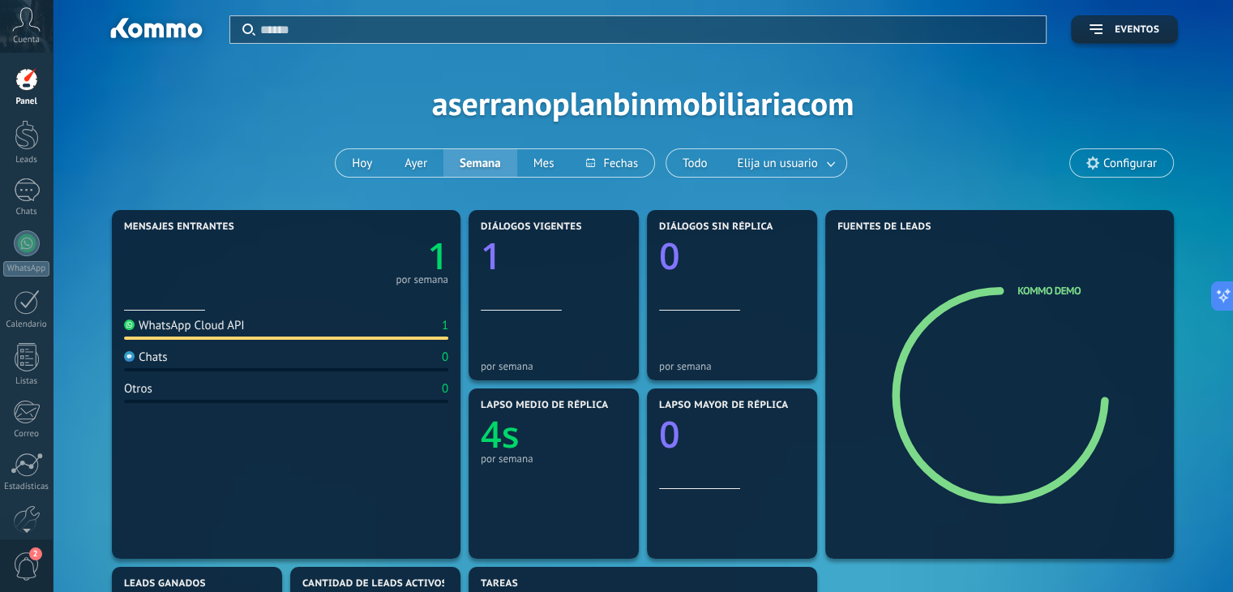
click at [37, 39] on span "Cuenta" at bounding box center [26, 40] width 27 height 11
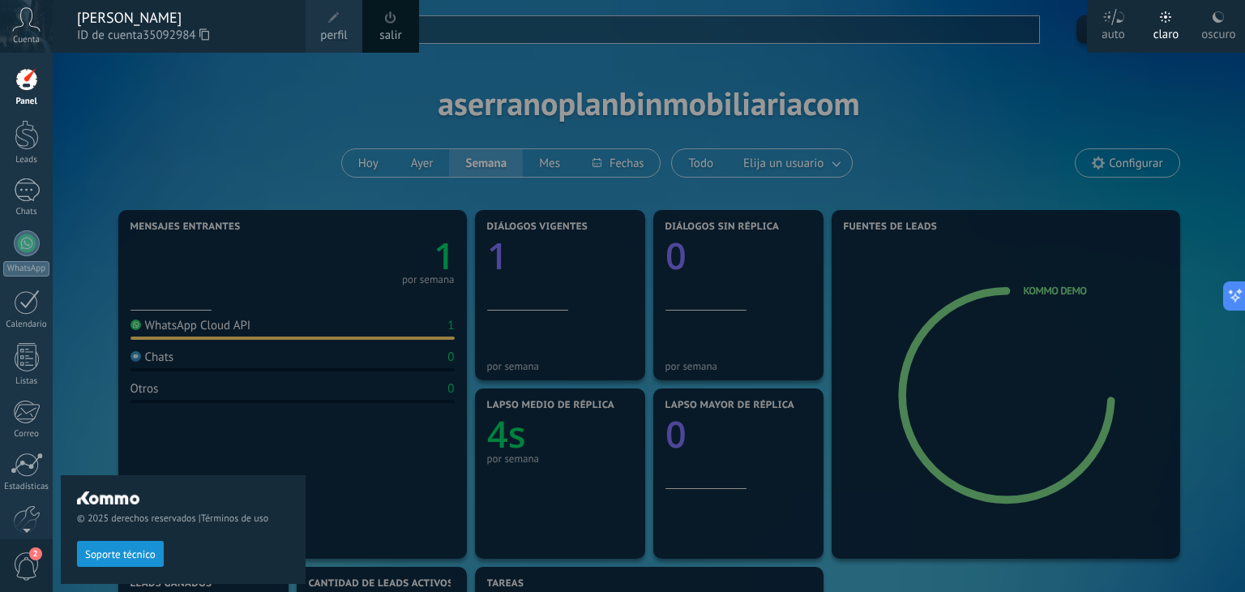
click at [335, 28] on span "perfil" at bounding box center [333, 36] width 27 height 18
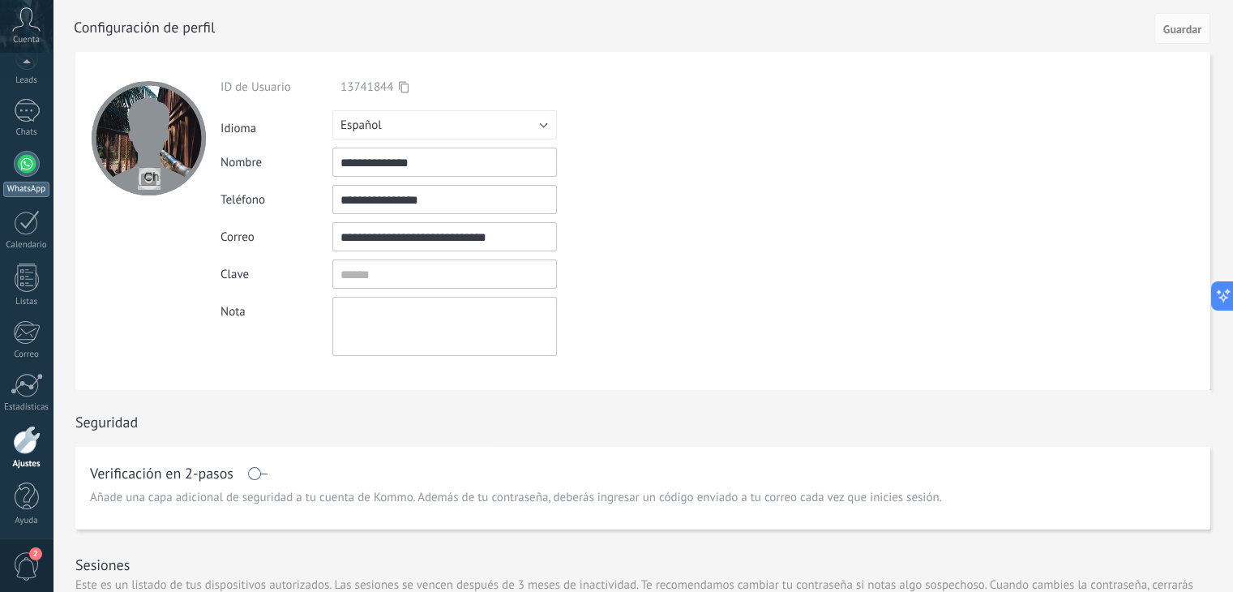
scroll to position [82, 0]
click at [23, 169] on div at bounding box center [27, 161] width 26 height 26
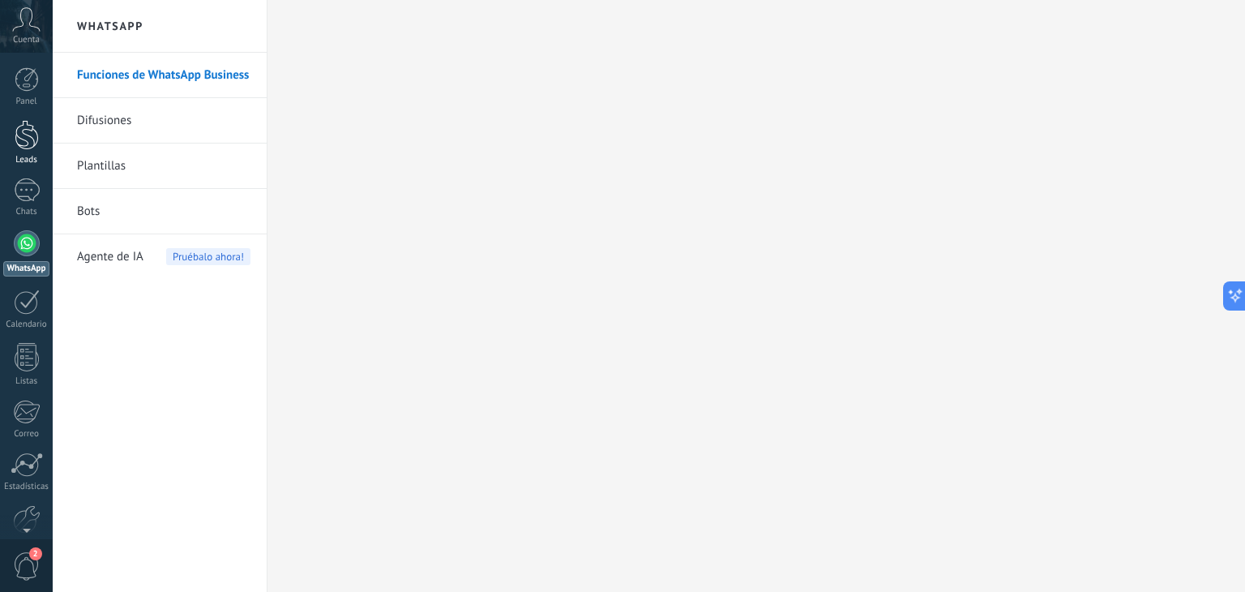
click at [19, 135] on div at bounding box center [27, 135] width 24 height 30
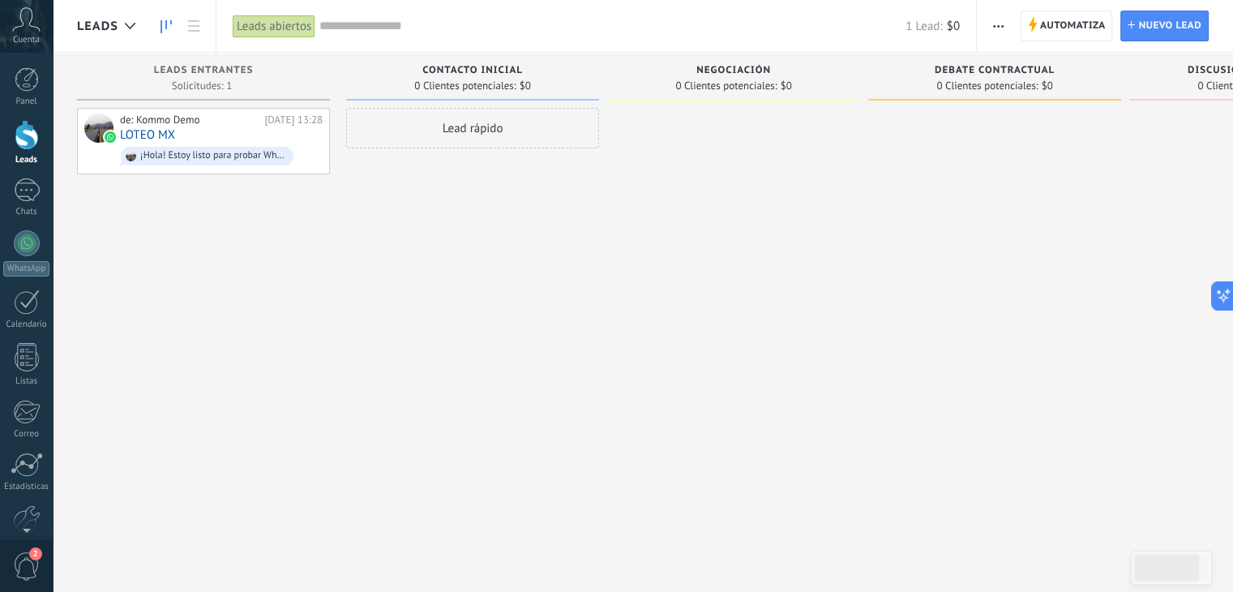
click at [268, 22] on div "Leads abiertos" at bounding box center [274, 27] width 83 height 24
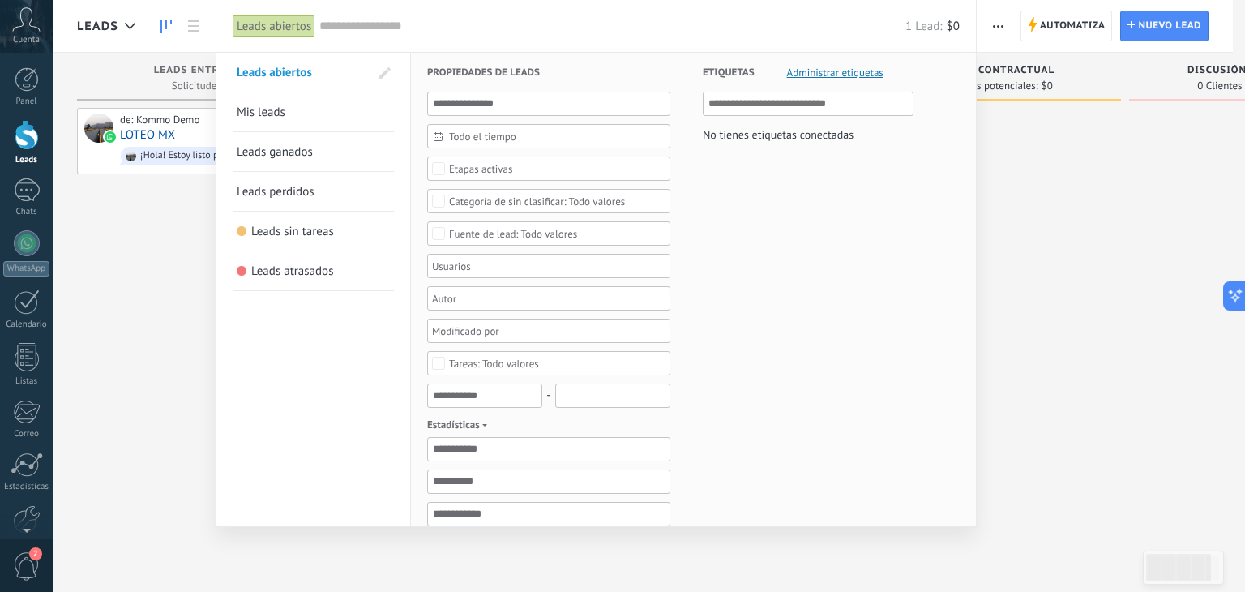
click at [1134, 222] on div at bounding box center [622, 296] width 1245 height 592
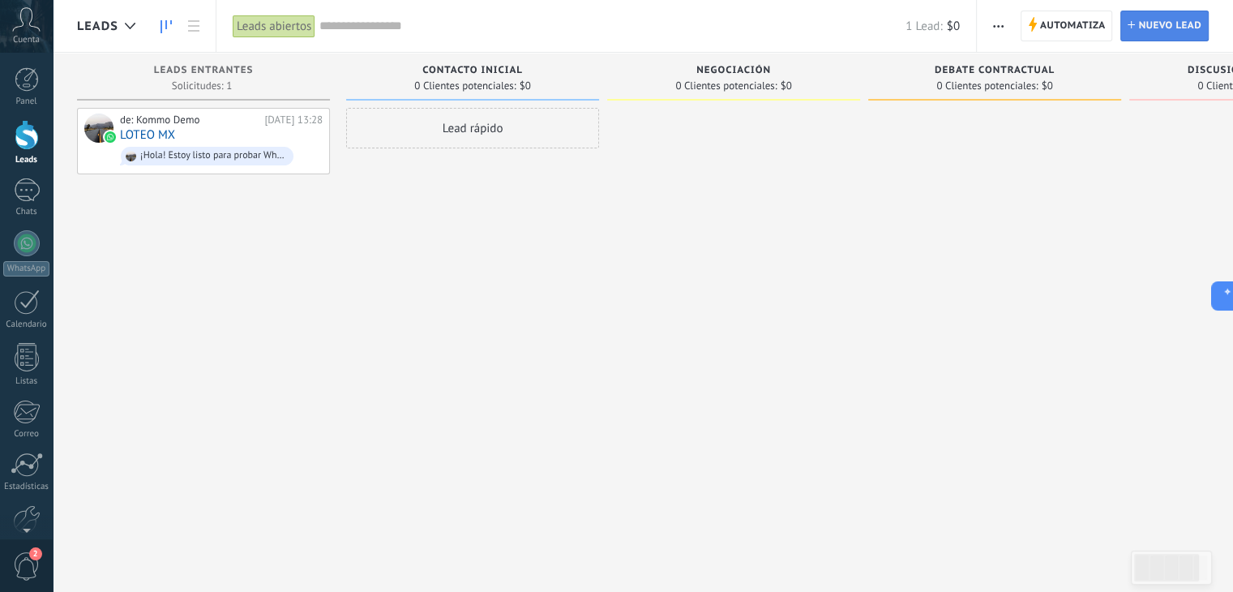
click at [1135, 27] on icon at bounding box center [1131, 24] width 7 height 7
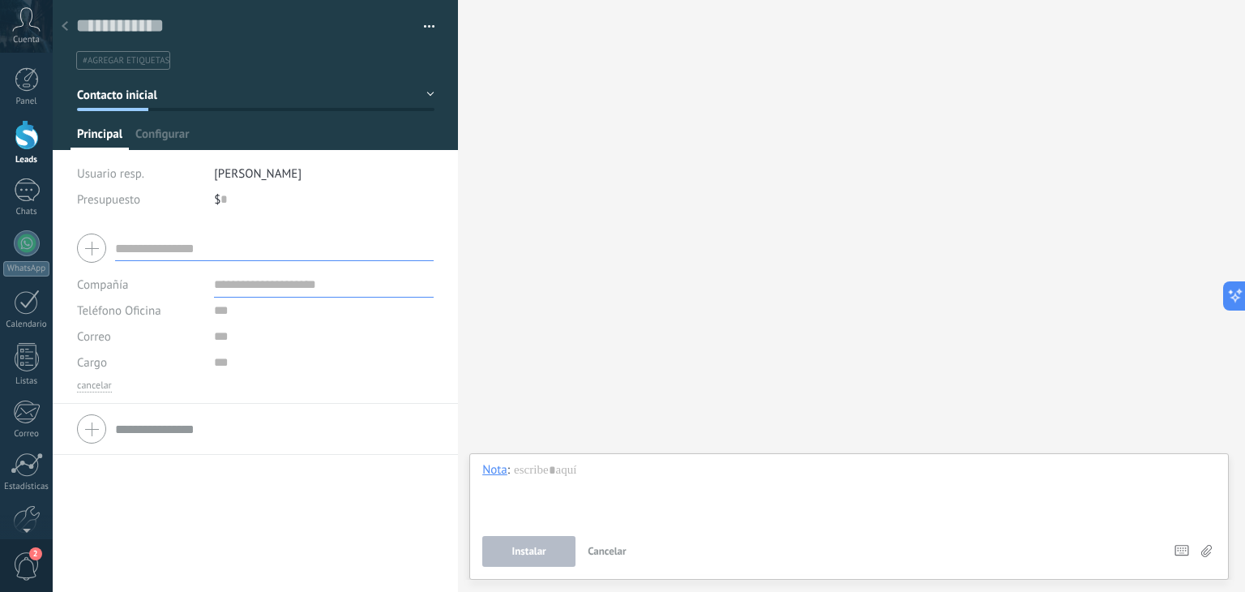
click at [60, 27] on div at bounding box center [65, 27] width 23 height 32
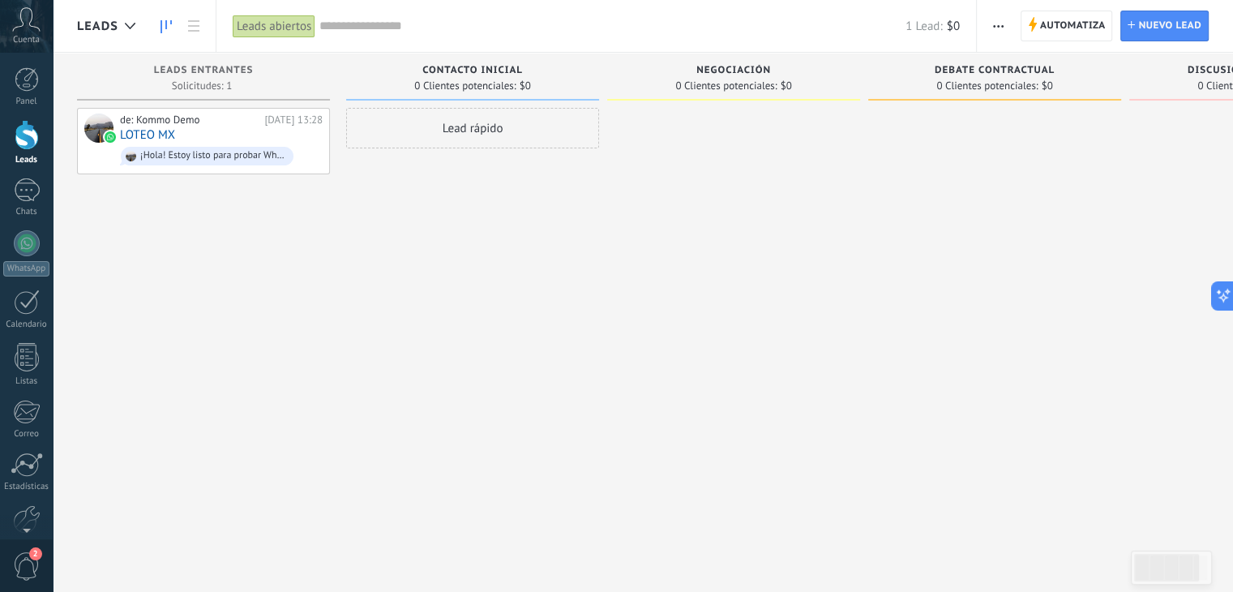
click at [96, 36] on div "Leads" at bounding box center [110, 26] width 66 height 52
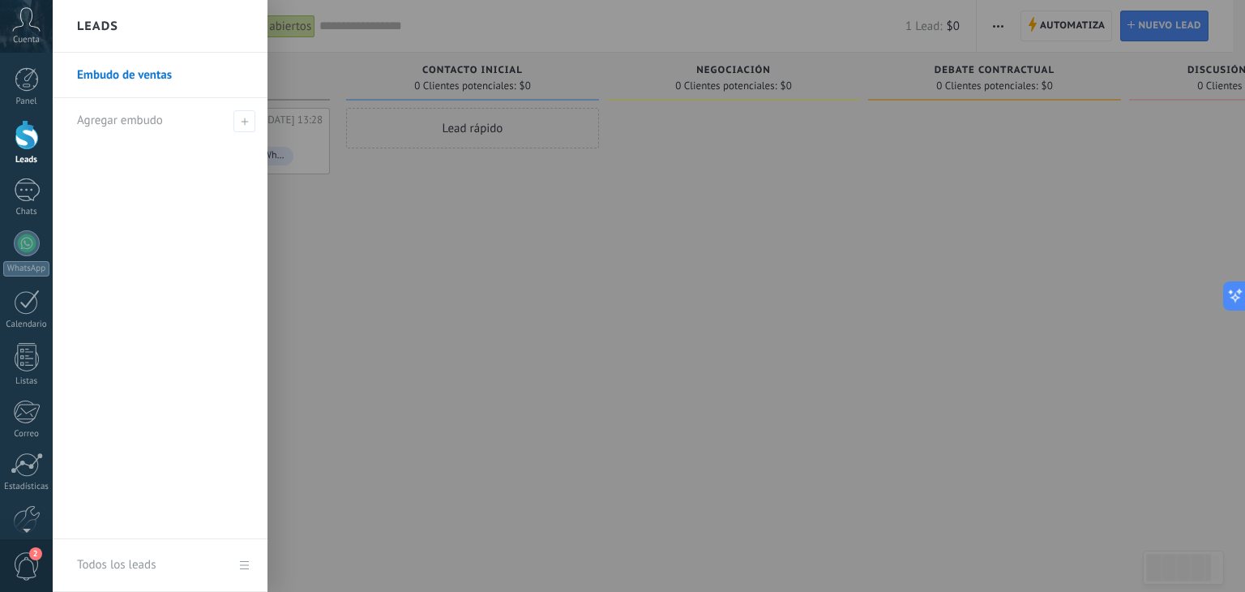
click at [118, 28] on div "Leads" at bounding box center [160, 26] width 215 height 53
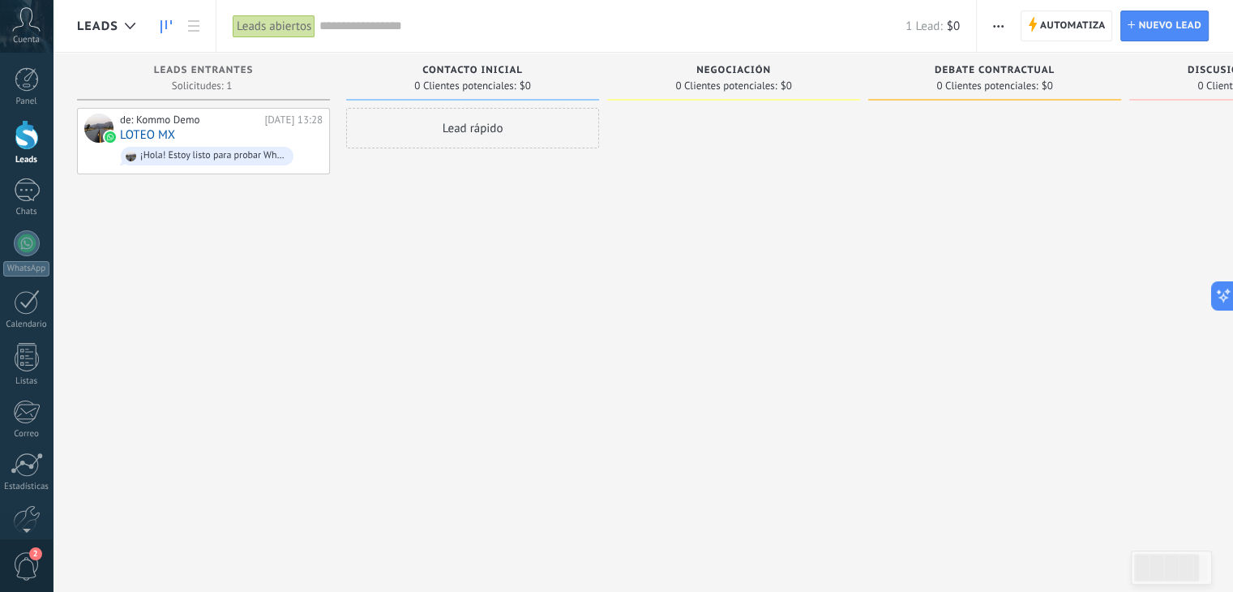
click at [24, 36] on span "Cuenta" at bounding box center [26, 40] width 27 height 11
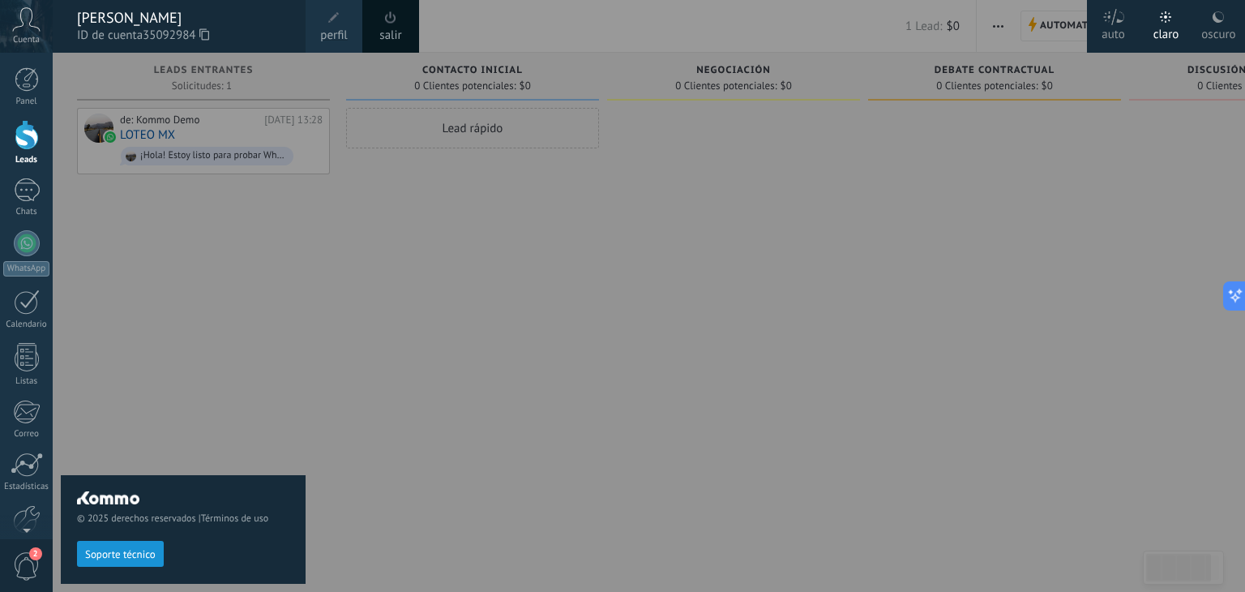
click at [282, 349] on div "© 2025 derechos reservados | Términos de uso Soporte técnico" at bounding box center [183, 322] width 245 height 539
click at [23, 69] on div at bounding box center [27, 79] width 24 height 24
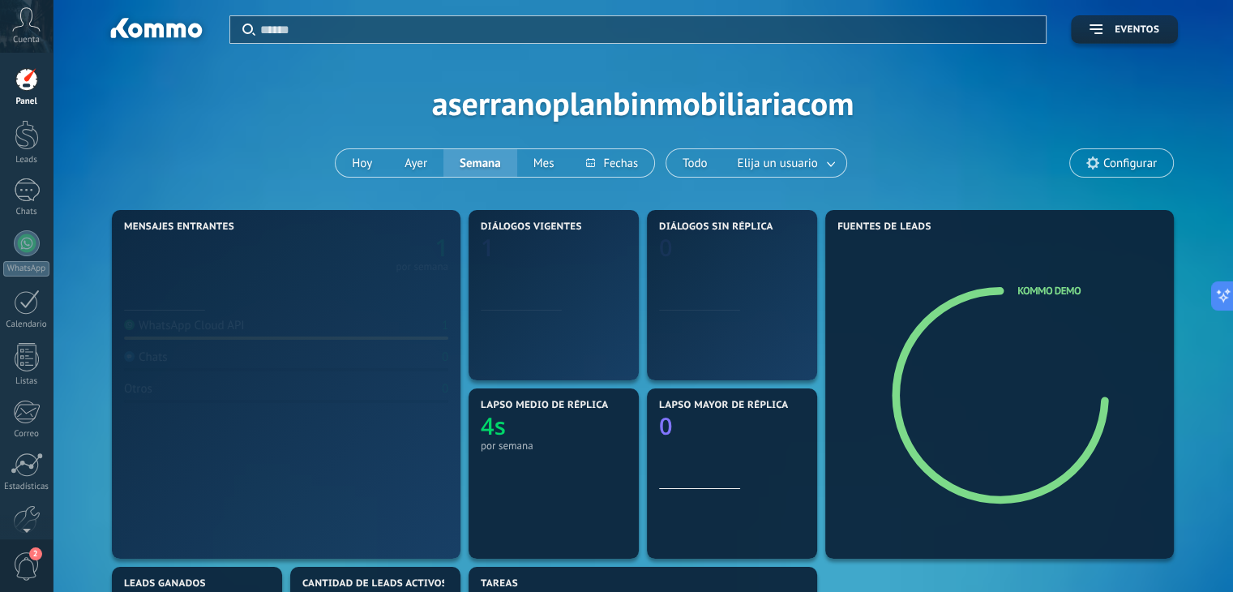
click at [29, 38] on span "Cuenta" at bounding box center [26, 40] width 27 height 11
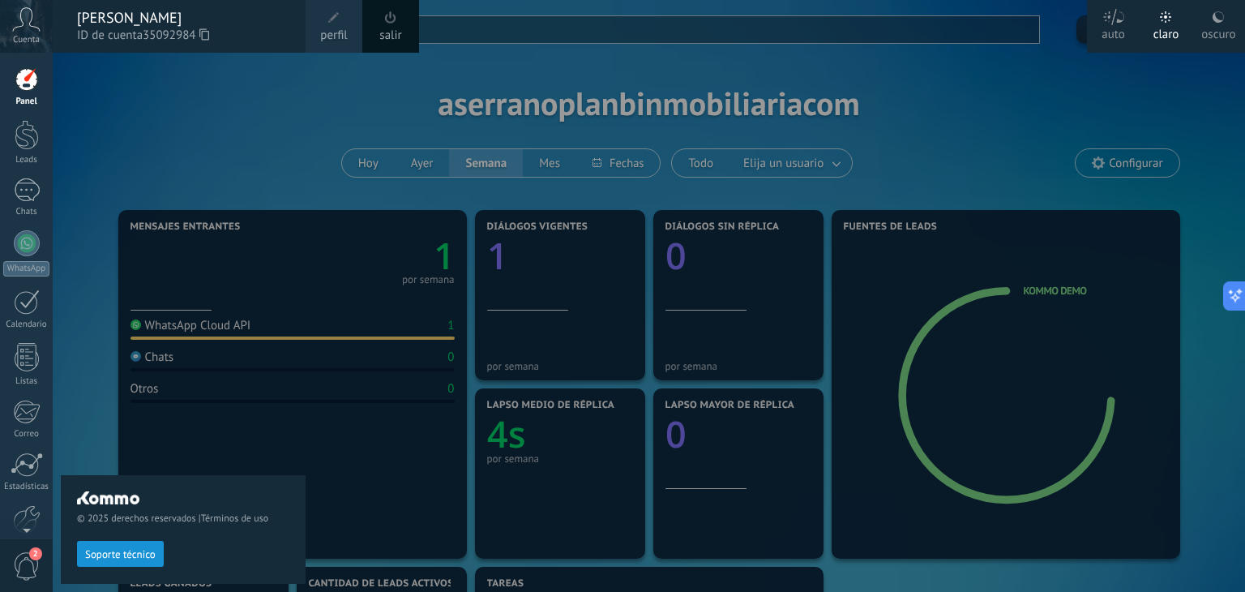
click at [586, 229] on div at bounding box center [675, 296] width 1245 height 592
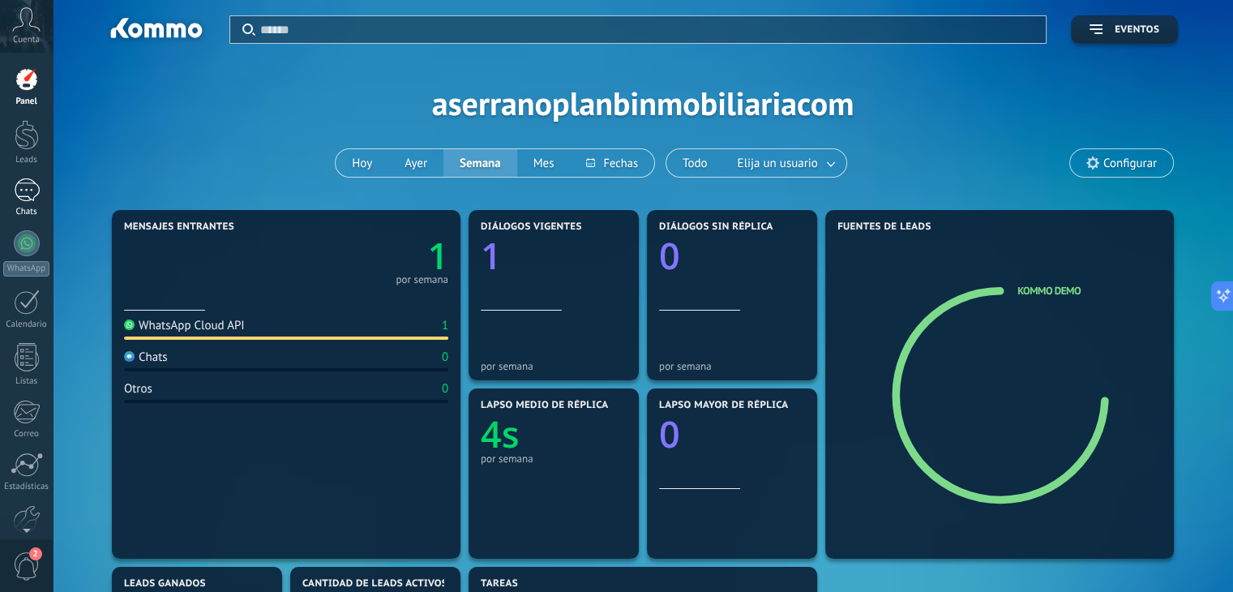
click at [23, 207] on div "Chats" at bounding box center [26, 212] width 47 height 11
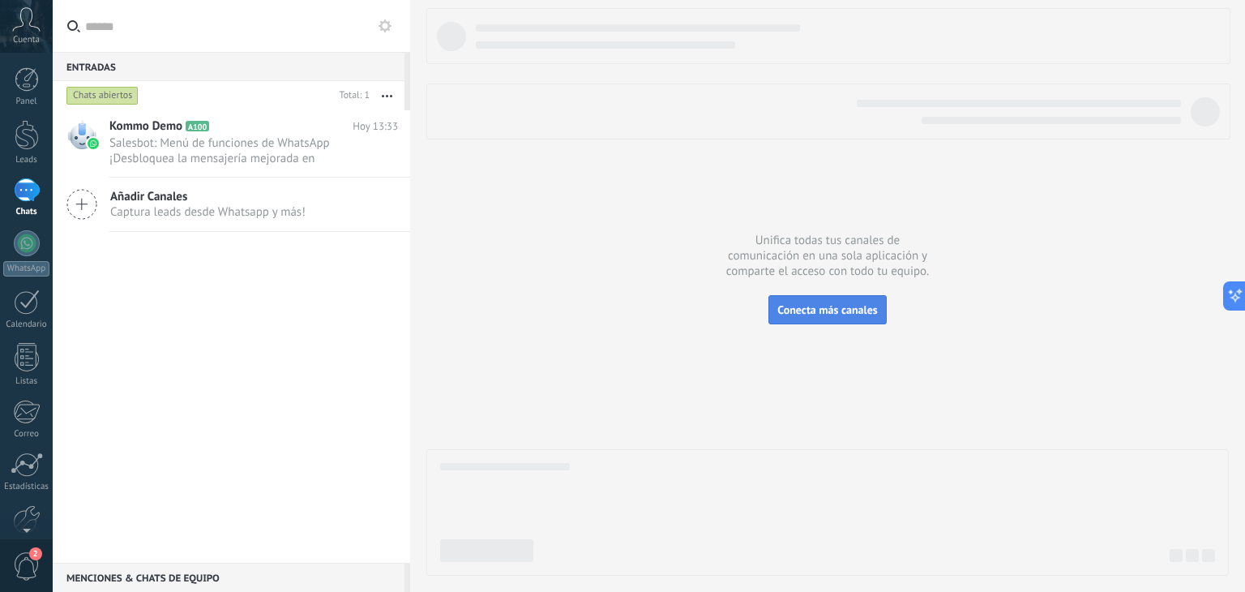
click at [830, 310] on span "Conecta más canales" at bounding box center [827, 309] width 100 height 15
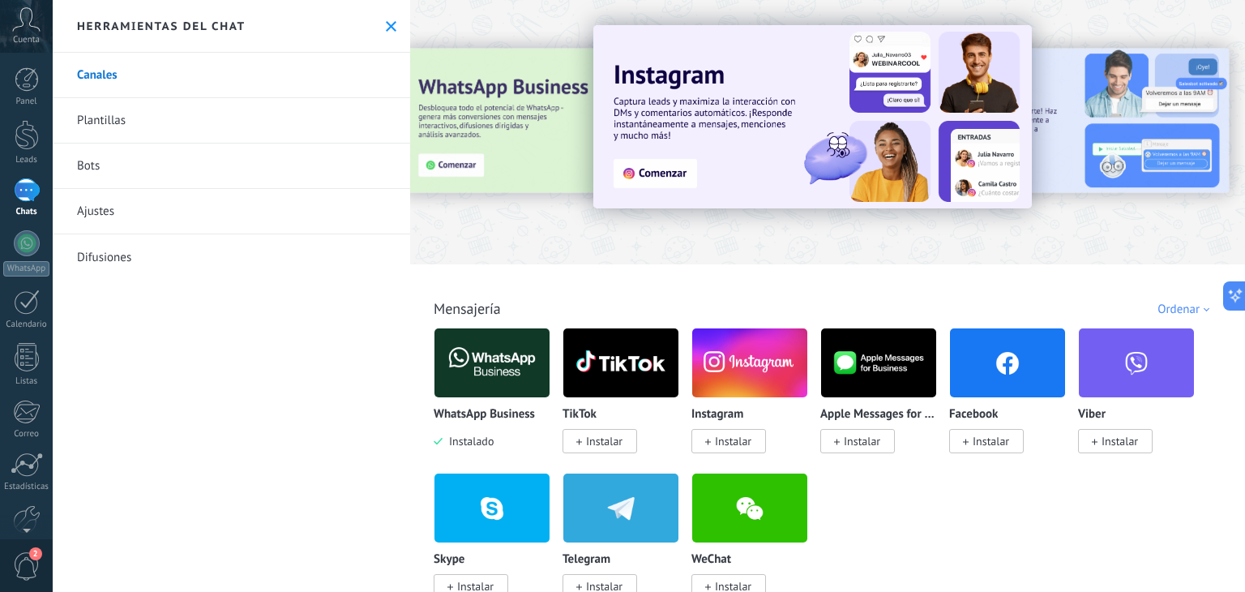
click at [448, 166] on div at bounding box center [430, 131] width 355 height 146
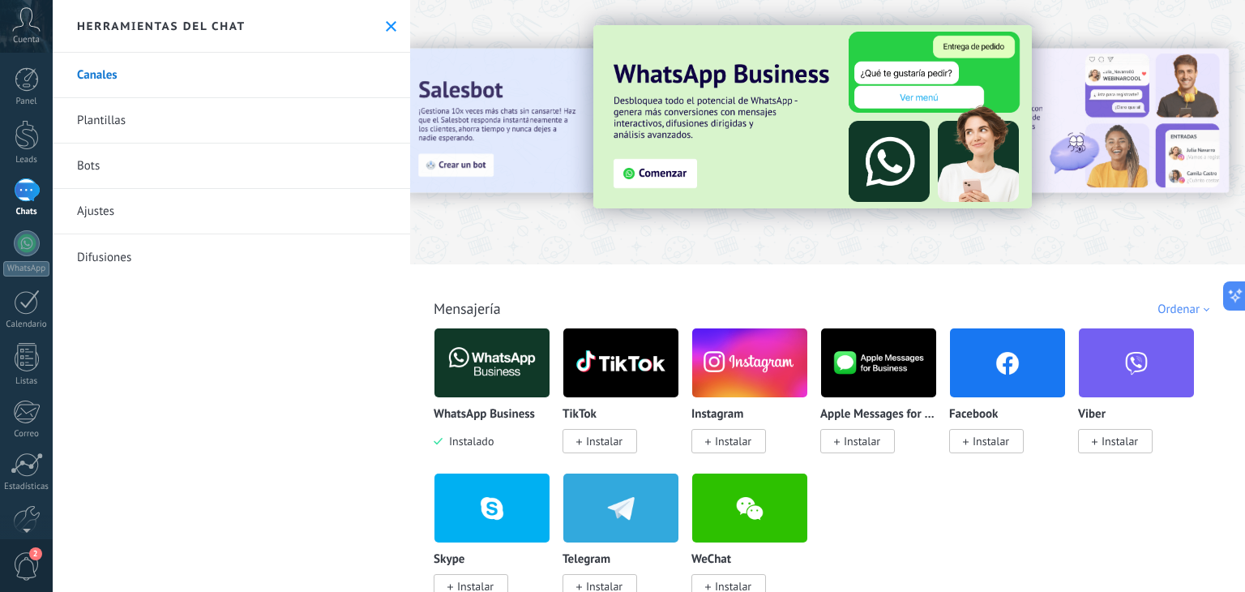
click at [649, 171] on img at bounding box center [812, 116] width 439 height 183
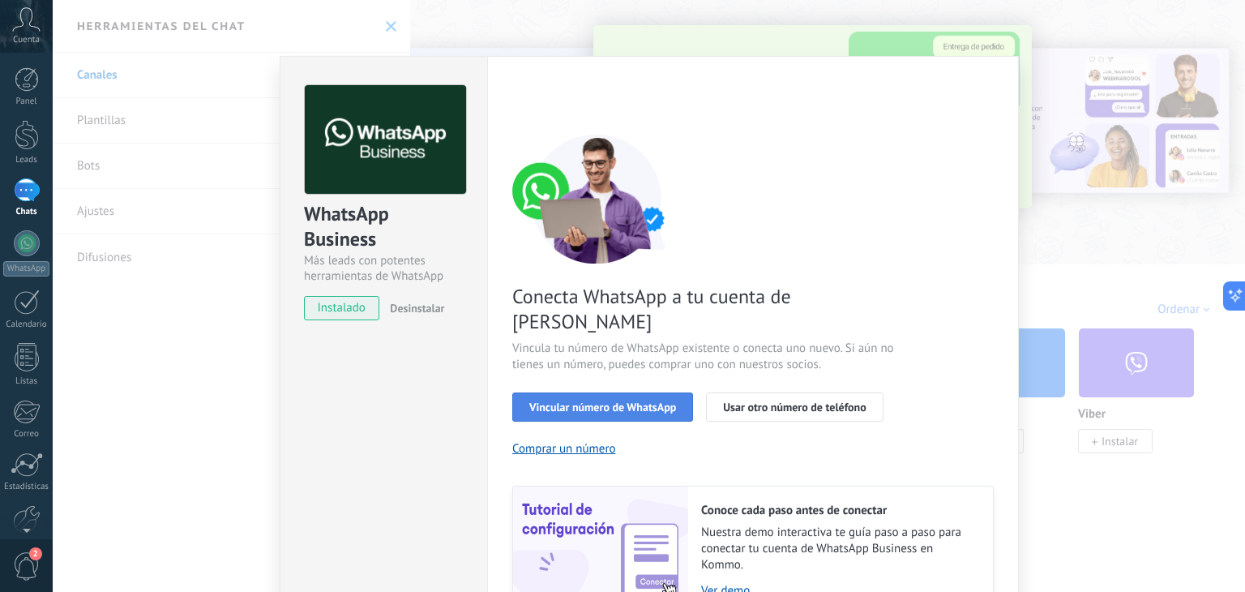
click at [615, 401] on span "Vincular número de WhatsApp" at bounding box center [602, 406] width 147 height 11
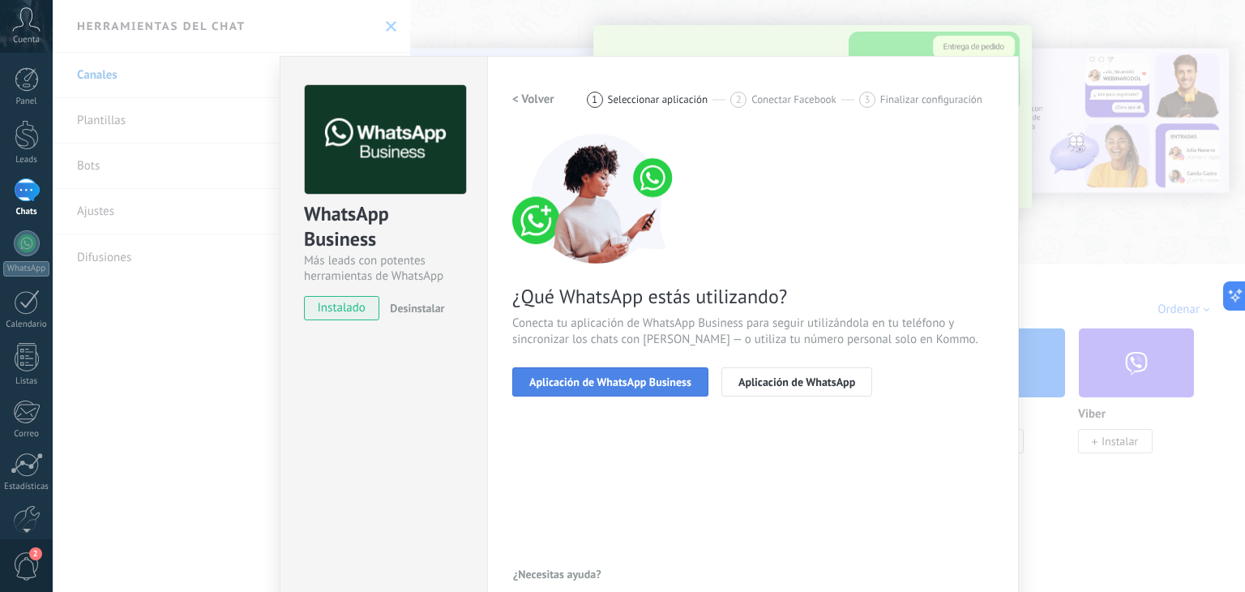
click at [631, 380] on span "Aplicación de WhatsApp Business" at bounding box center [610, 381] width 162 height 11
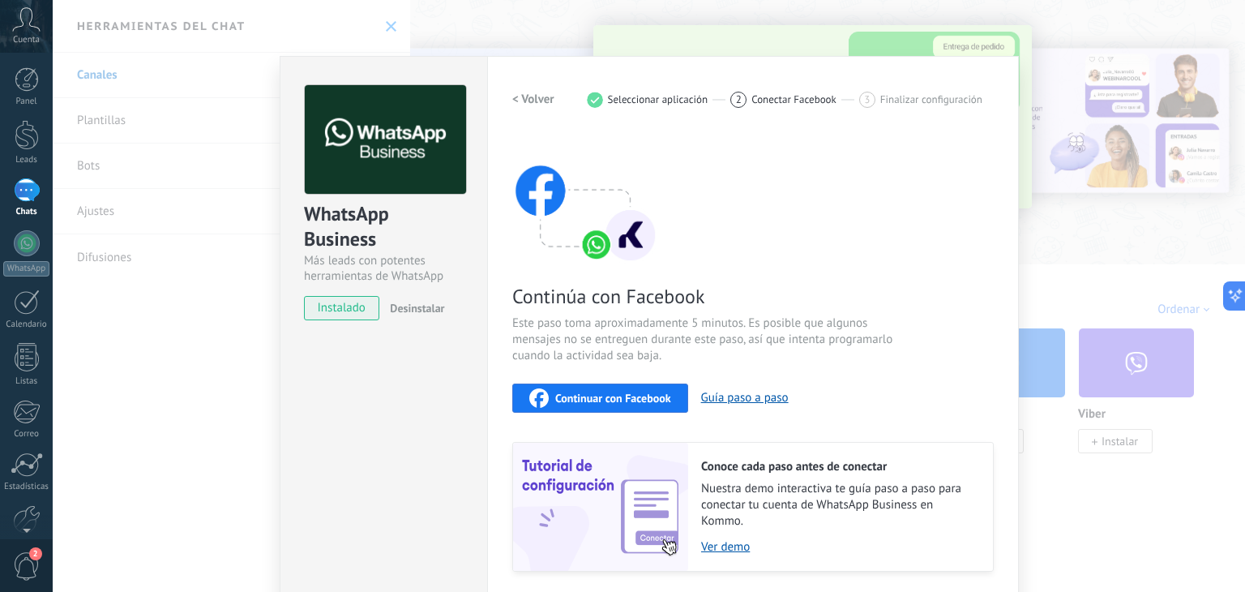
click at [598, 403] on span "Continuar con Facebook" at bounding box center [613, 397] width 116 height 11
click at [660, 413] on div "Continúa con Facebook Este paso toma aproximadamente 5 minutos. Es posible que …" at bounding box center [753, 353] width 482 height 438
click at [655, 394] on span "Continuar con Facebook" at bounding box center [613, 397] width 116 height 11
click at [497, 45] on div "WhatsApp Business Más leads con potentes herramientas de WhatsApp instalado Des…" at bounding box center [649, 296] width 1193 height 592
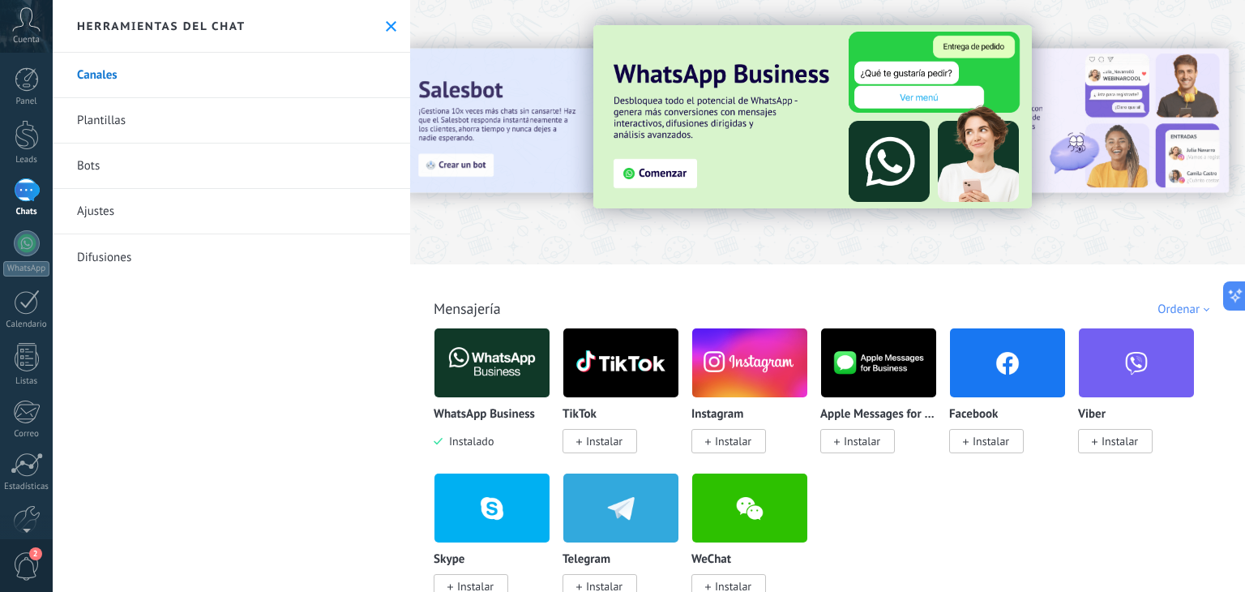
click at [502, 20] on div at bounding box center [827, 127] width 835 height 233
click at [652, 180] on img at bounding box center [812, 116] width 439 height 183
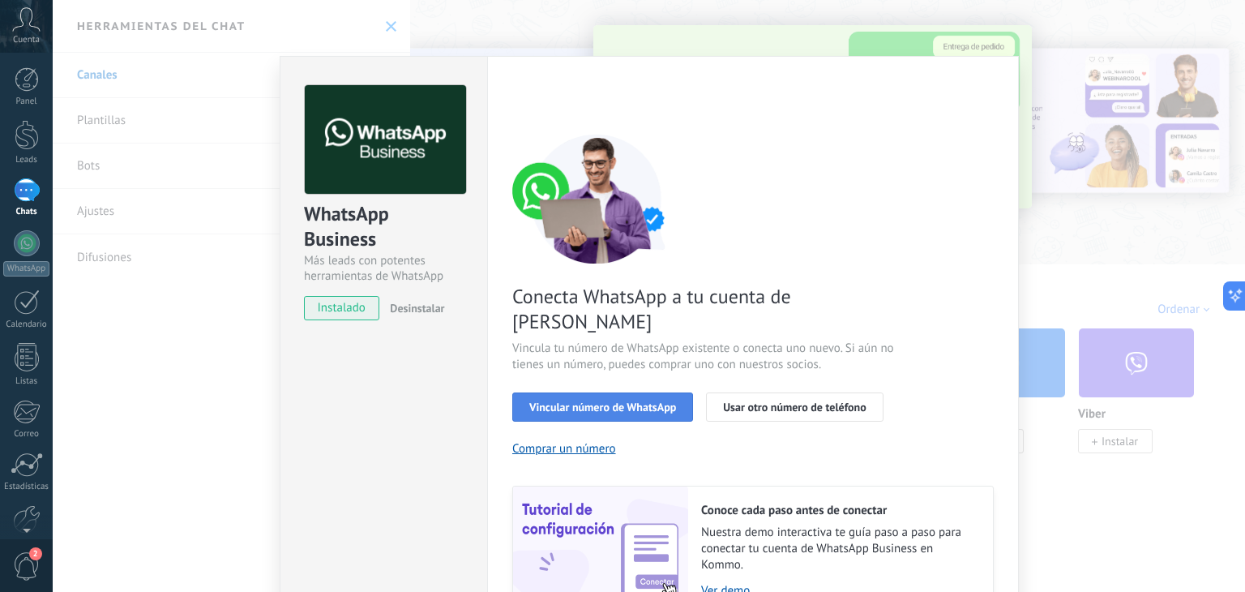
click at [593, 392] on button "Vincular número de WhatsApp" at bounding box center [602, 406] width 181 height 29
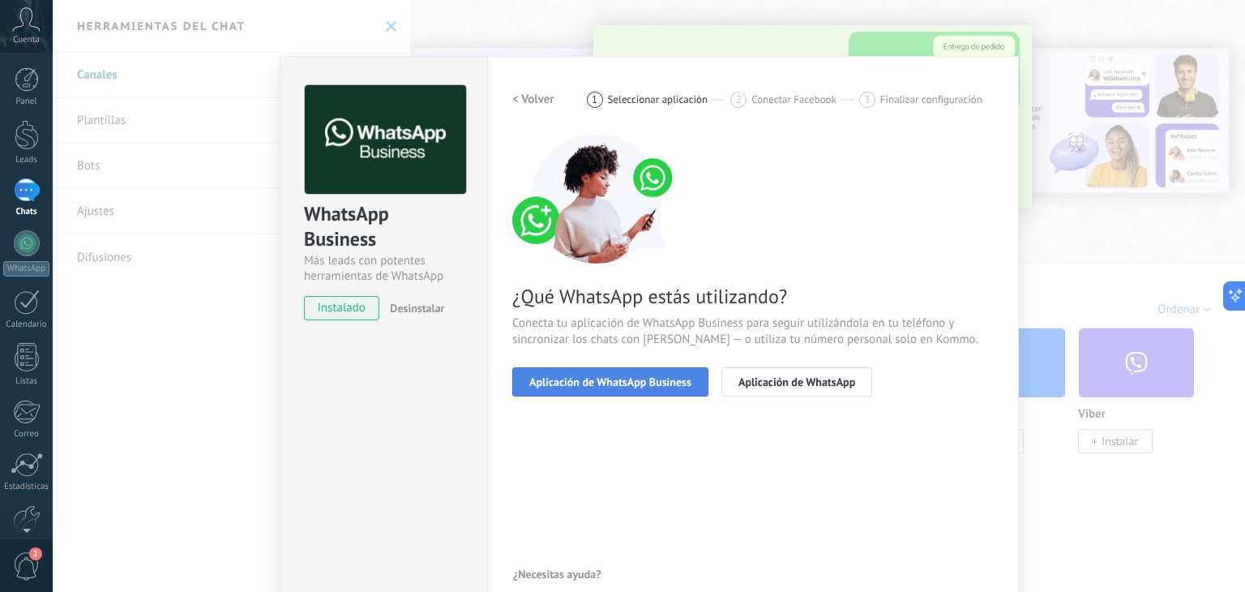
click at [591, 382] on span "Aplicación de WhatsApp Business" at bounding box center [610, 381] width 162 height 11
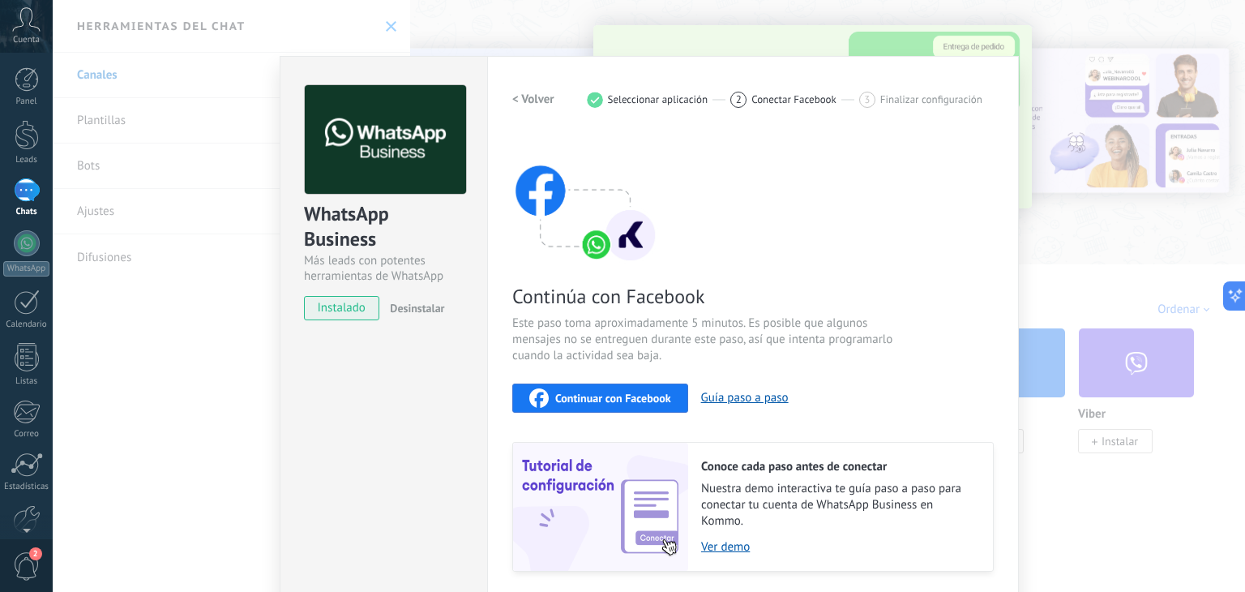
click at [562, 394] on span "Continuar con Facebook" at bounding box center [613, 397] width 116 height 11
click at [369, 16] on div "WhatsApp Business Más leads con potentes herramientas de WhatsApp instalado Des…" at bounding box center [649, 296] width 1193 height 592
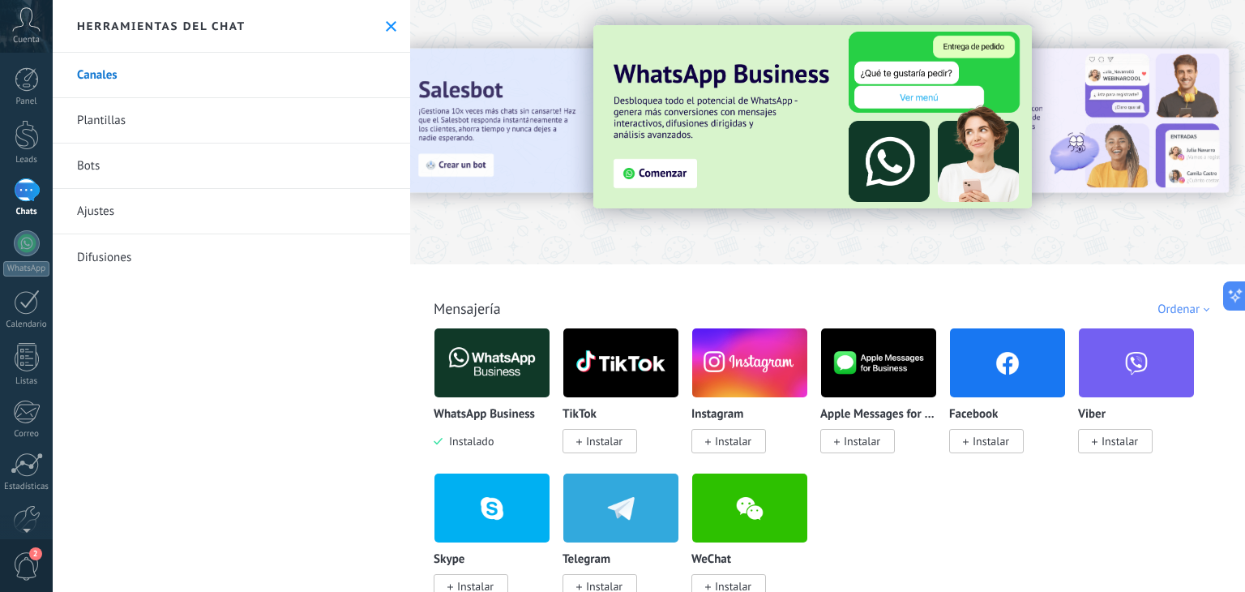
click at [490, 39] on div at bounding box center [827, 127] width 835 height 233
click at [667, 179] on img at bounding box center [812, 116] width 439 height 183
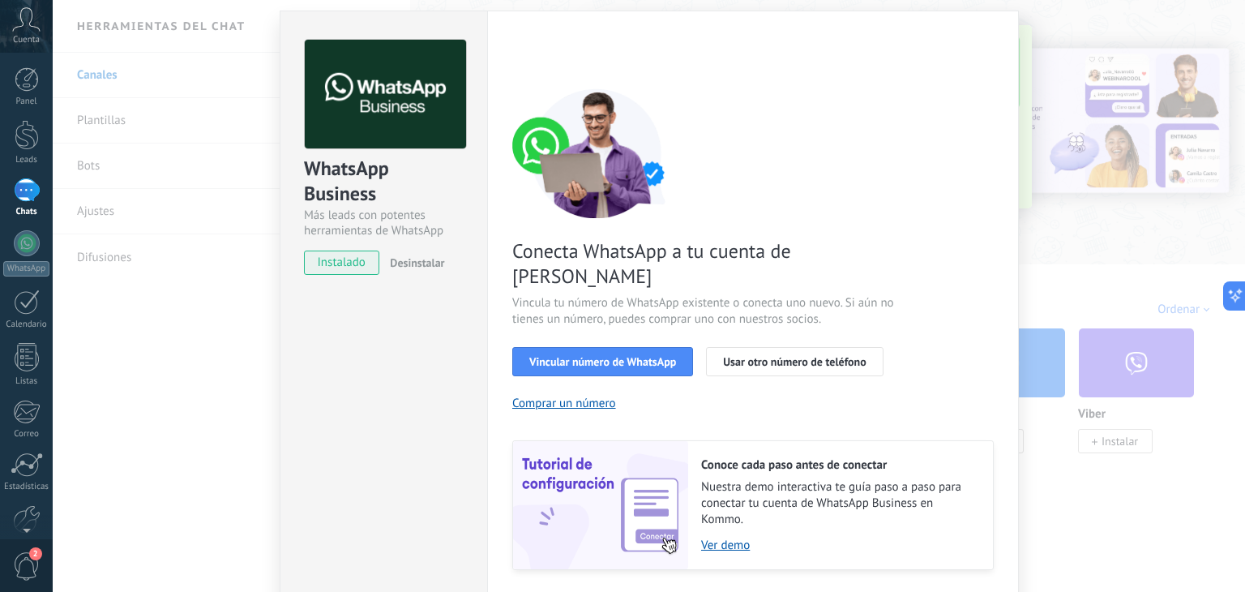
scroll to position [70, 0]
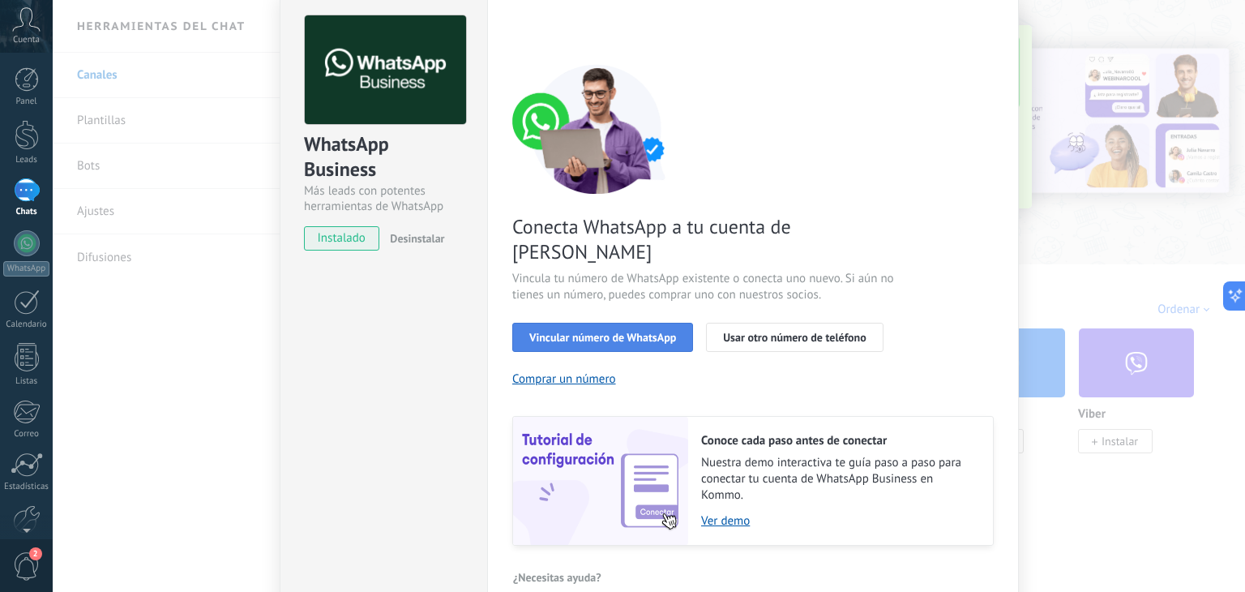
click at [578, 332] on span "Vincular número de WhatsApp" at bounding box center [602, 337] width 147 height 11
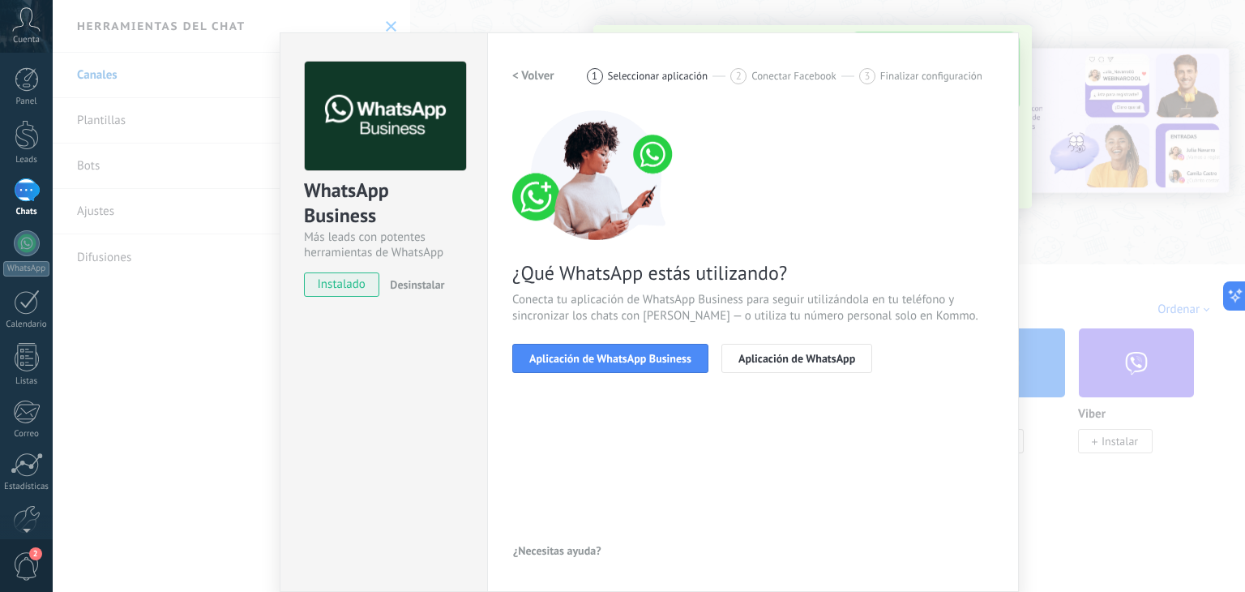
scroll to position [23, 0]
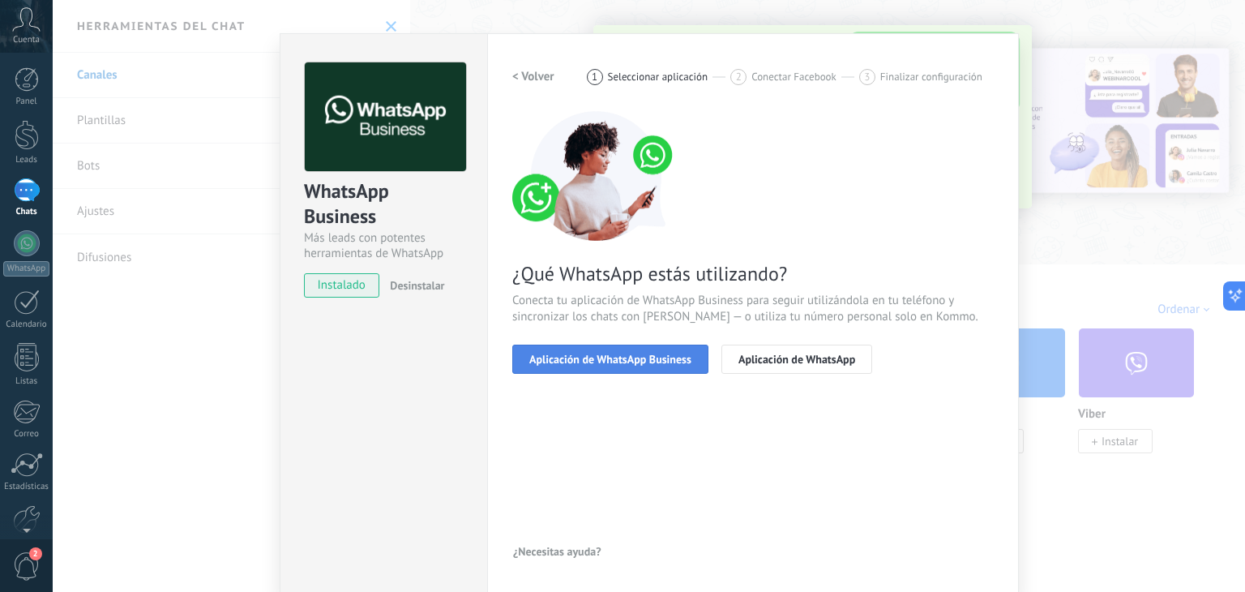
click at [585, 353] on span "Aplicación de WhatsApp Business" at bounding box center [610, 358] width 162 height 11
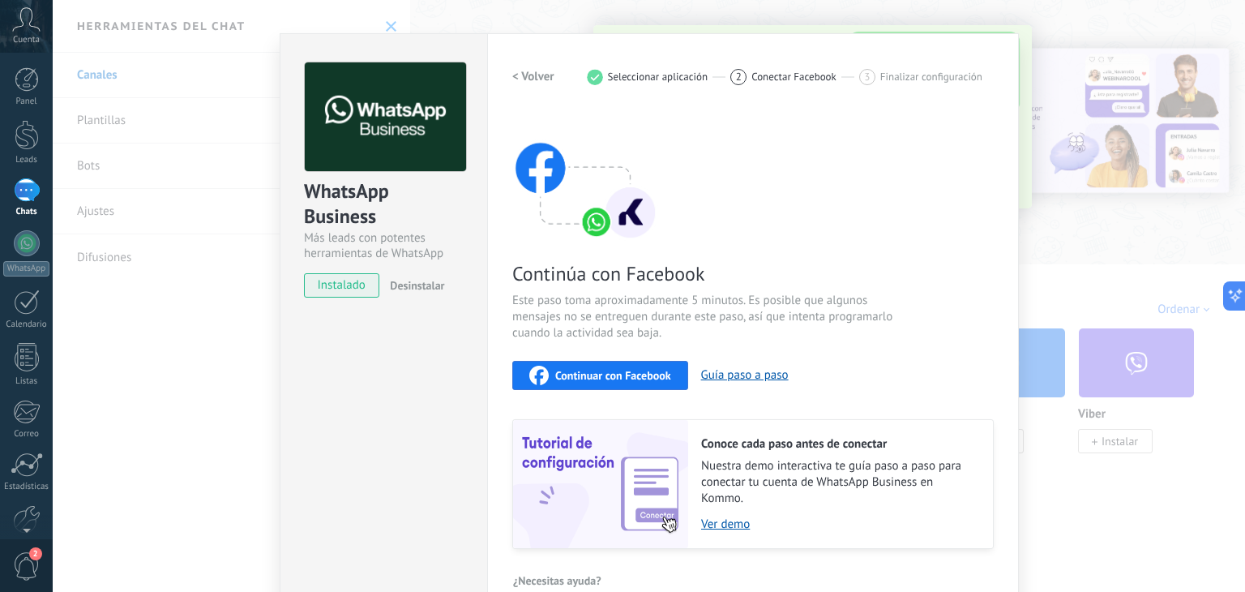
click at [545, 370] on icon "button" at bounding box center [538, 375] width 19 height 19
click at [540, 69] on h2 "< Volver" at bounding box center [533, 76] width 42 height 15
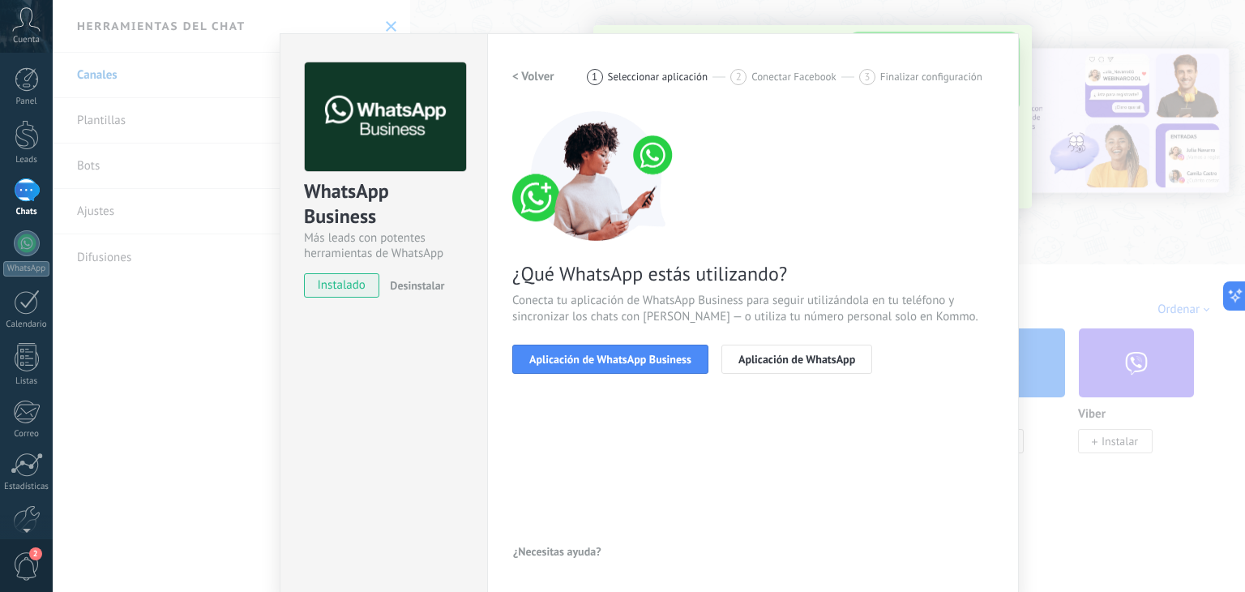
click at [537, 71] on h2 "< Volver" at bounding box center [533, 76] width 42 height 15
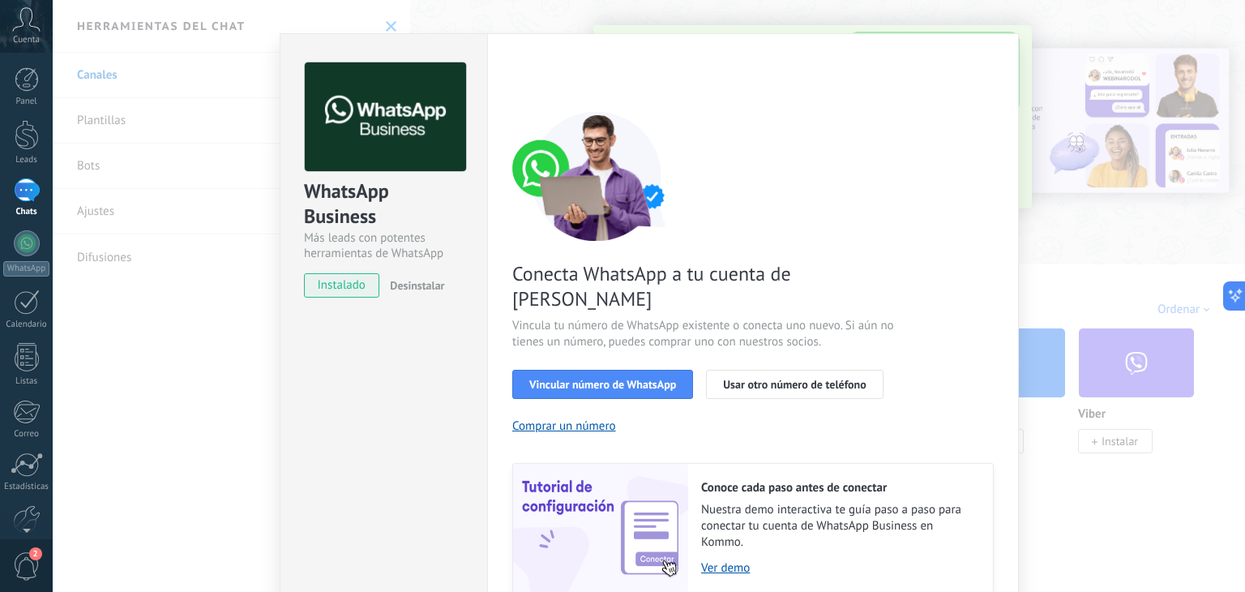
click at [246, 182] on div "WhatsApp Business Más leads con potentes herramientas de WhatsApp instalado Des…" at bounding box center [649, 296] width 1193 height 592
